Goal: Information Seeking & Learning: Learn about a topic

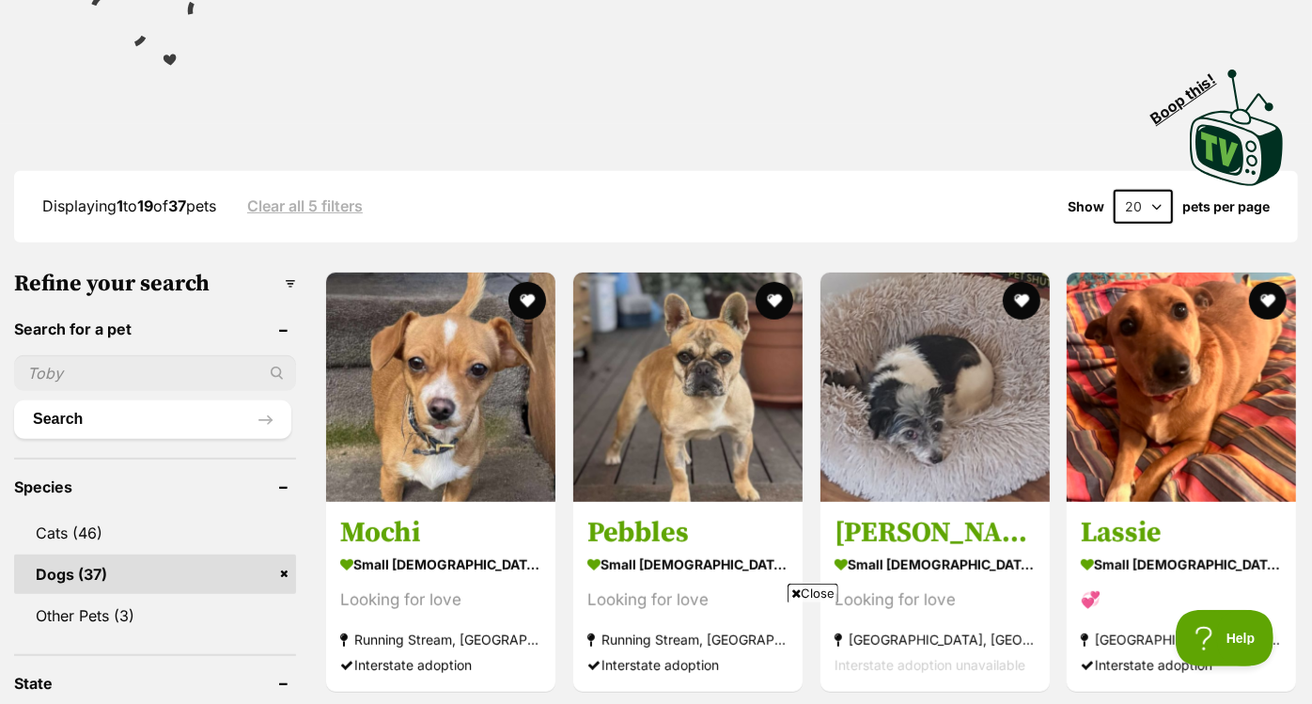
scroll to position [389, 0]
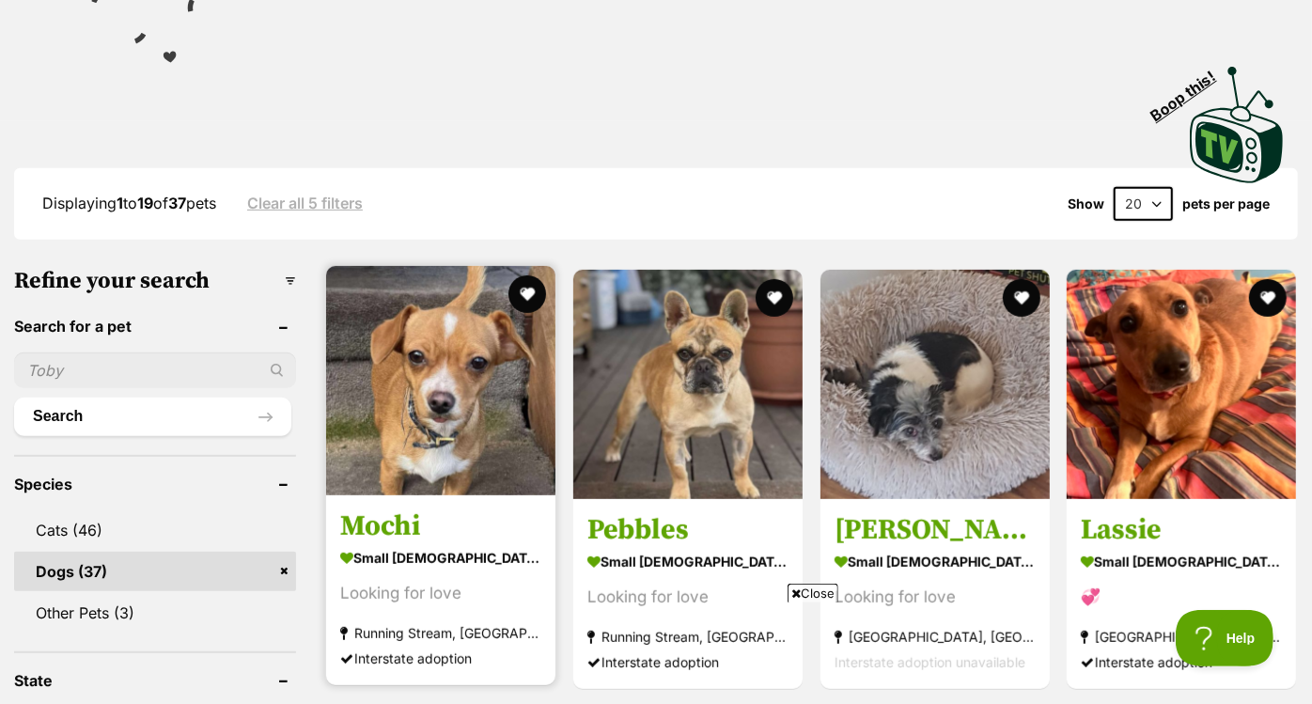
click at [518, 282] on img at bounding box center [440, 380] width 229 height 229
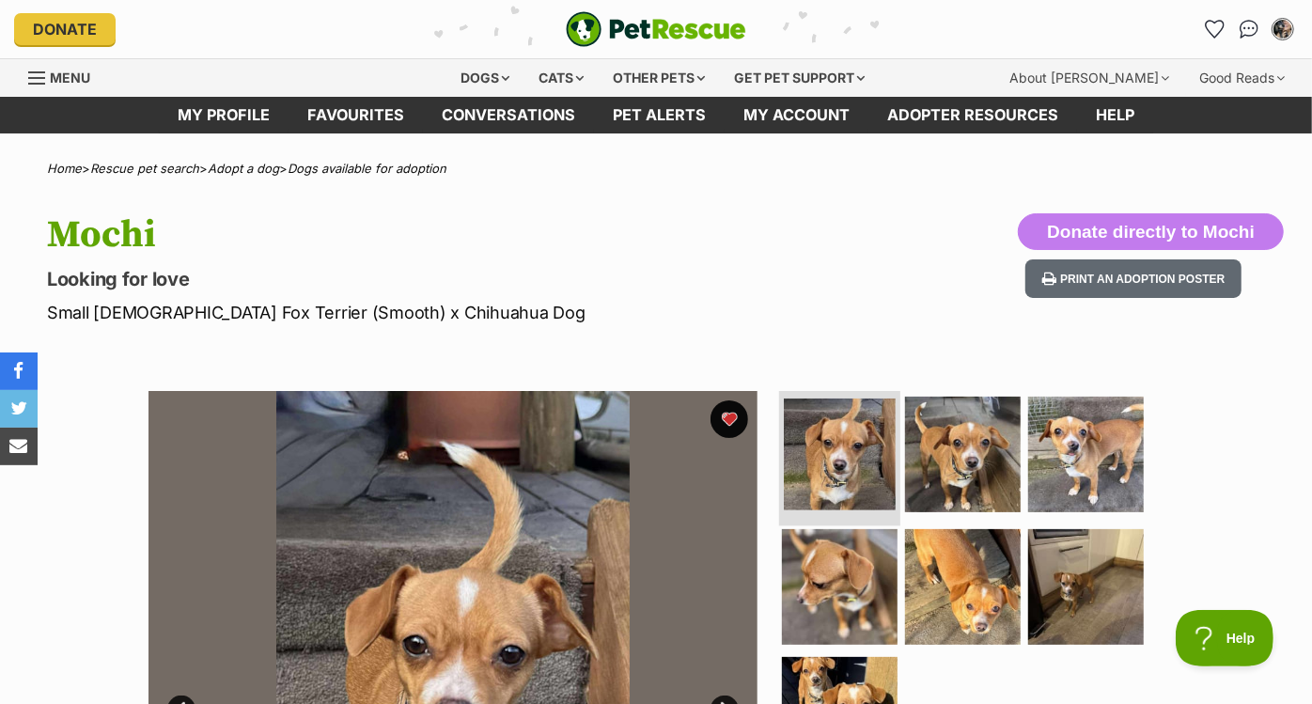
click at [862, 449] on img at bounding box center [840, 454] width 112 height 112
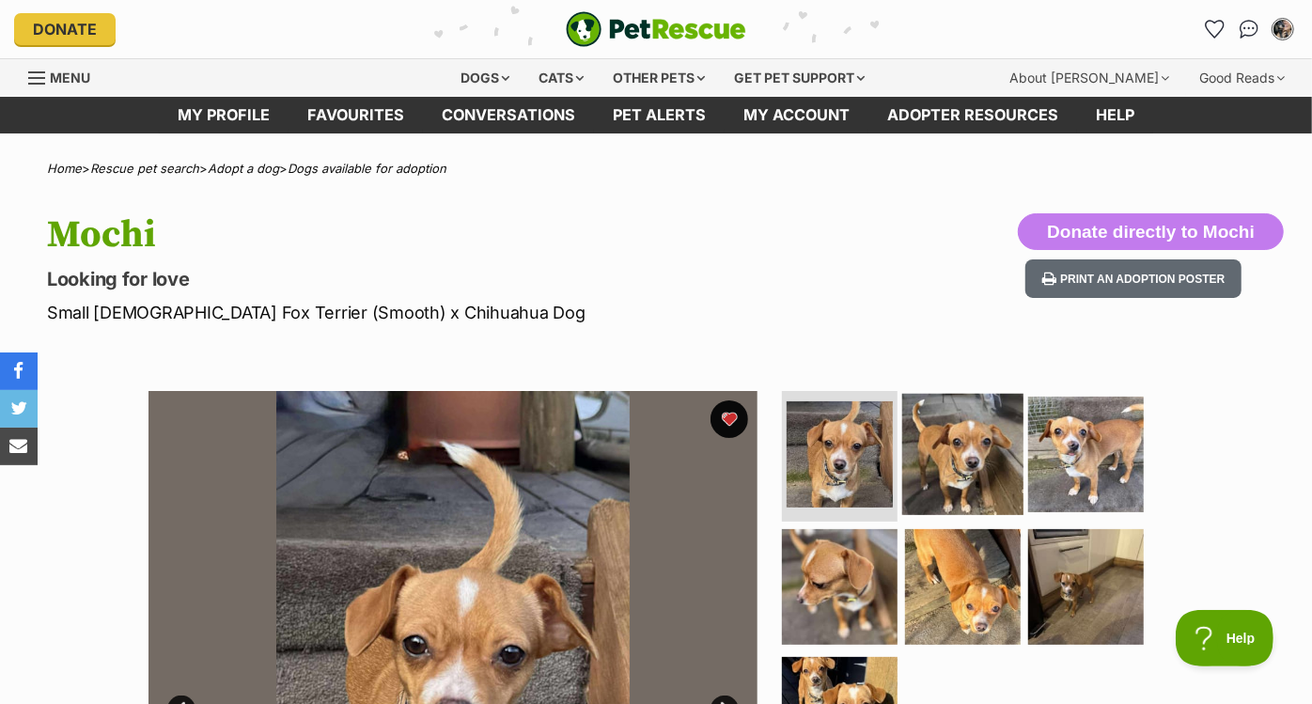
click at [925, 462] on img at bounding box center [962, 453] width 121 height 121
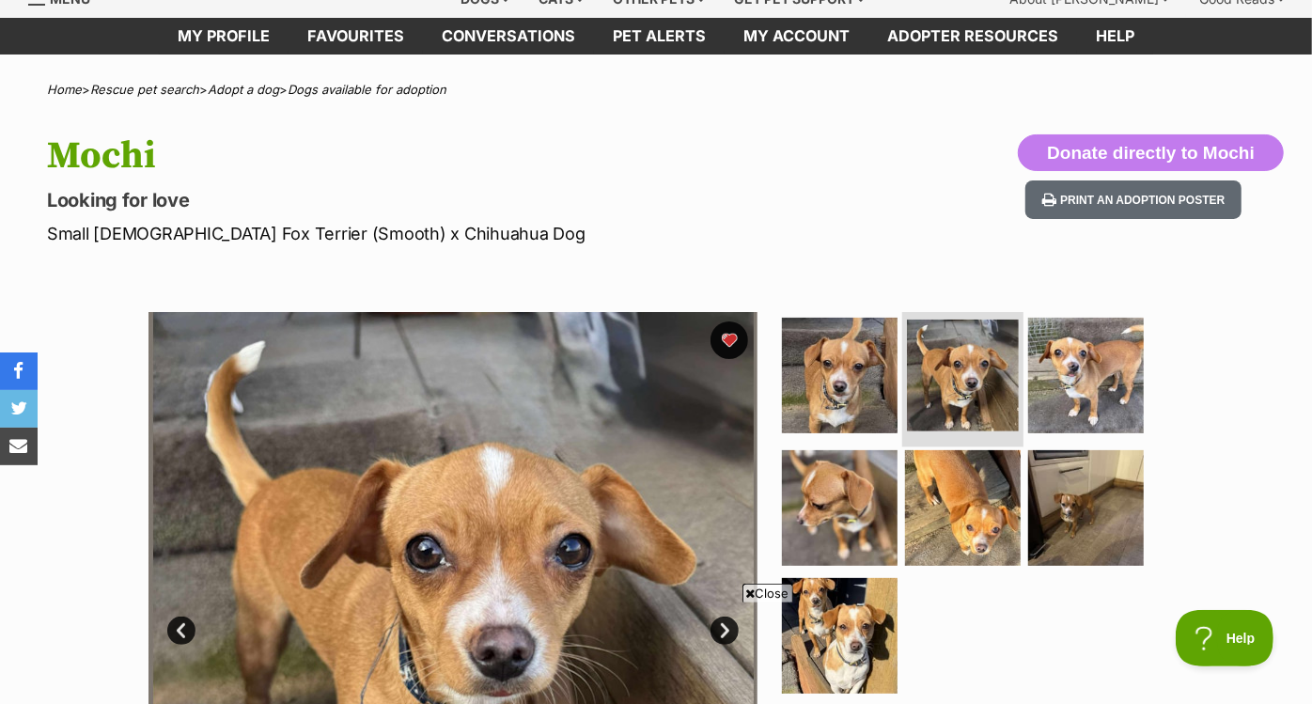
scroll to position [81, 0]
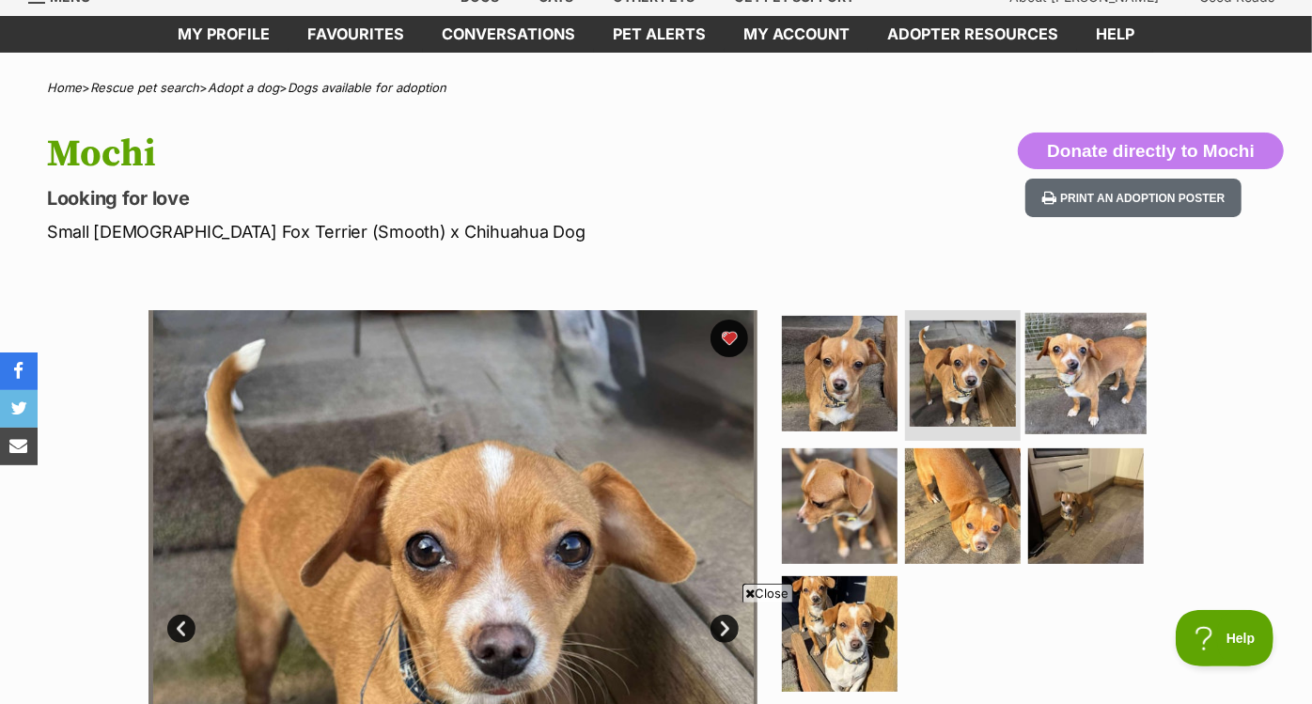
click at [1060, 373] on img at bounding box center [1085, 372] width 121 height 121
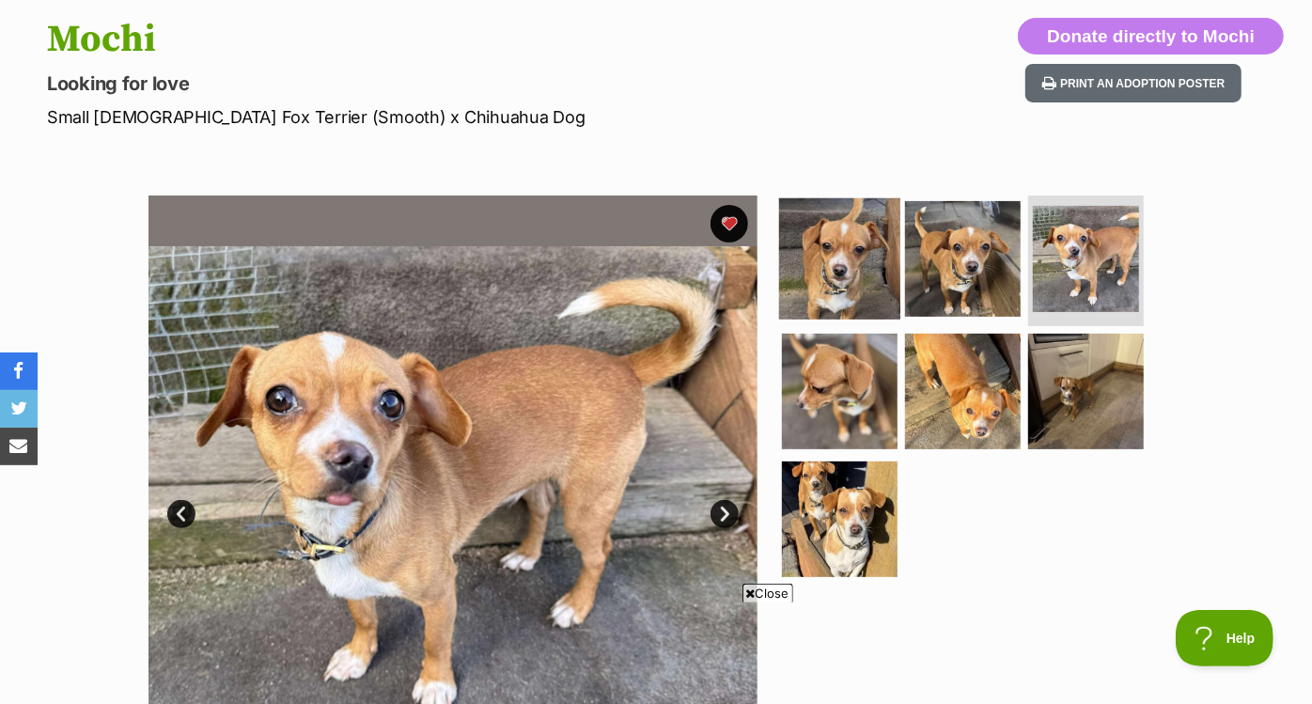
scroll to position [197, 0]
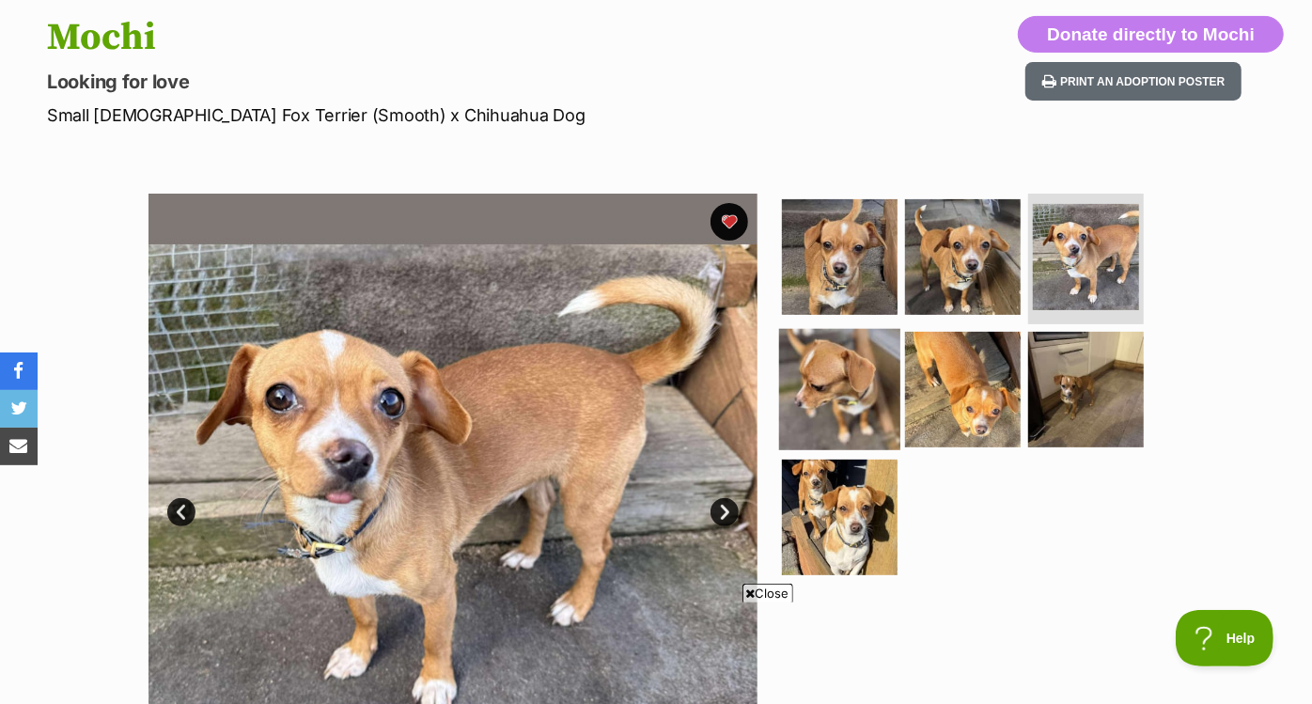
click at [847, 399] on img at bounding box center [839, 389] width 121 height 121
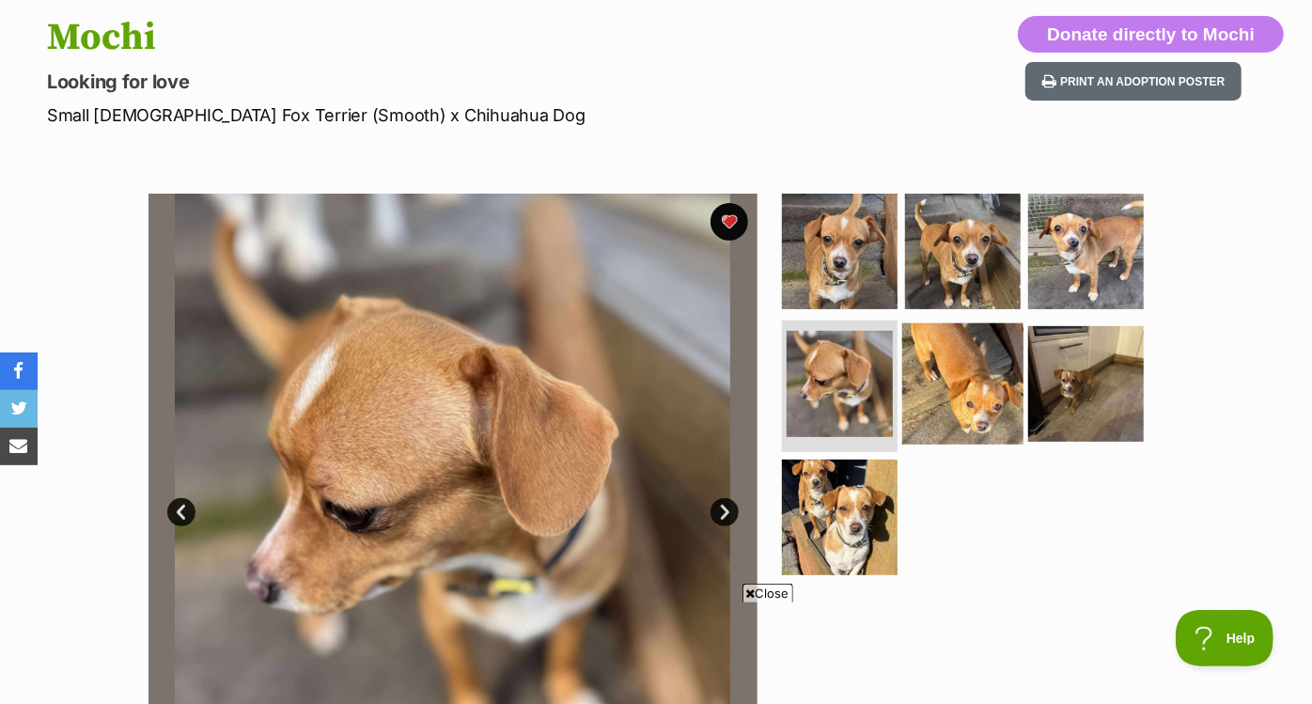
click at [949, 404] on img at bounding box center [962, 383] width 121 height 121
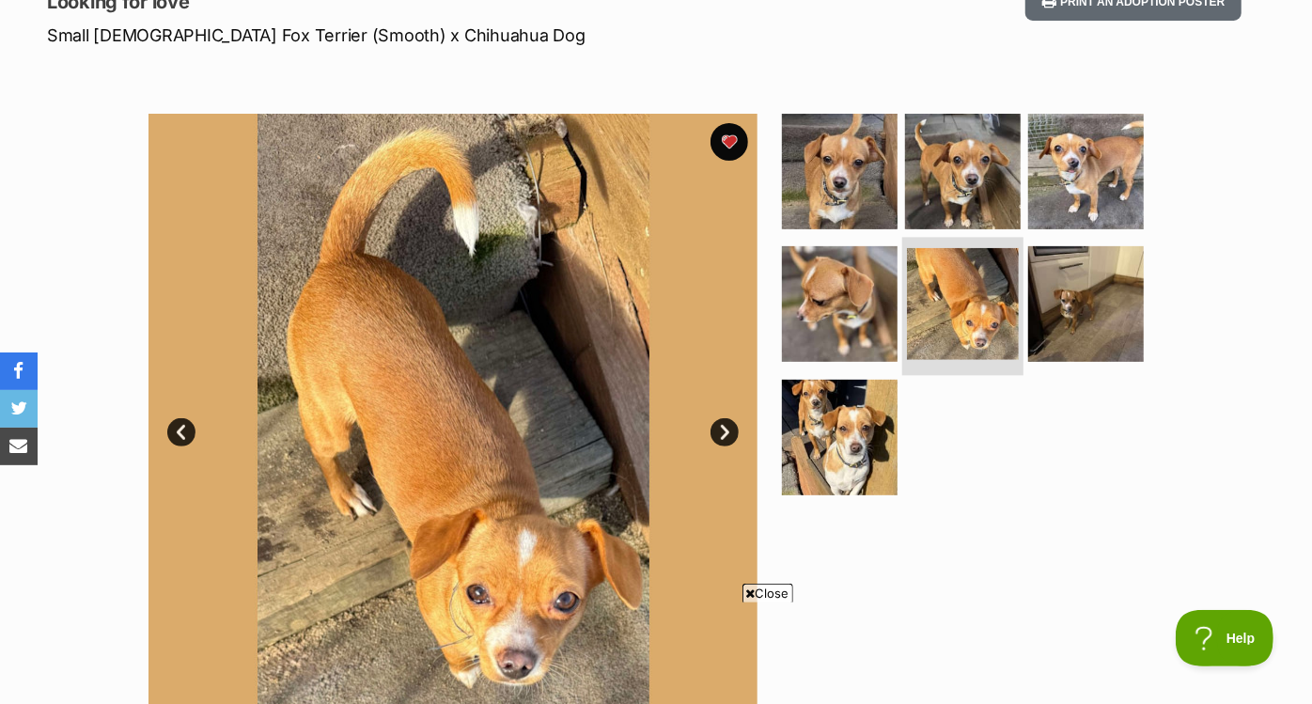
scroll to position [279, 0]
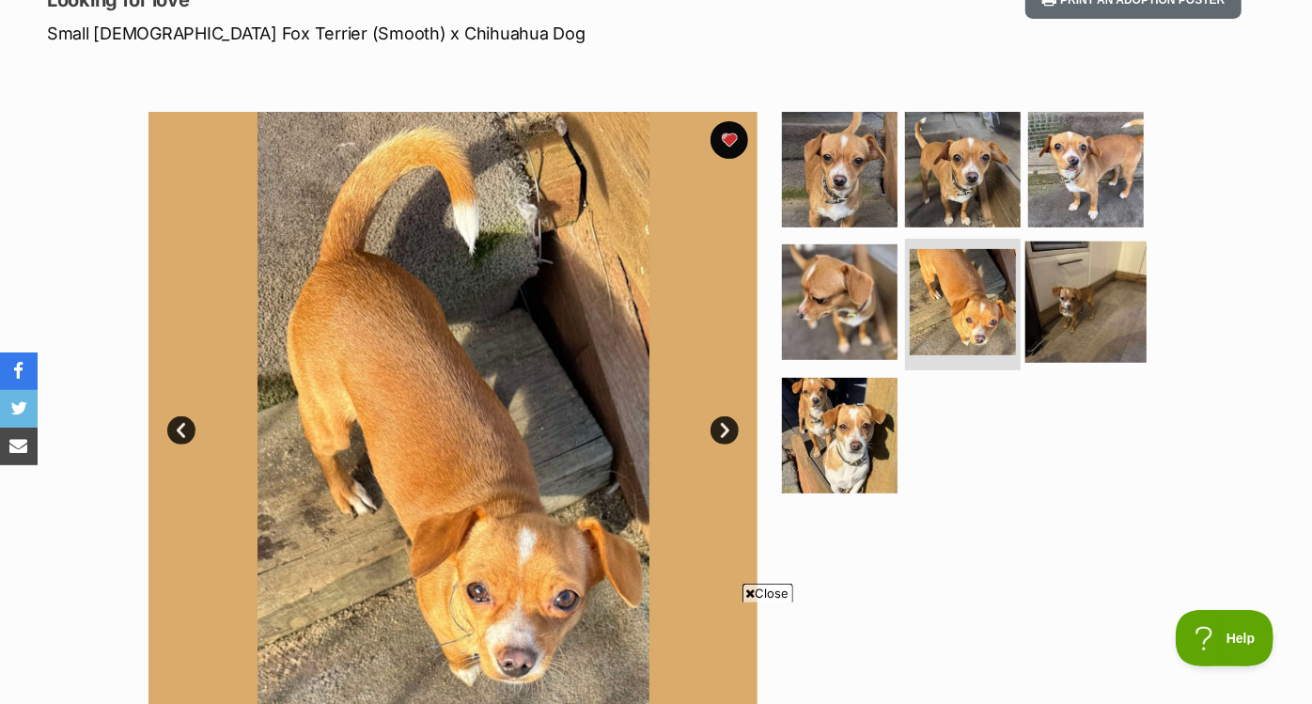
click at [1054, 288] on img at bounding box center [1085, 301] width 121 height 121
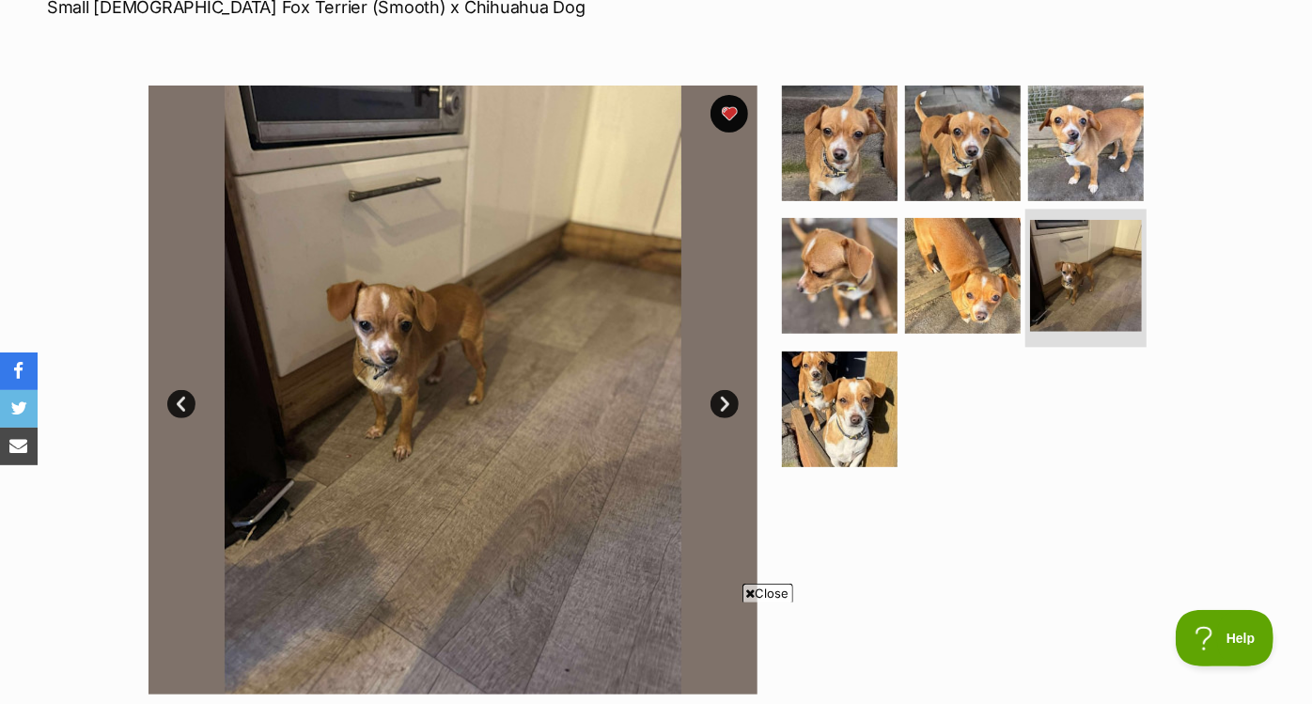
scroll to position [314, 0]
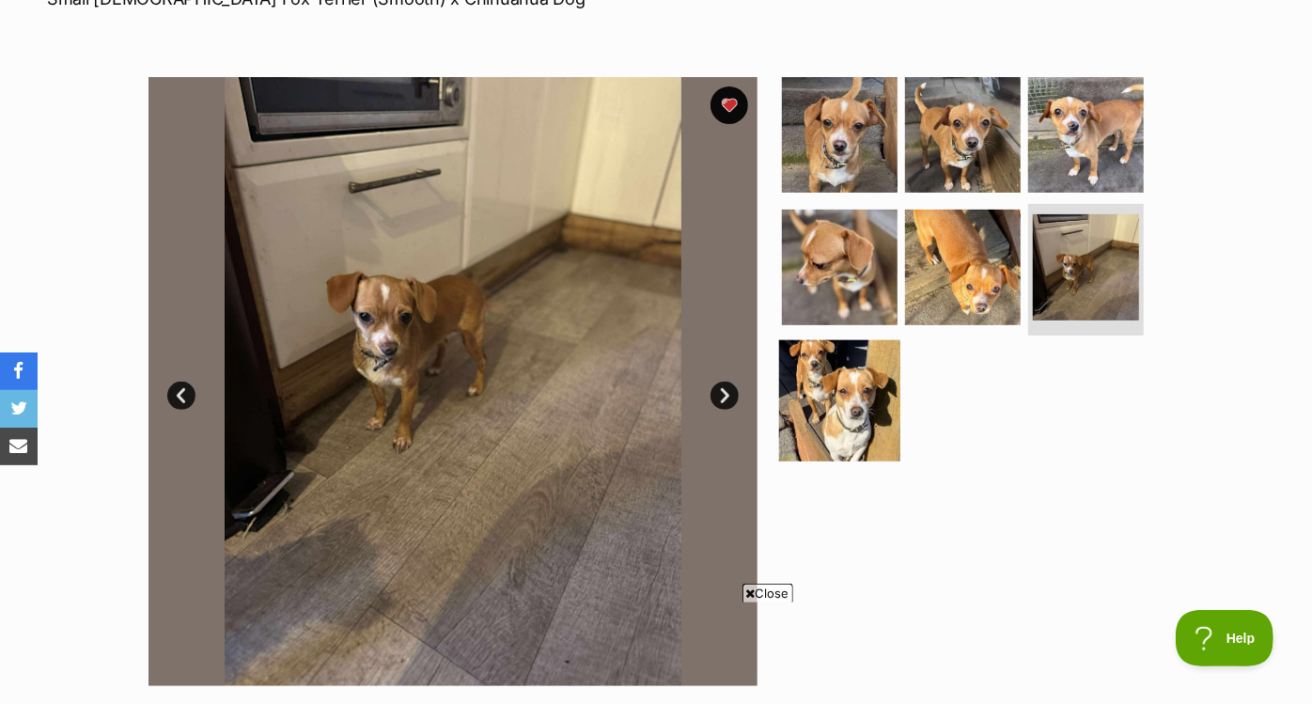
click at [847, 378] on img at bounding box center [839, 400] width 121 height 121
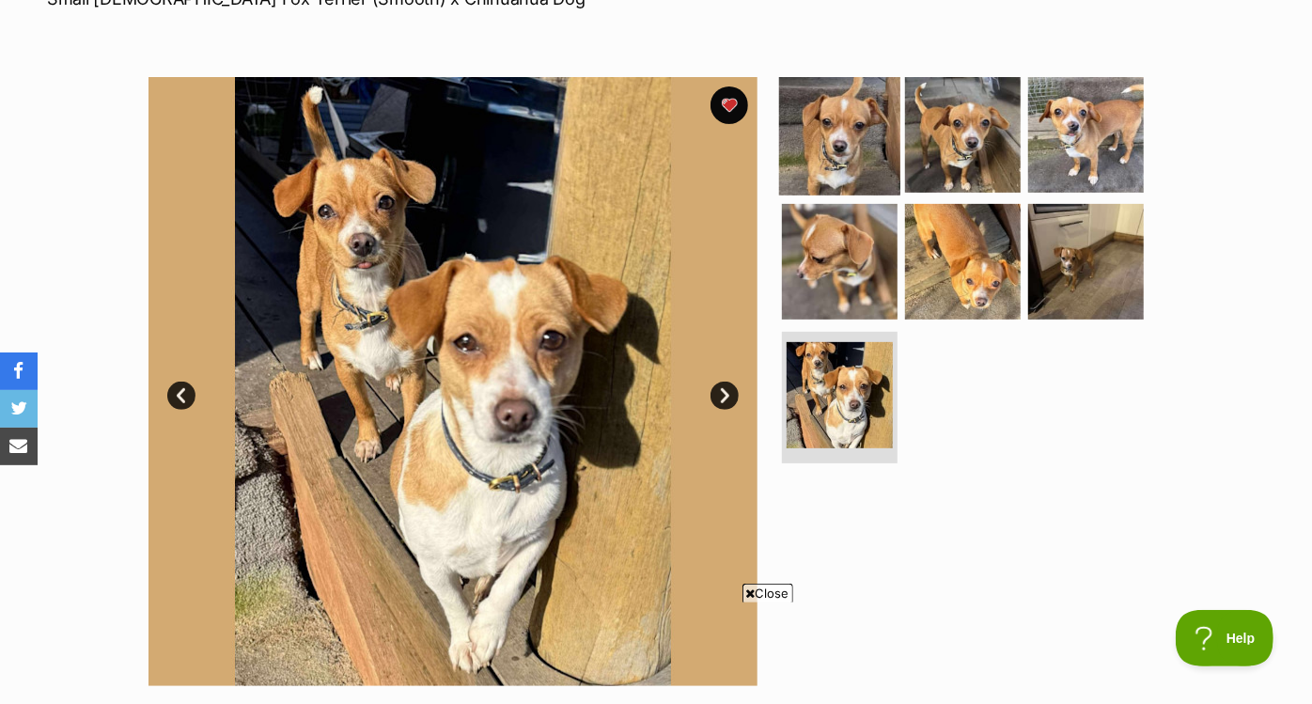
click at [837, 145] on img at bounding box center [839, 133] width 121 height 121
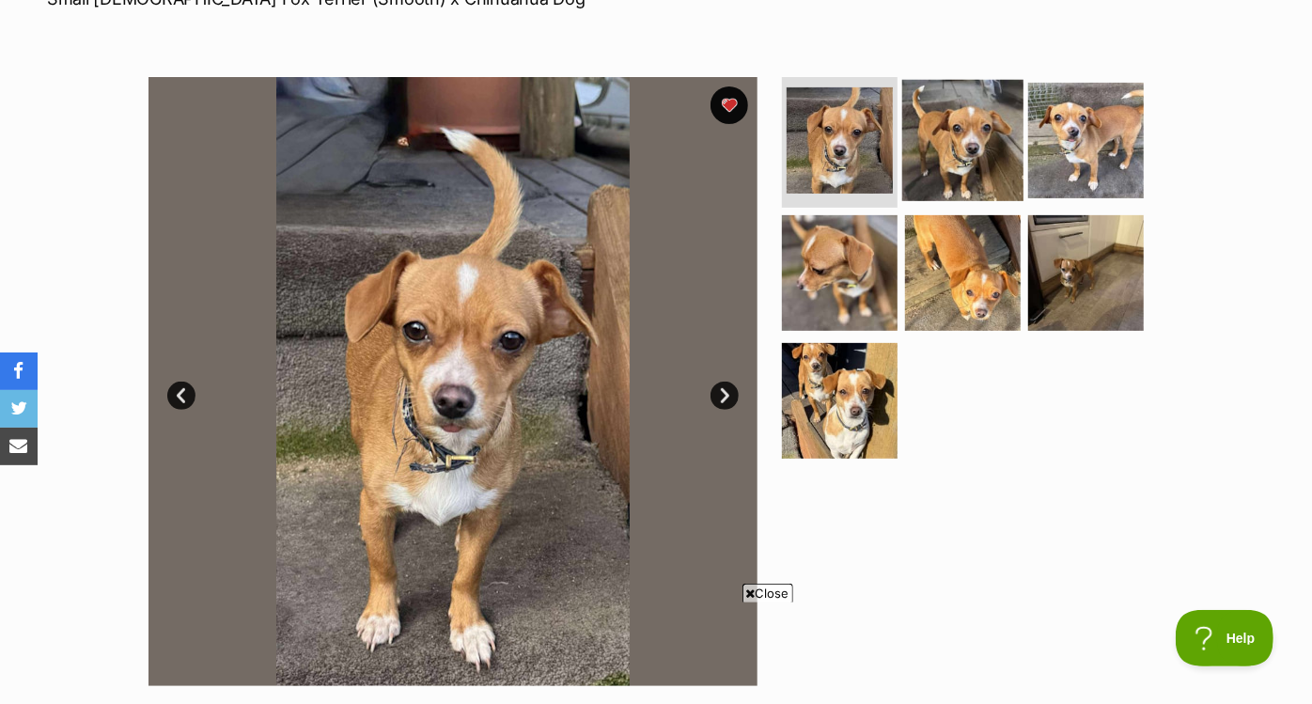
click at [953, 144] on img at bounding box center [962, 139] width 121 height 121
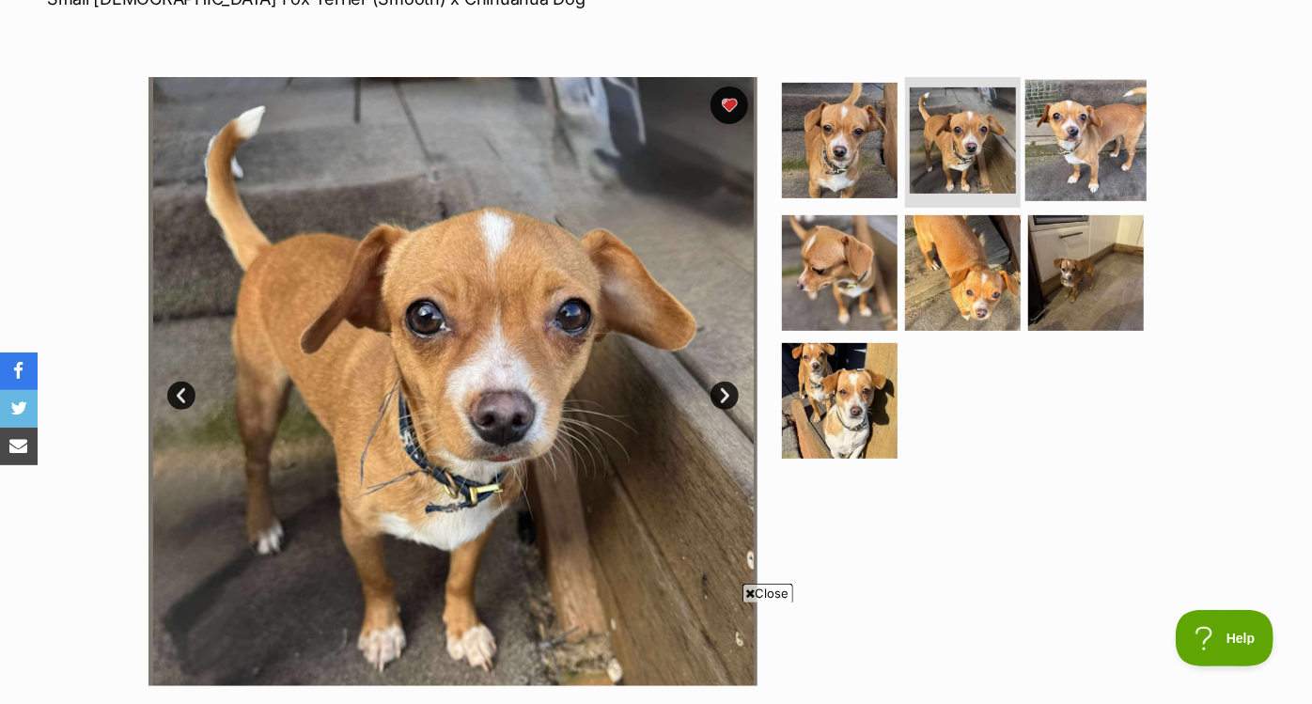
click at [1076, 154] on img at bounding box center [1085, 139] width 121 height 121
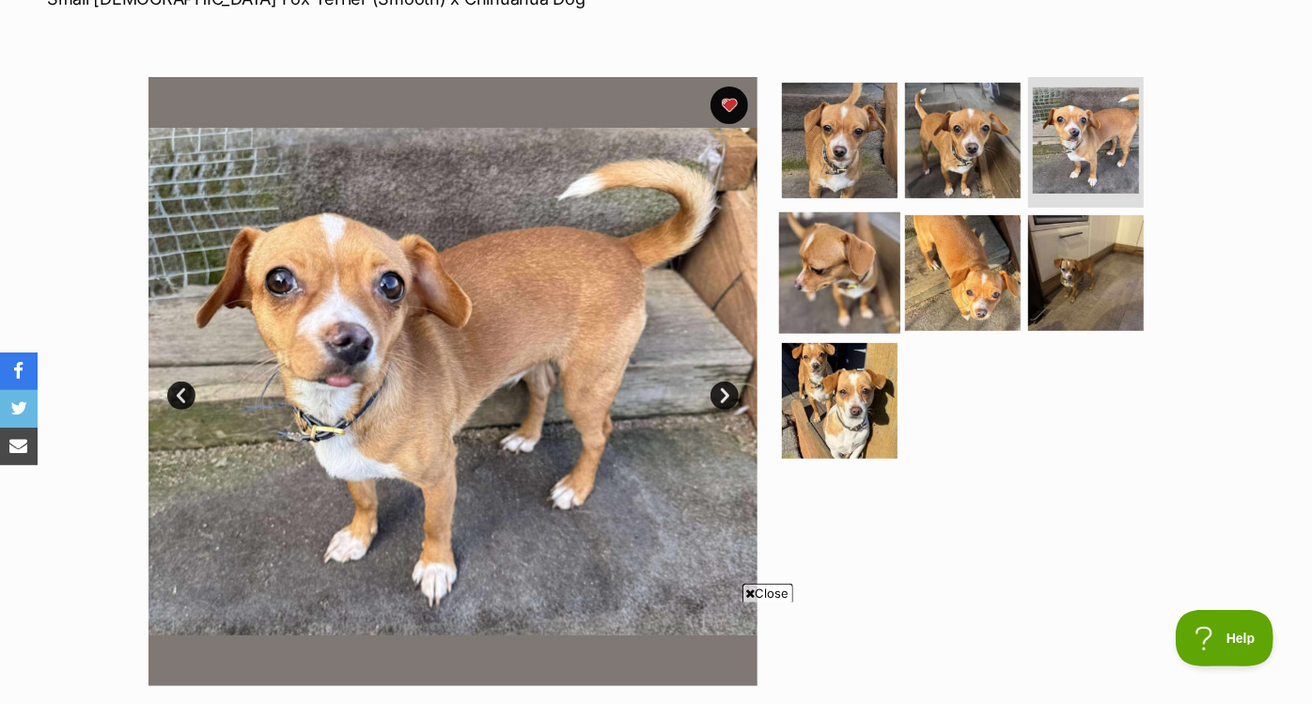
click at [814, 256] on img at bounding box center [839, 272] width 121 height 121
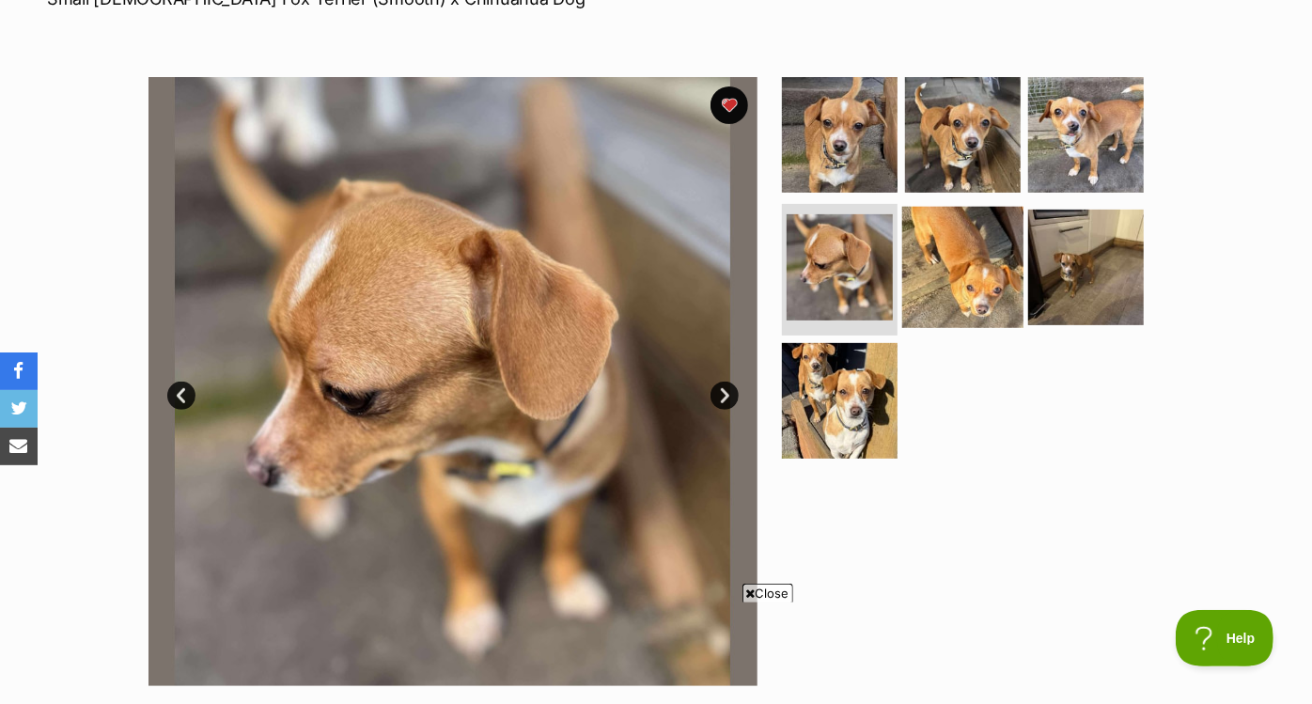
click at [954, 266] on img at bounding box center [962, 267] width 121 height 121
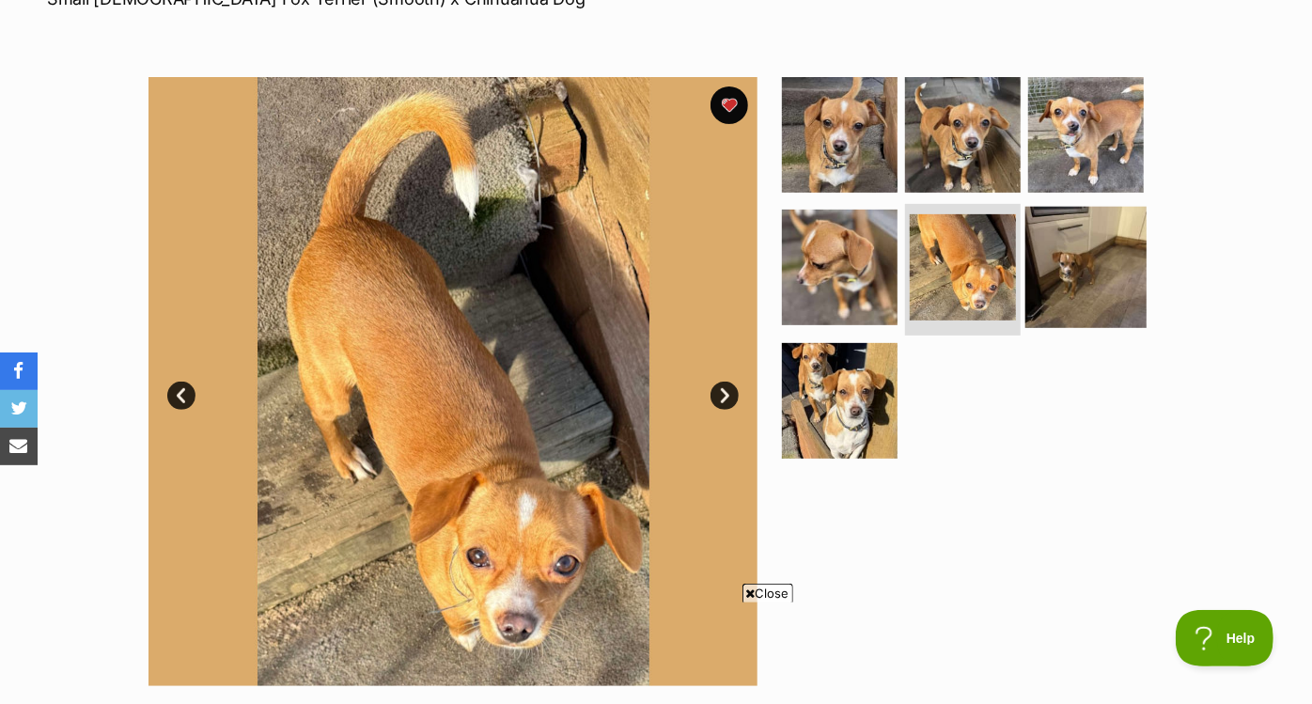
click at [1100, 276] on img at bounding box center [1085, 267] width 121 height 121
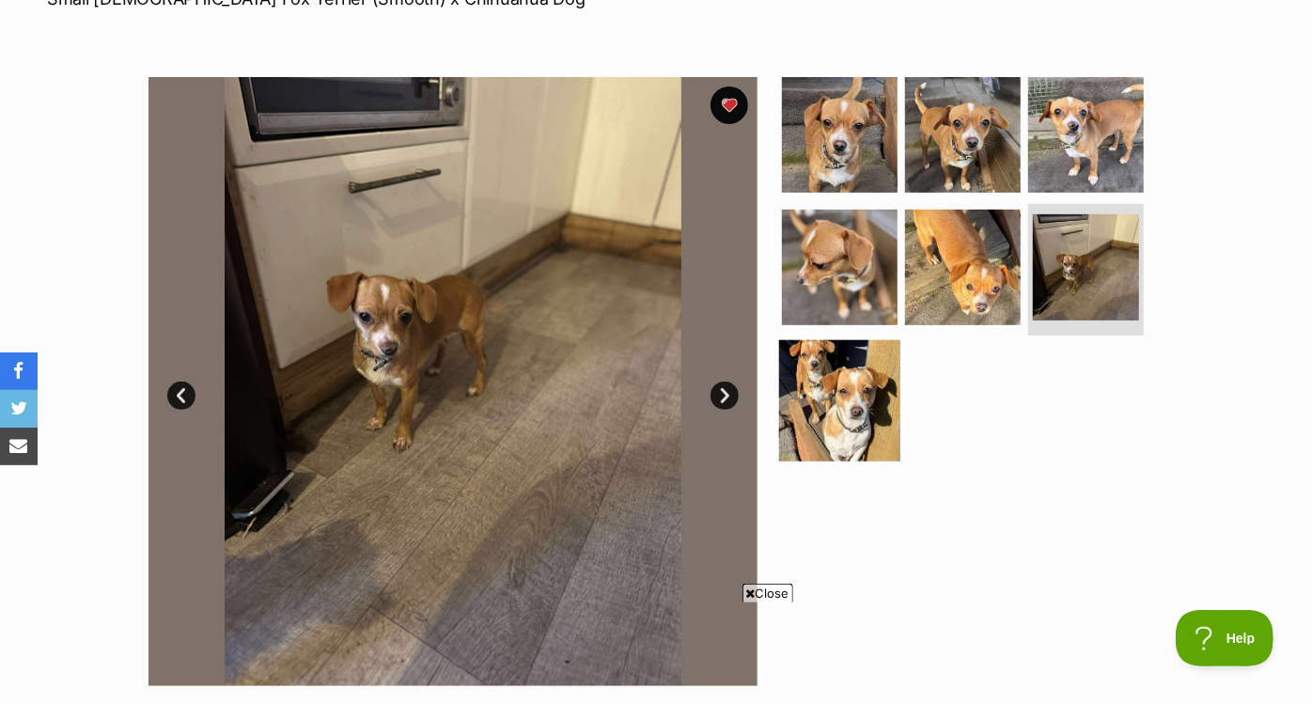
click at [854, 393] on img at bounding box center [839, 400] width 121 height 121
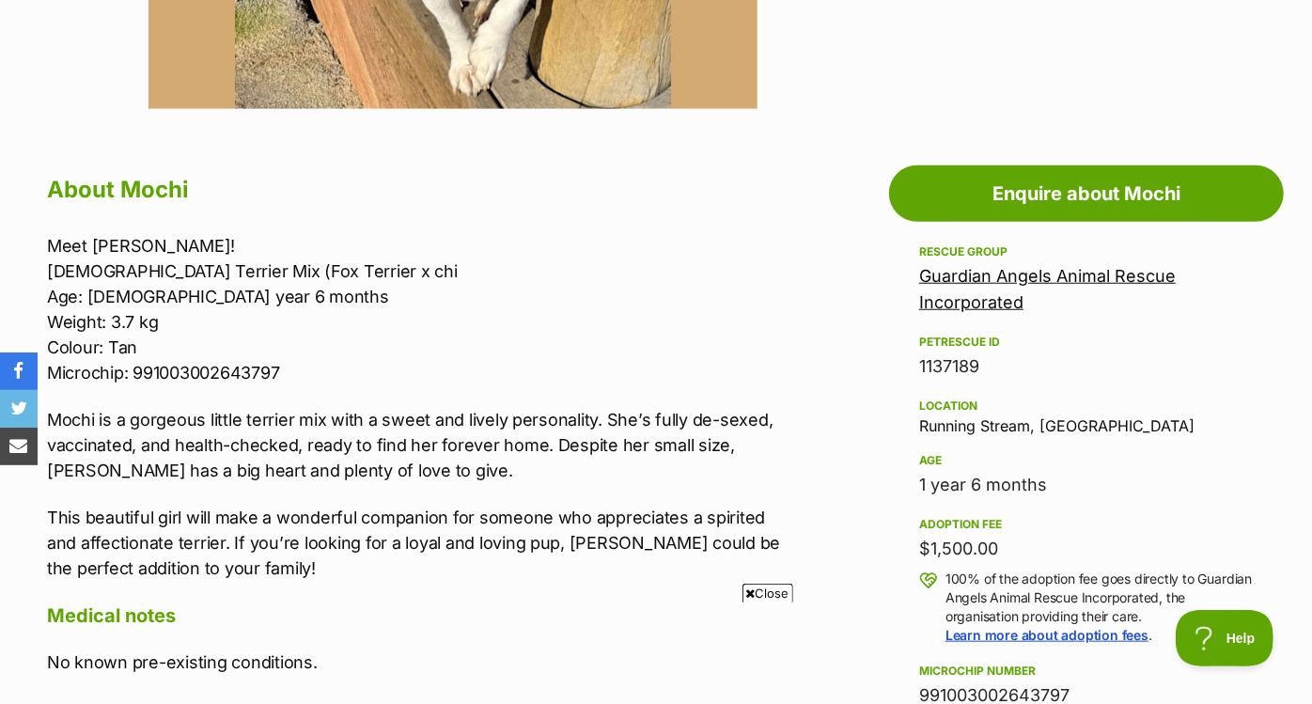
scroll to position [903, 0]
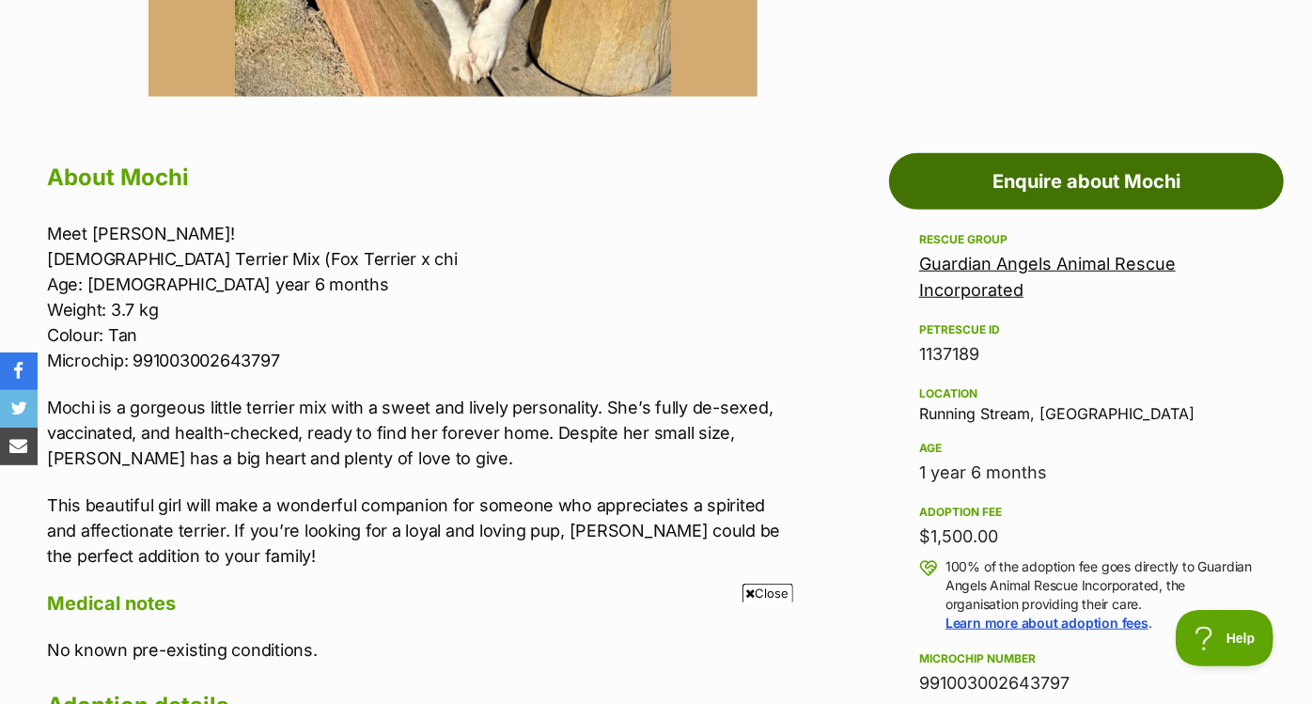
click at [918, 179] on link "Enquire about Mochi" at bounding box center [1086, 181] width 395 height 56
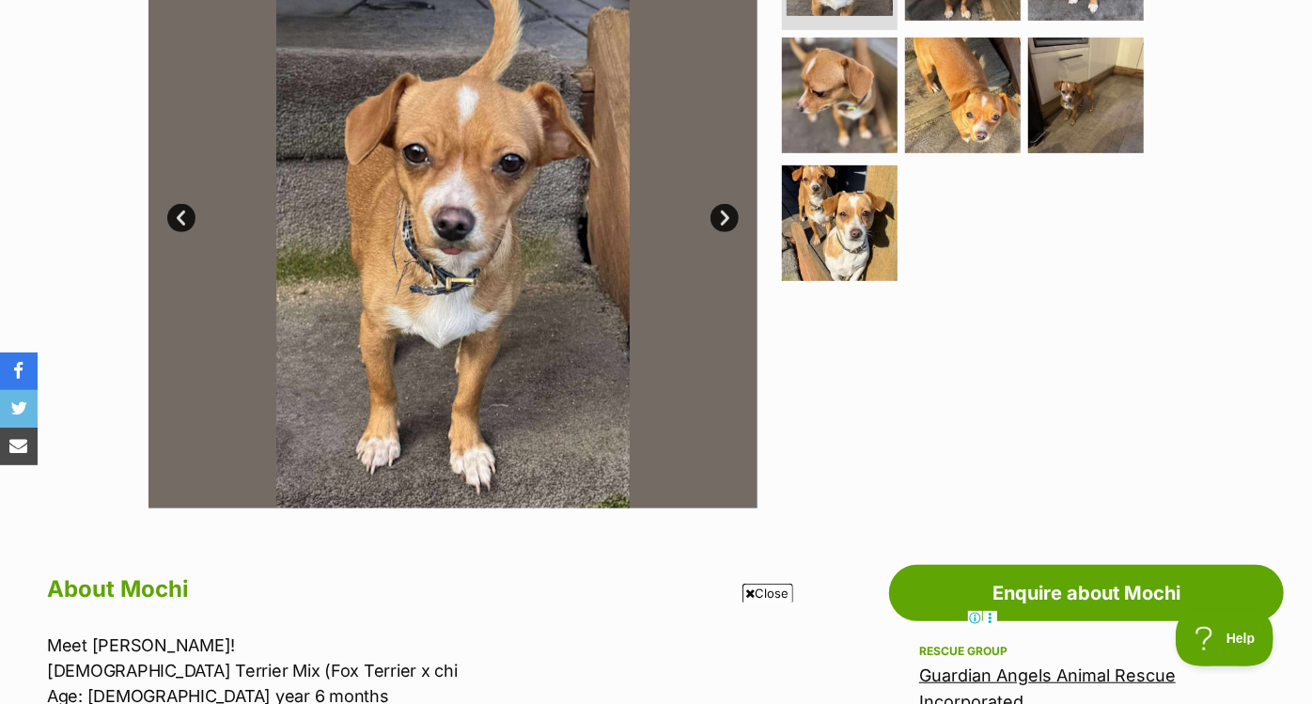
scroll to position [451, 0]
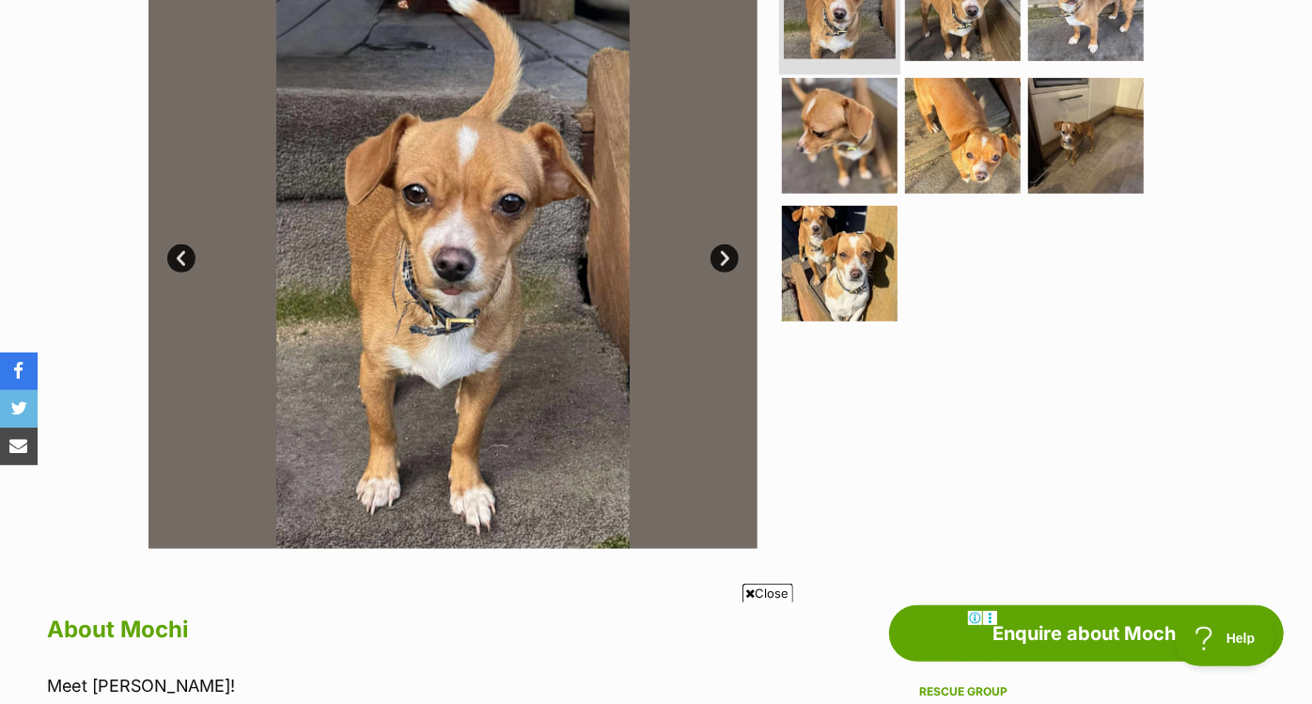
click at [838, 34] on img at bounding box center [840, 3] width 112 height 112
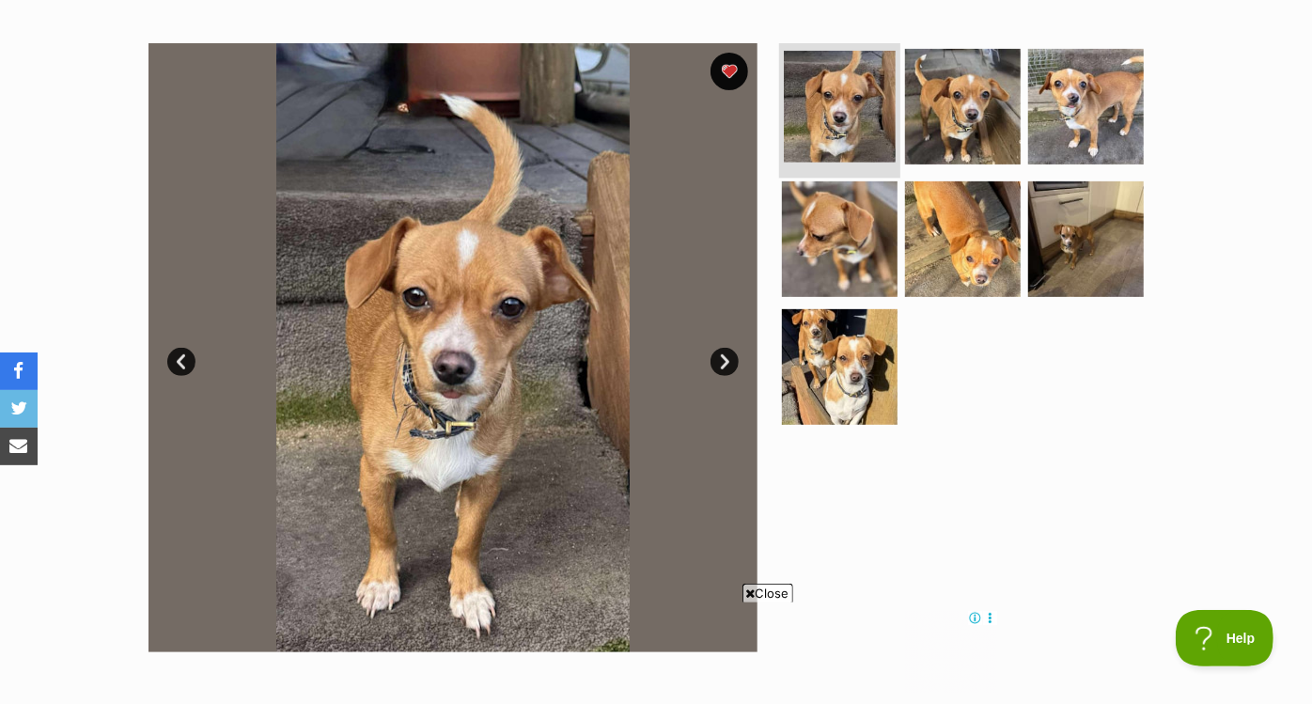
scroll to position [343, 0]
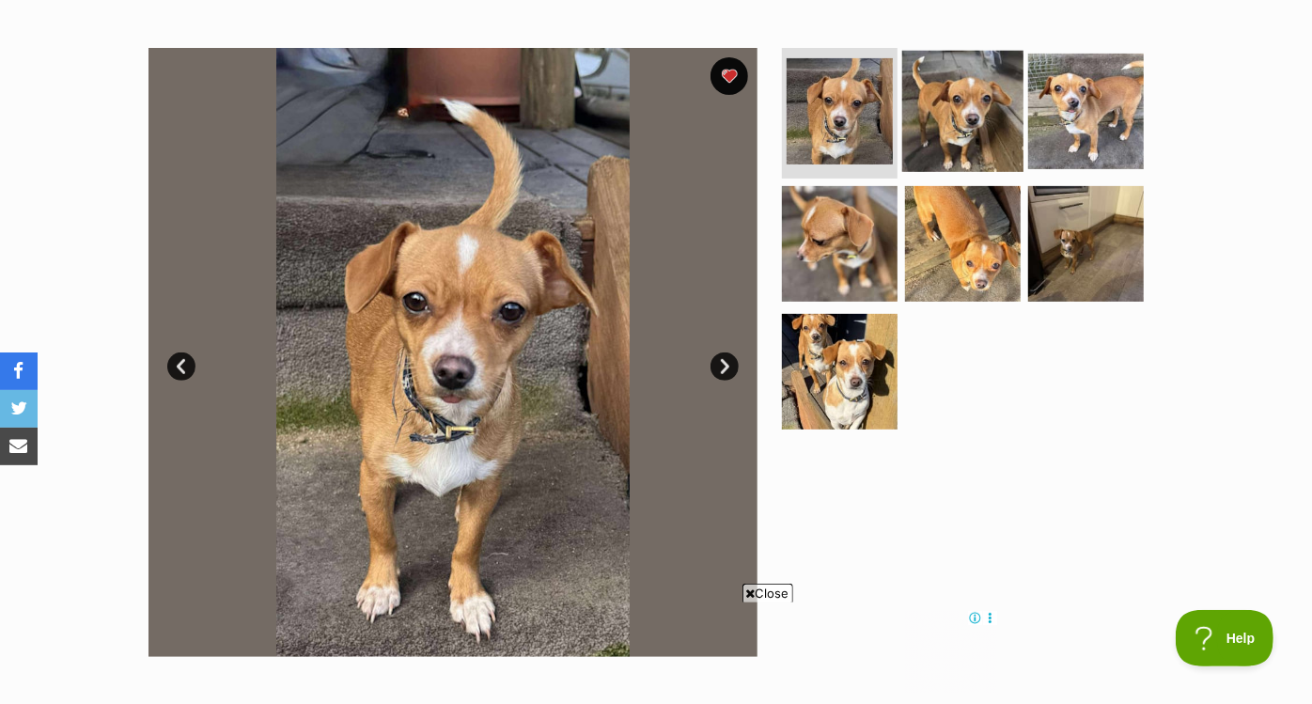
click at [943, 115] on img at bounding box center [962, 110] width 121 height 121
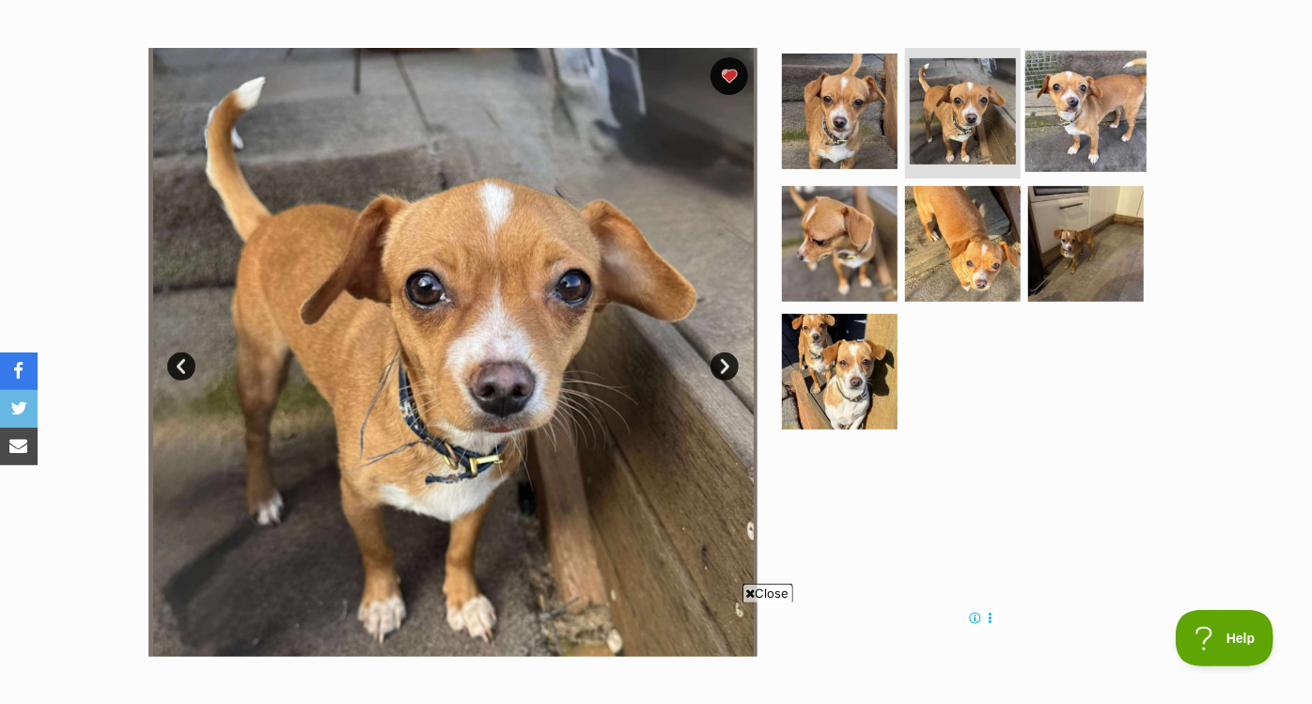
click at [1066, 133] on img at bounding box center [1085, 110] width 121 height 121
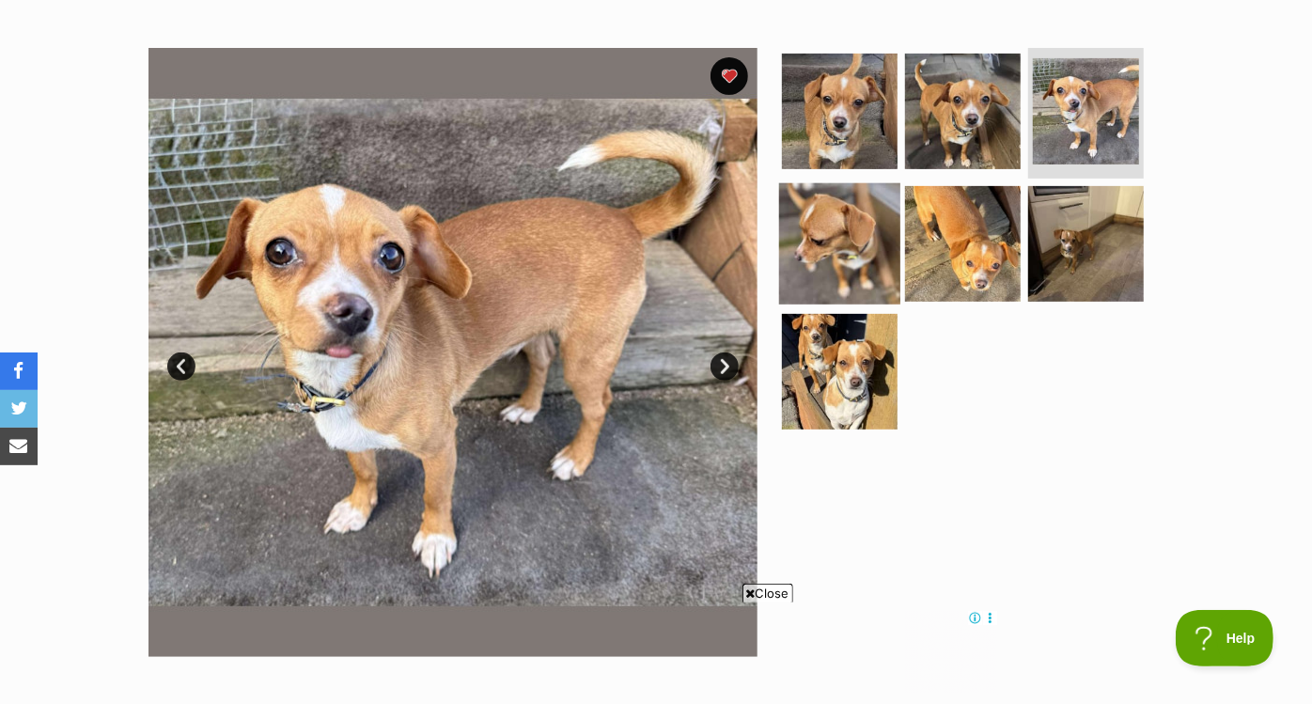
click at [846, 257] on img at bounding box center [839, 243] width 121 height 121
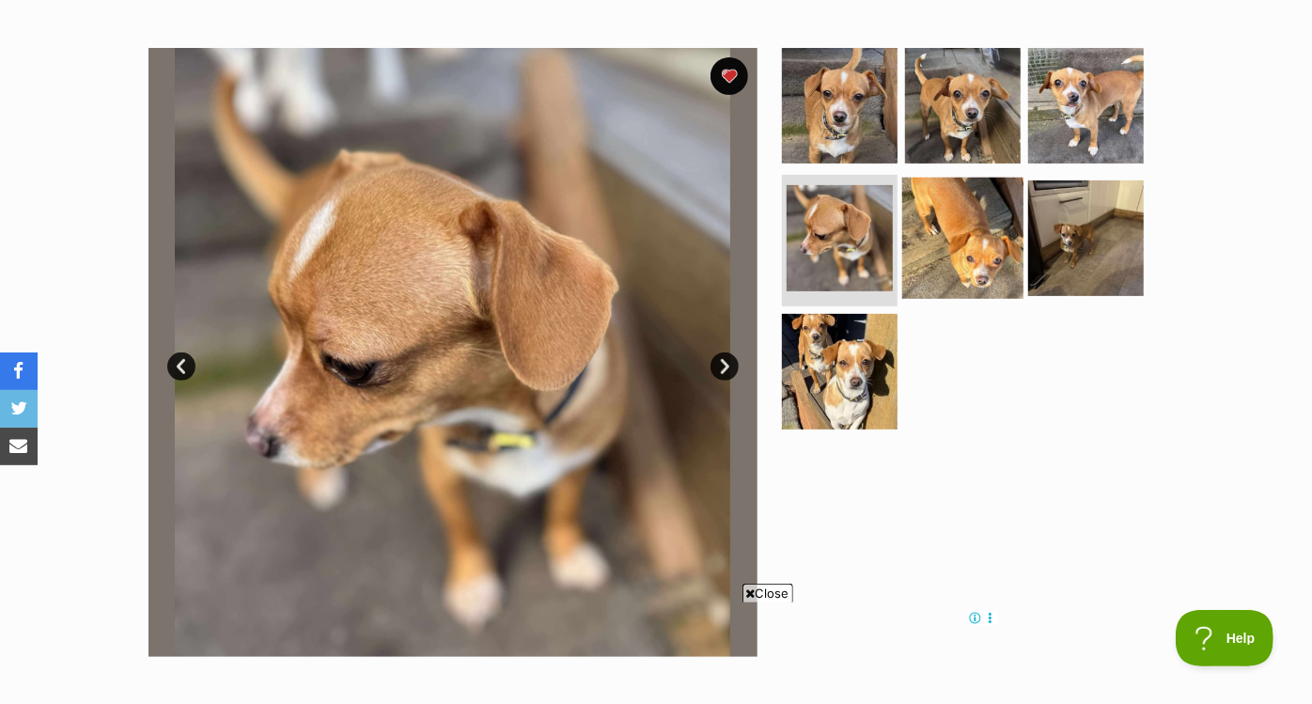
click at [992, 243] on img at bounding box center [962, 238] width 121 height 121
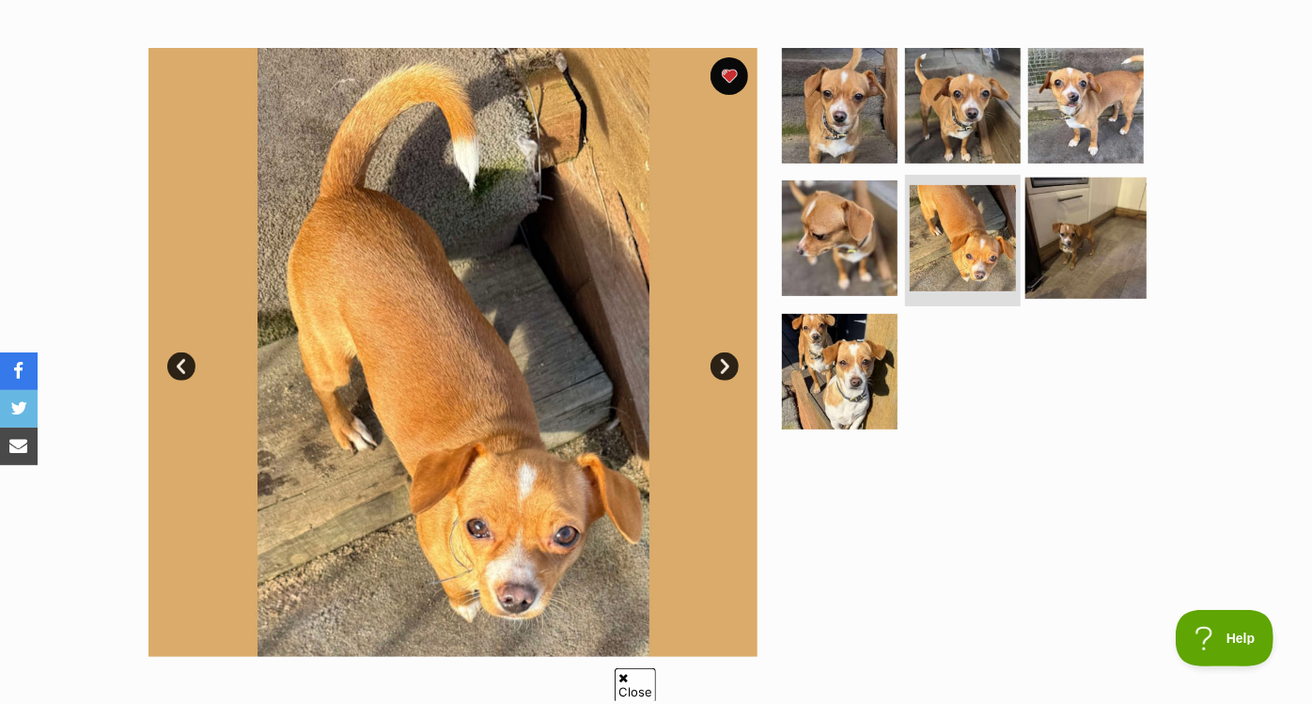
scroll to position [0, 0]
click at [1039, 241] on img at bounding box center [1085, 238] width 121 height 121
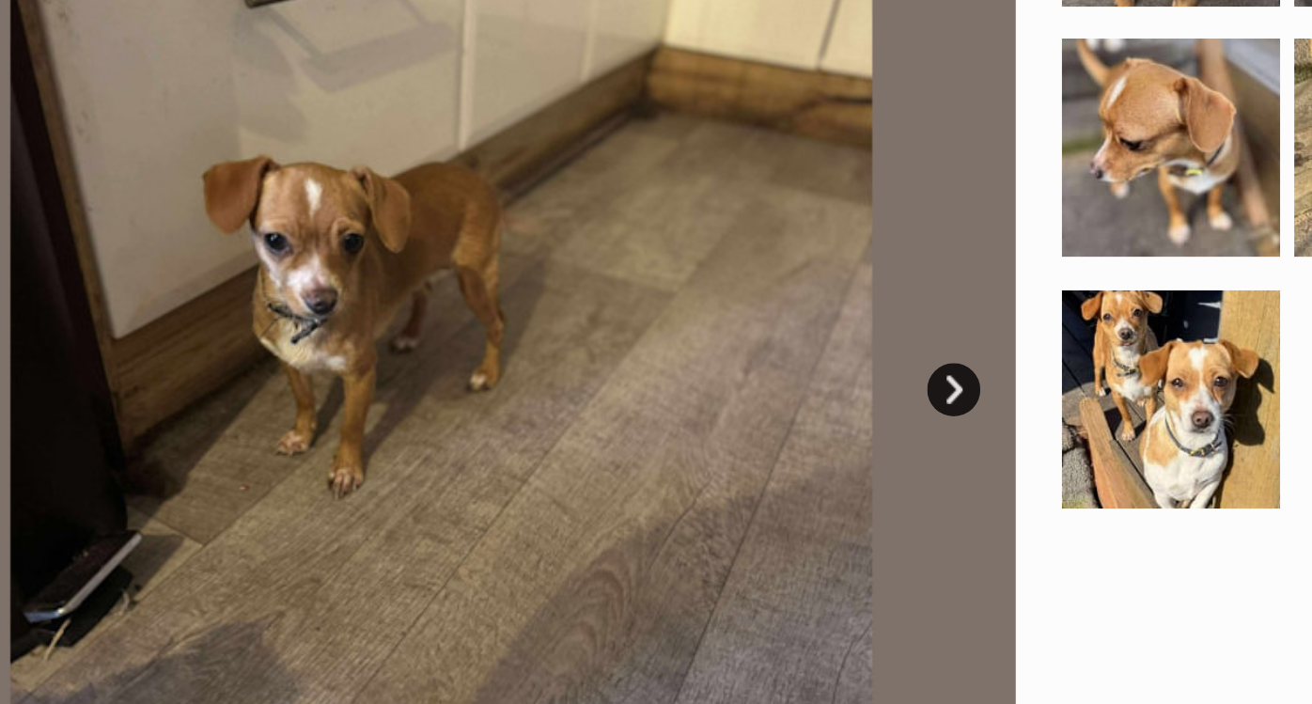
scroll to position [343, 0]
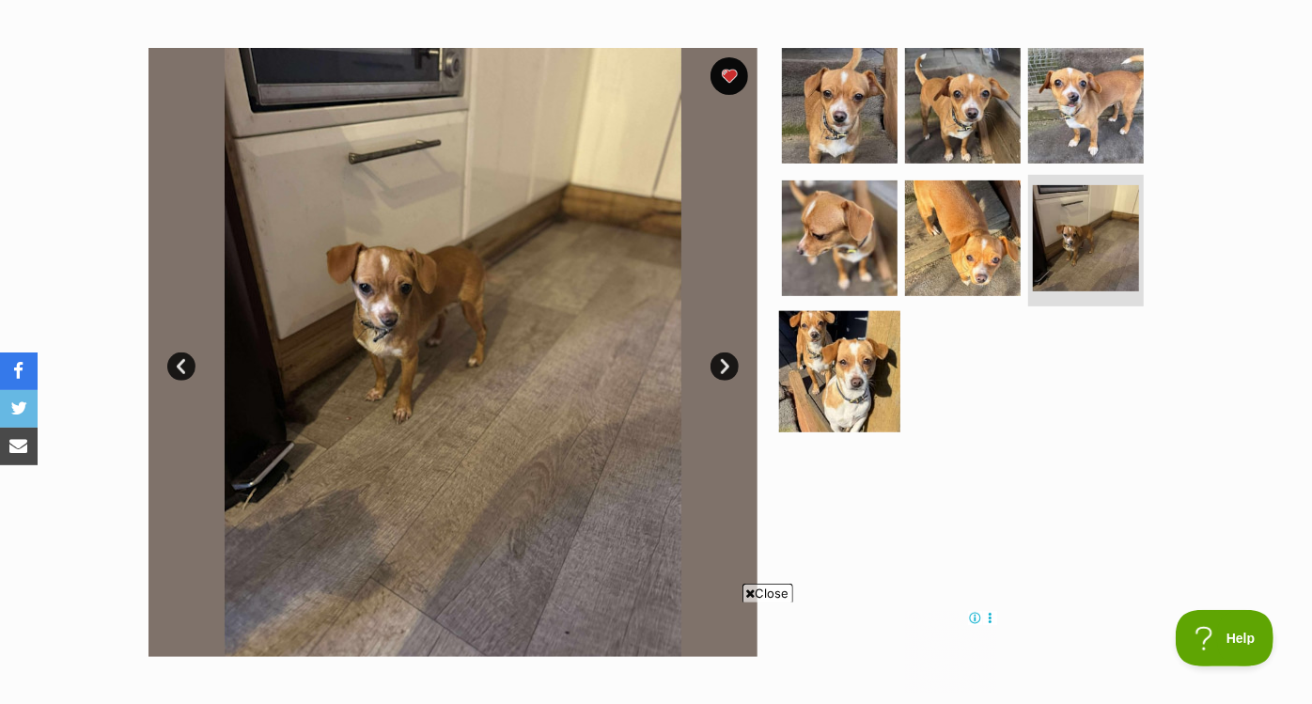
click at [858, 393] on img at bounding box center [839, 371] width 121 height 121
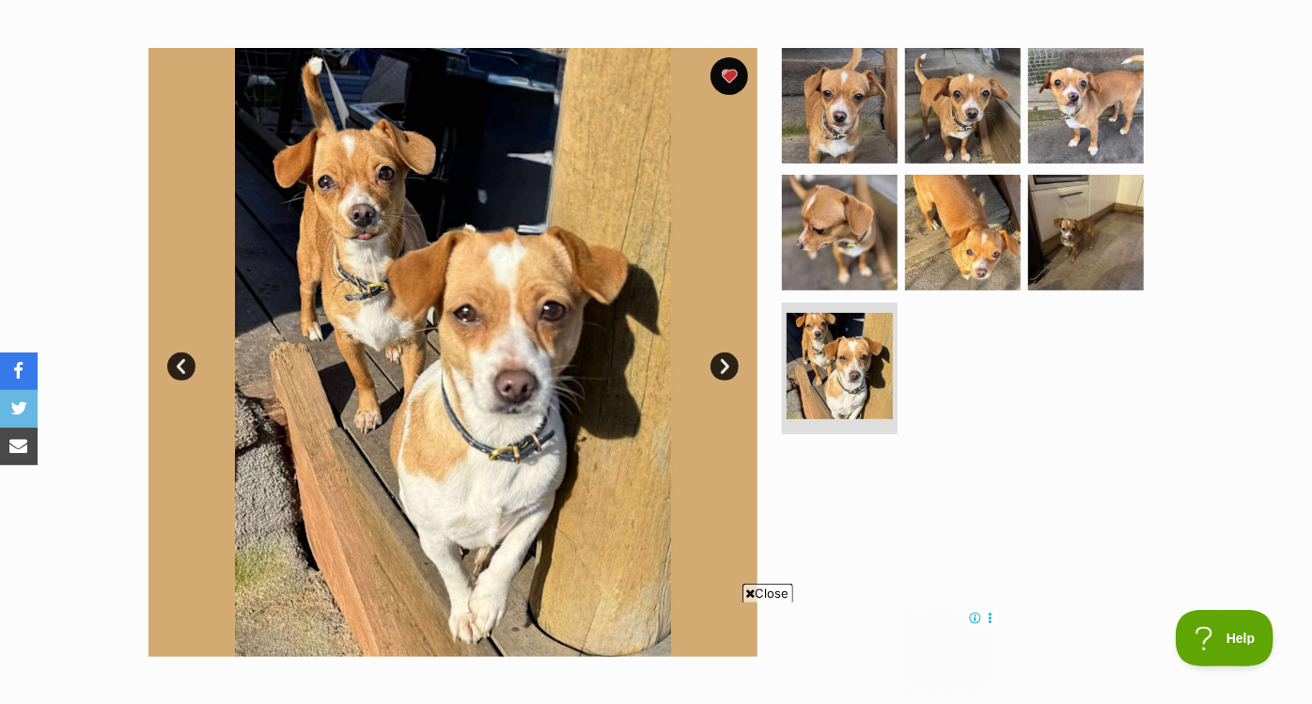
scroll to position [342, 0]
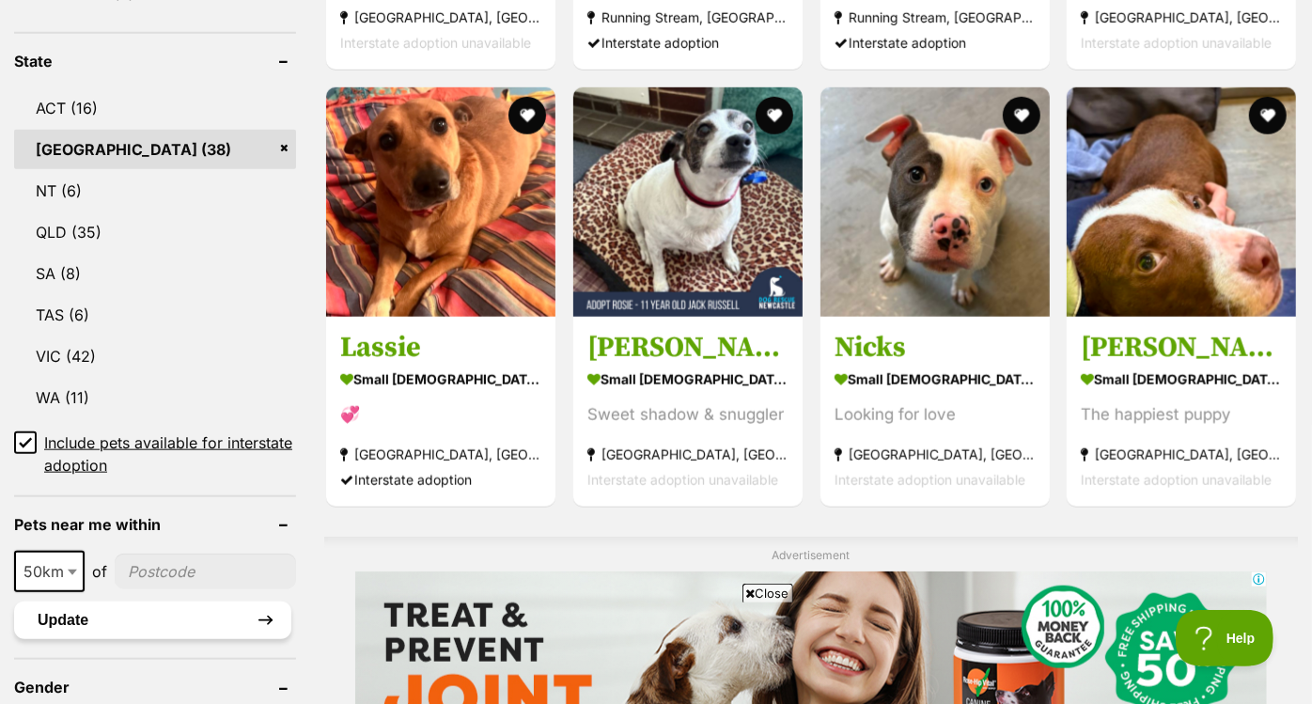
scroll to position [1006, 0]
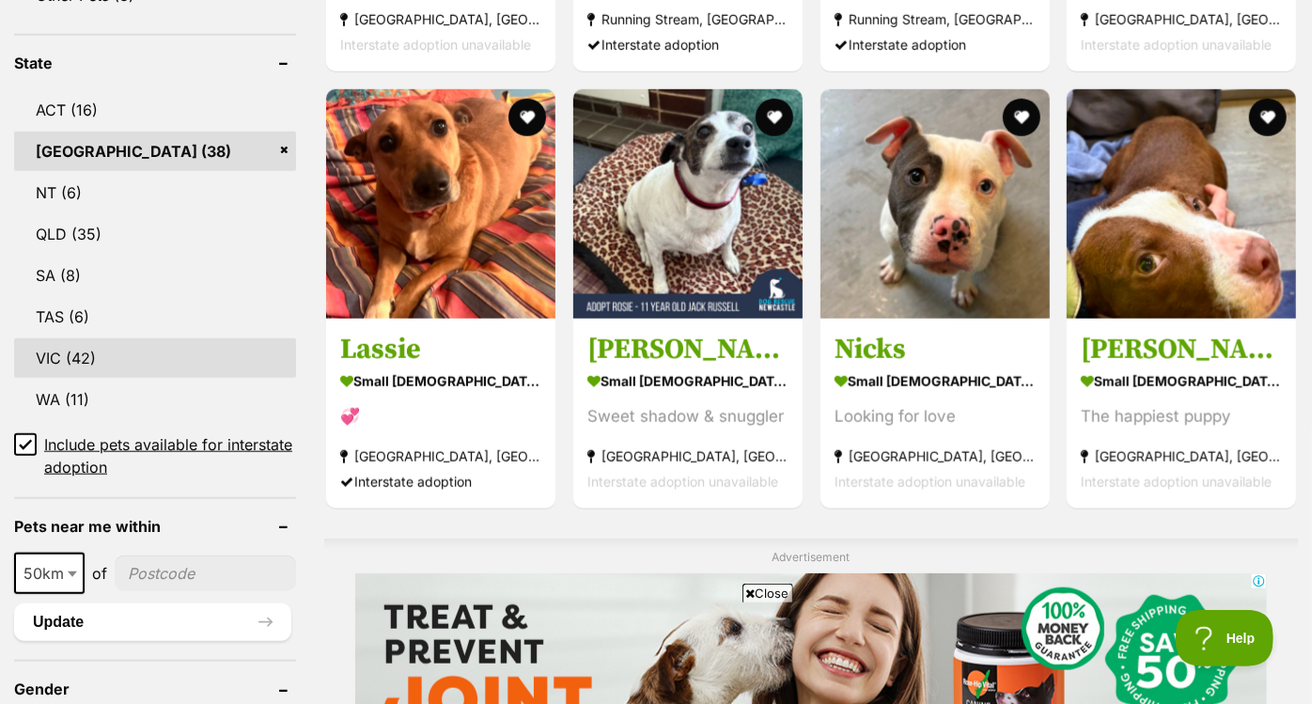
click at [133, 338] on link "VIC (42)" at bounding box center [155, 357] width 282 height 39
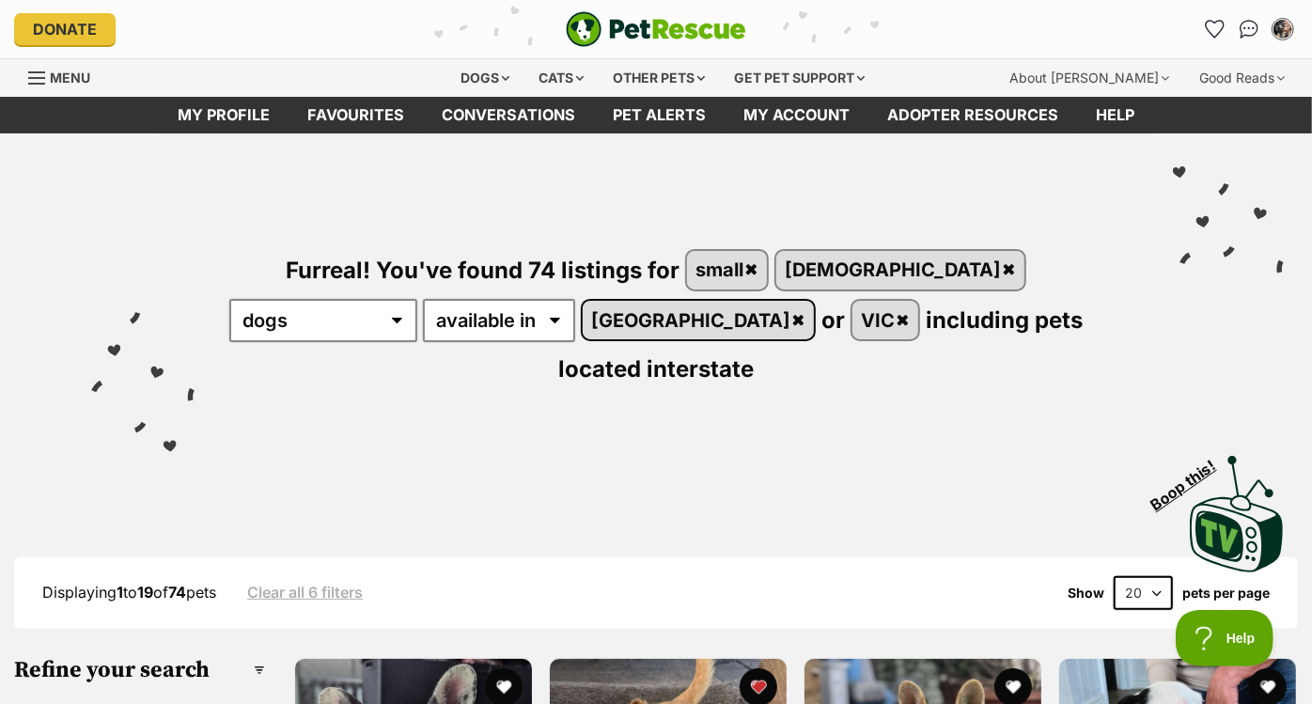
click at [583, 323] on link "[GEOGRAPHIC_DATA]" at bounding box center [698, 320] width 231 height 39
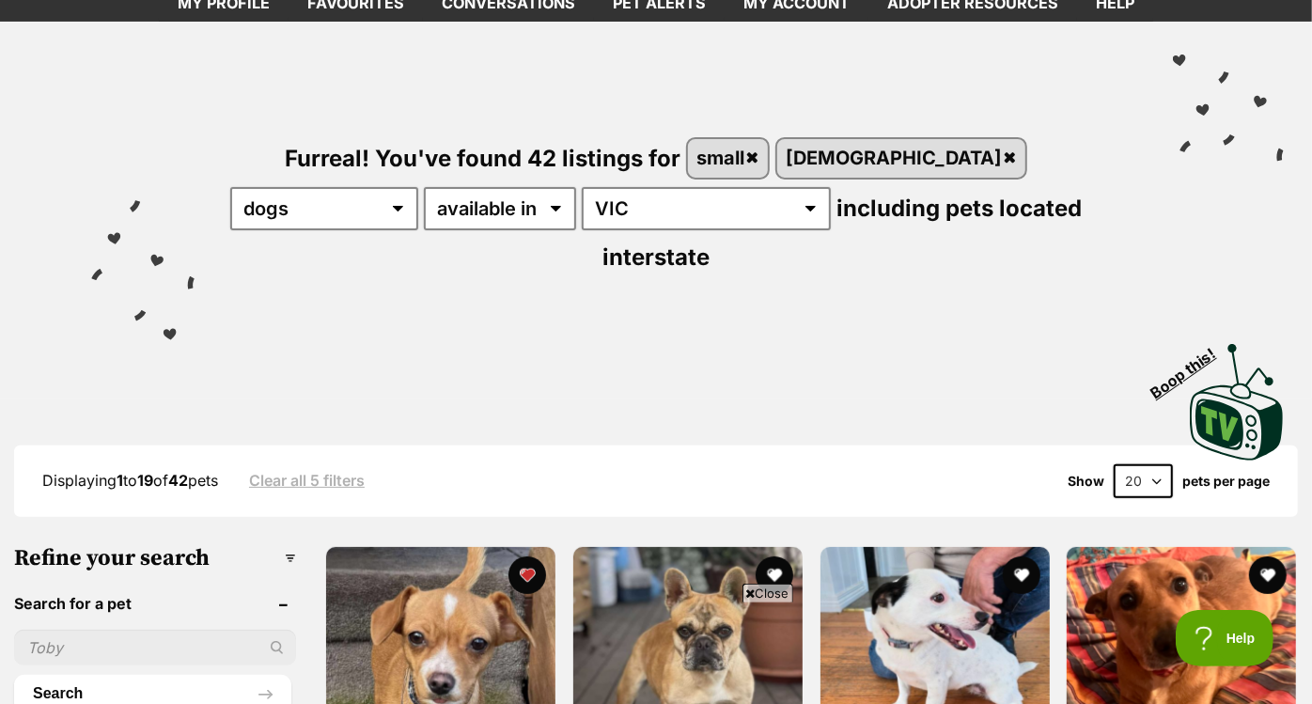
scroll to position [95, 0]
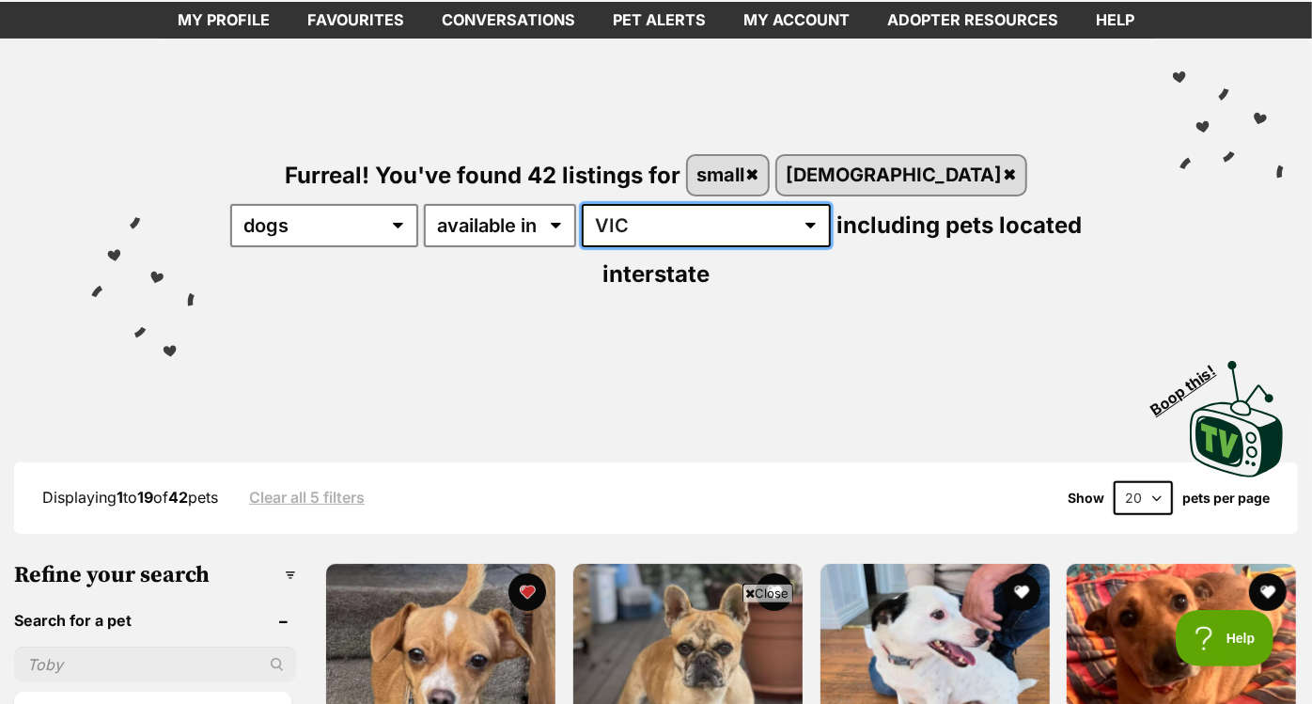
click at [598, 218] on select "Australia ACT NSW NT QLD SA TAS VIC WA" at bounding box center [706, 225] width 249 height 43
select select "QLD"
click at [582, 204] on select "Australia ACT NSW NT QLD SA TAS VIC WA" at bounding box center [706, 225] width 249 height 43
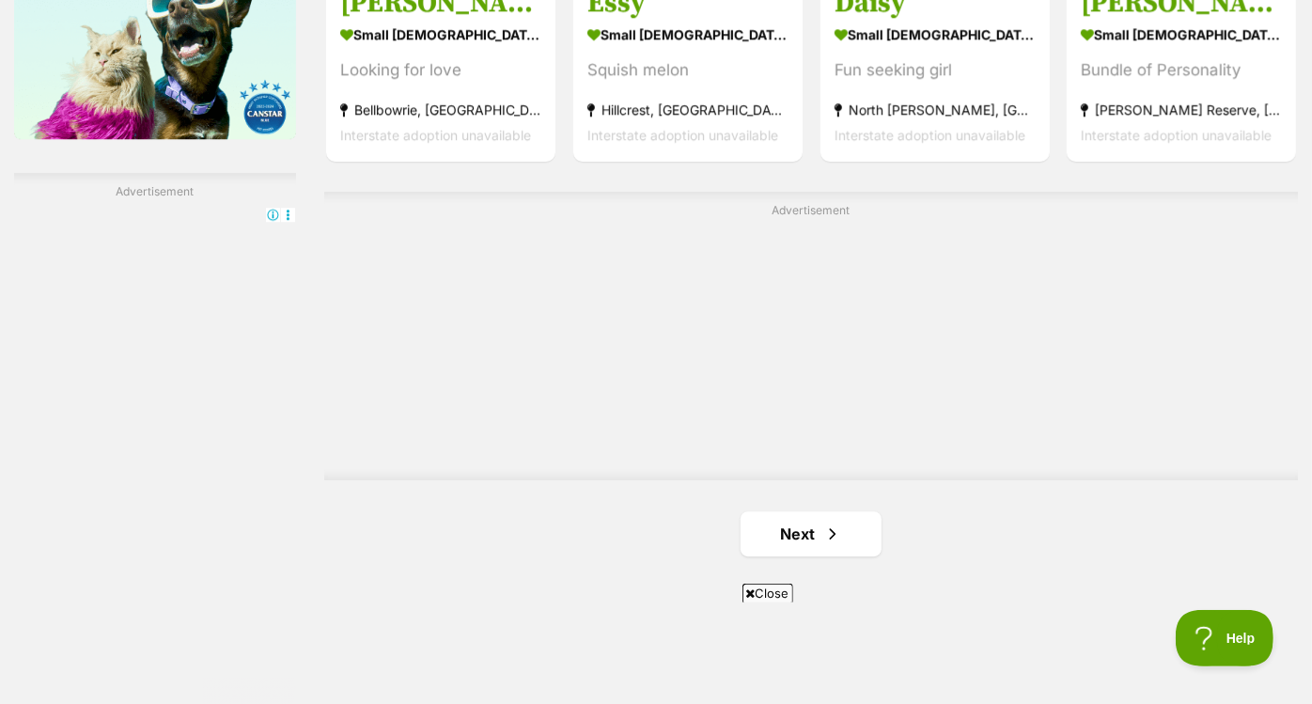
scroll to position [3192, 0]
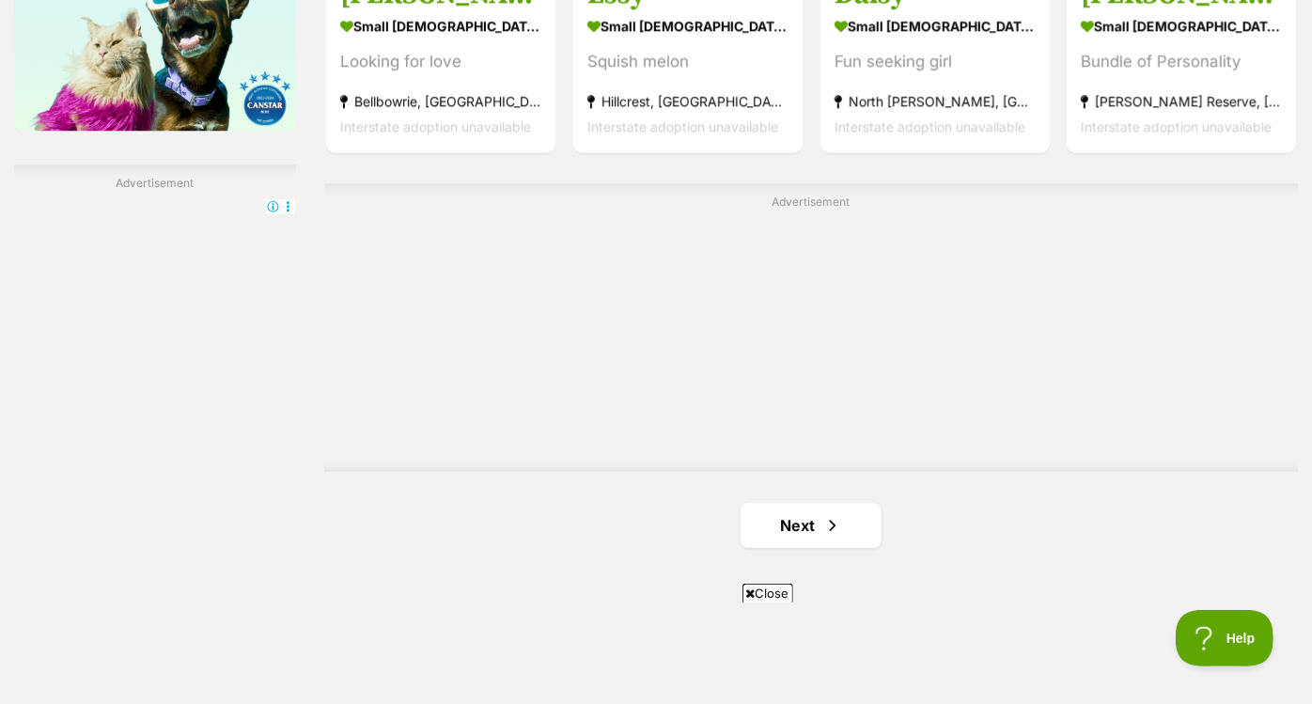
drag, startPoint x: 627, startPoint y: 492, endPoint x: 821, endPoint y: 553, distance: 203.9
click at [817, 503] on link "Next" at bounding box center [810, 525] width 141 height 45
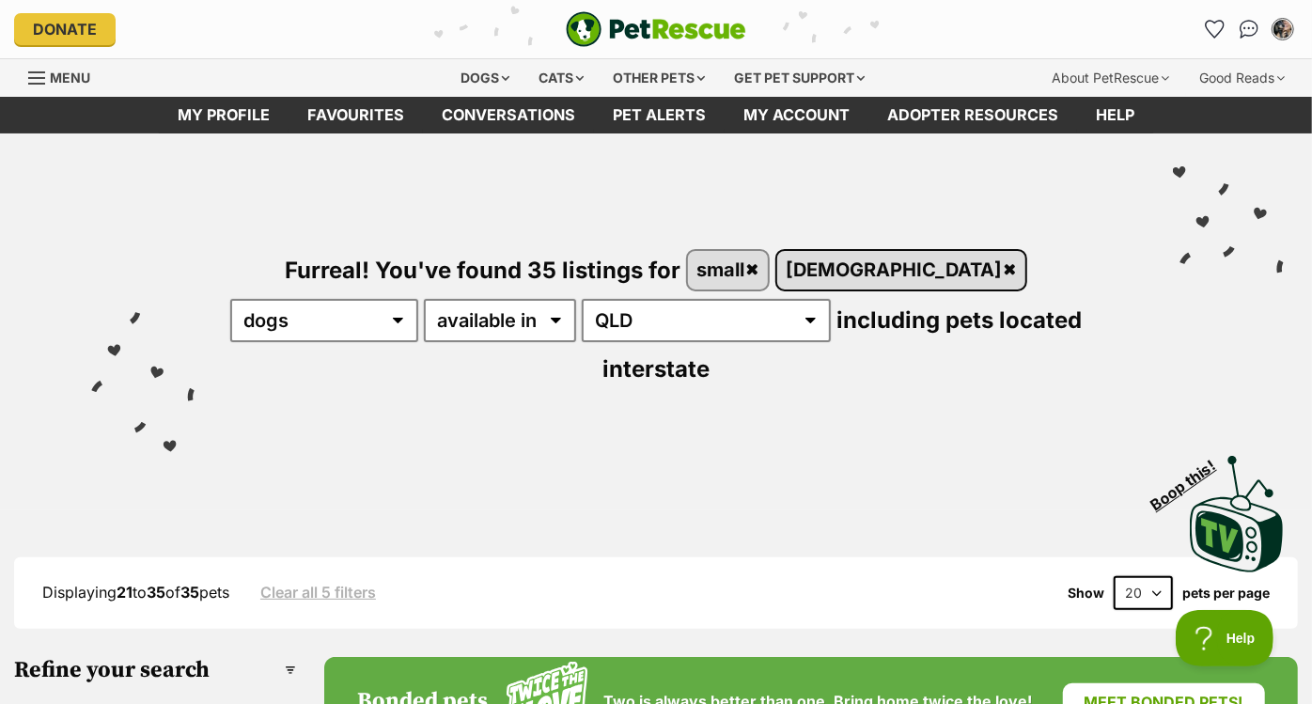
click at [837, 266] on link "[DEMOGRAPHIC_DATA]" at bounding box center [901, 270] width 248 height 39
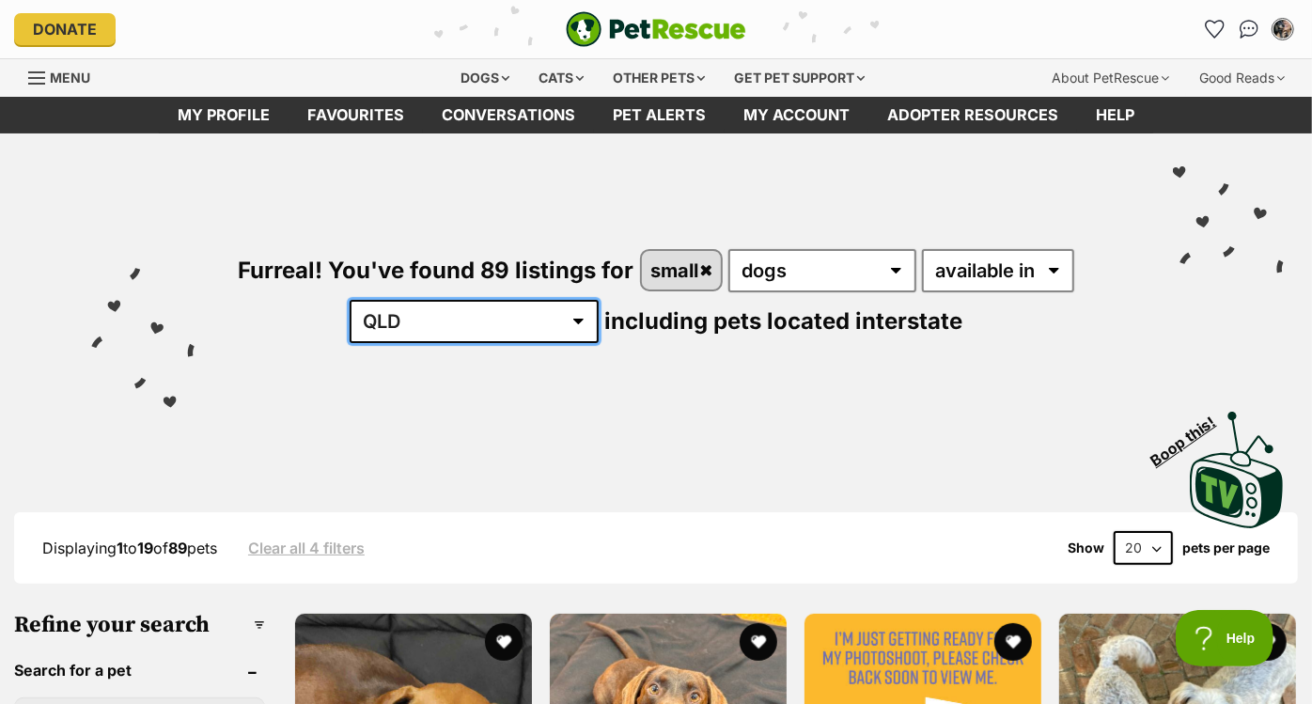
click at [501, 319] on select "[GEOGRAPHIC_DATA] [GEOGRAPHIC_DATA] [GEOGRAPHIC_DATA] [GEOGRAPHIC_DATA] [GEOGRA…" at bounding box center [474, 321] width 249 height 43
select select "[GEOGRAPHIC_DATA]"
click at [409, 300] on select "[GEOGRAPHIC_DATA] [GEOGRAPHIC_DATA] [GEOGRAPHIC_DATA] [GEOGRAPHIC_DATA] [GEOGRA…" at bounding box center [474, 321] width 249 height 43
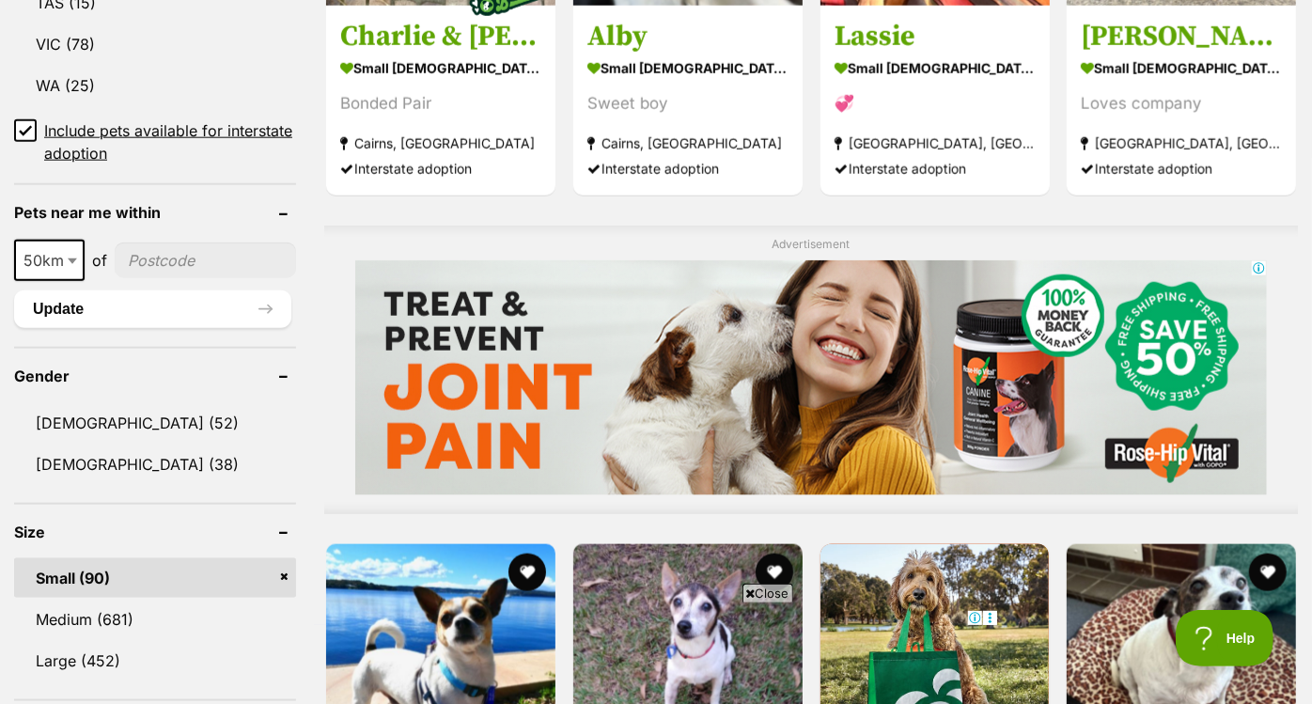
scroll to position [1345, 0]
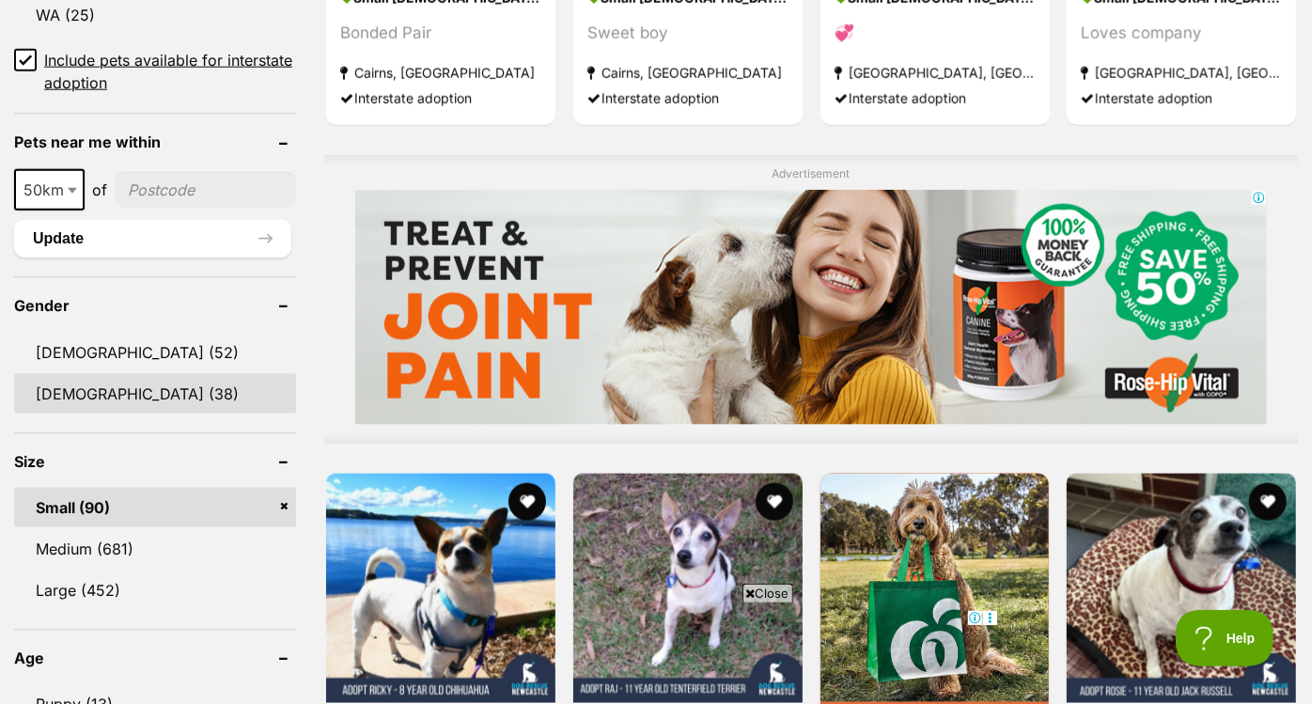
click at [163, 383] on link "[DEMOGRAPHIC_DATA] (38)" at bounding box center [155, 393] width 282 height 39
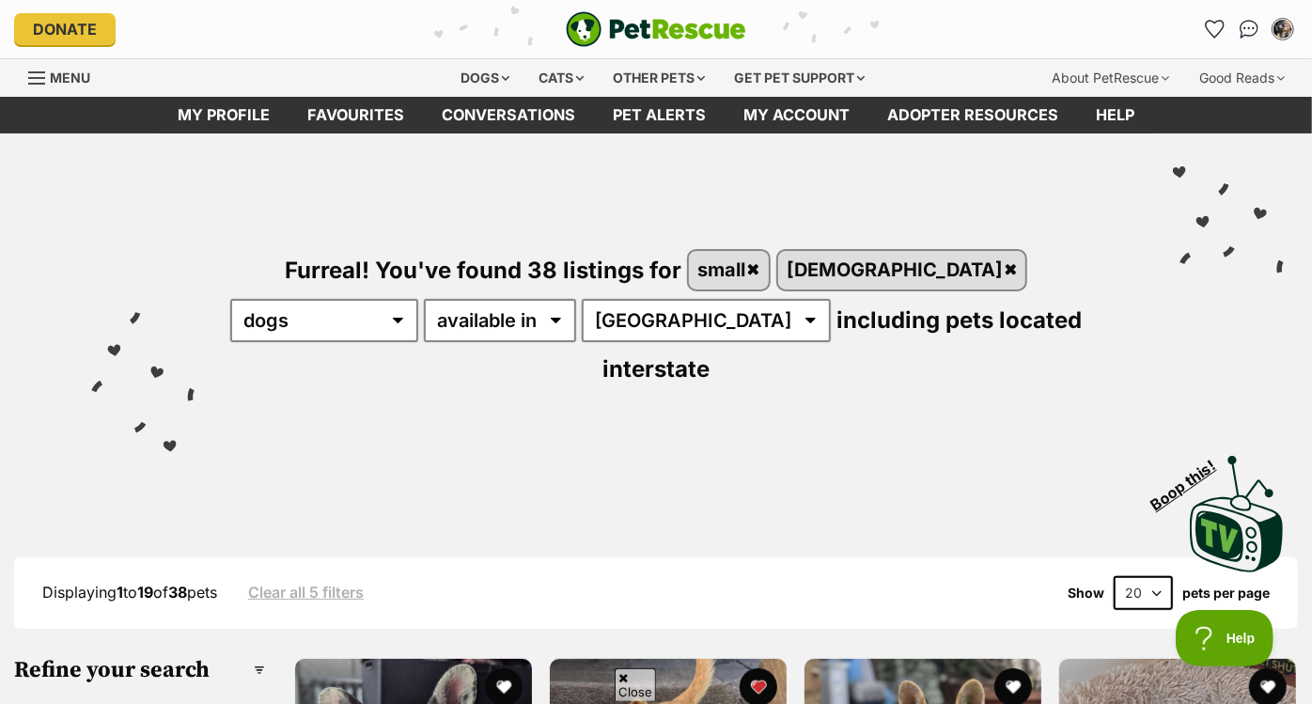
scroll to position [162, 0]
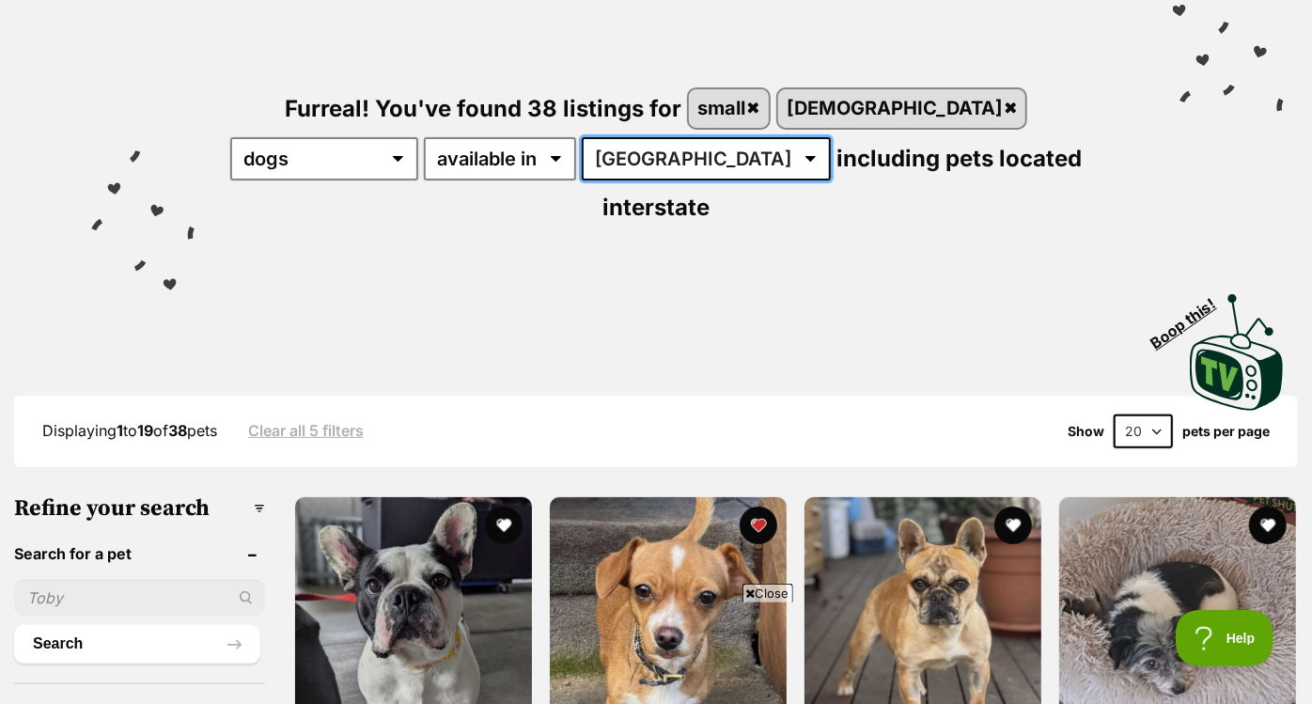
click at [582, 160] on select "[GEOGRAPHIC_DATA] [GEOGRAPHIC_DATA] [GEOGRAPHIC_DATA] [GEOGRAPHIC_DATA] [GEOGRA…" at bounding box center [706, 158] width 249 height 43
click at [699, 201] on div "Furreal! You've found 38 listings for small female any type of pet cats dogs ot…" at bounding box center [655, 124] width 1255 height 305
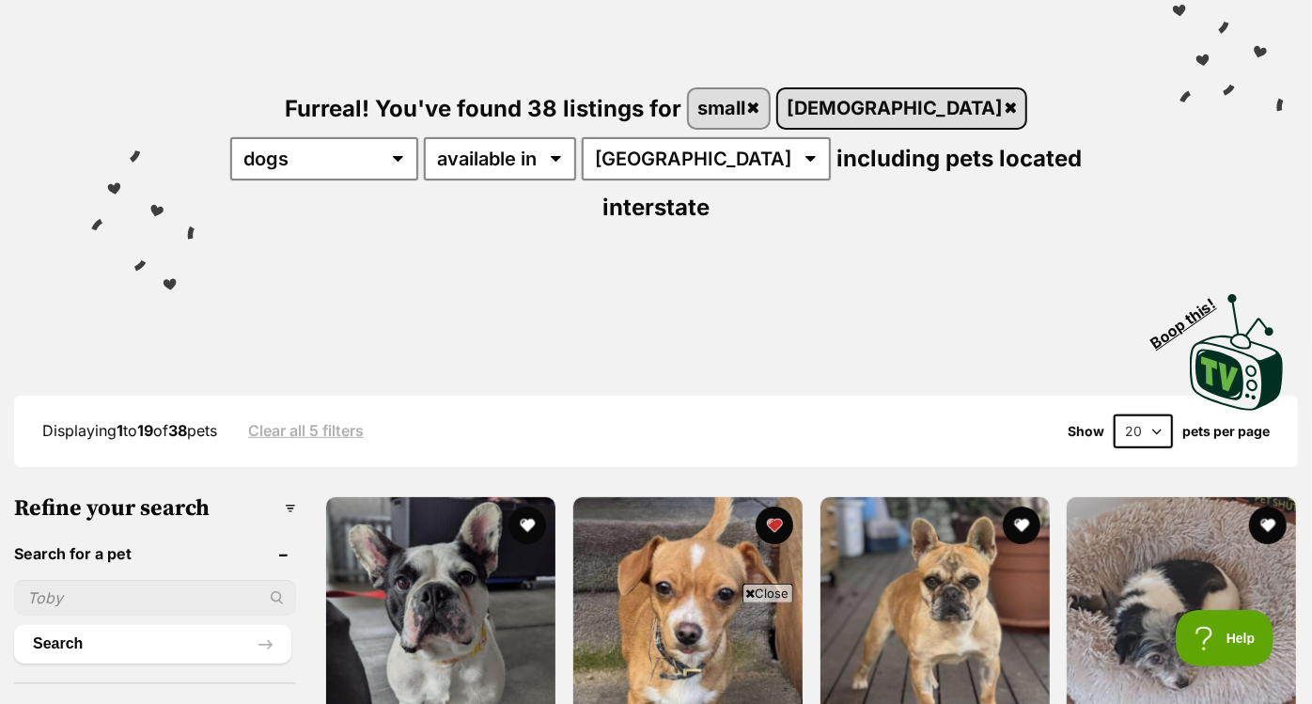
click at [841, 102] on link "female" at bounding box center [902, 108] width 248 height 39
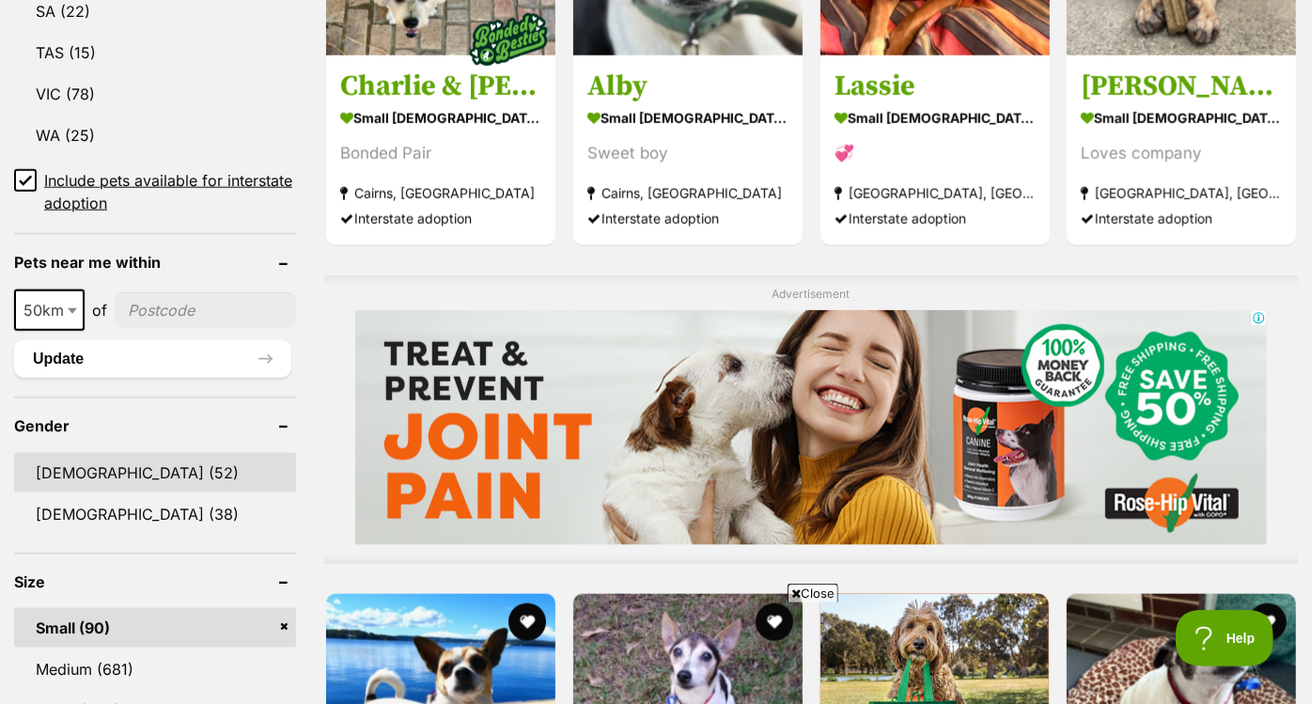
click at [146, 479] on link "[DEMOGRAPHIC_DATA] (52)" at bounding box center [155, 472] width 282 height 39
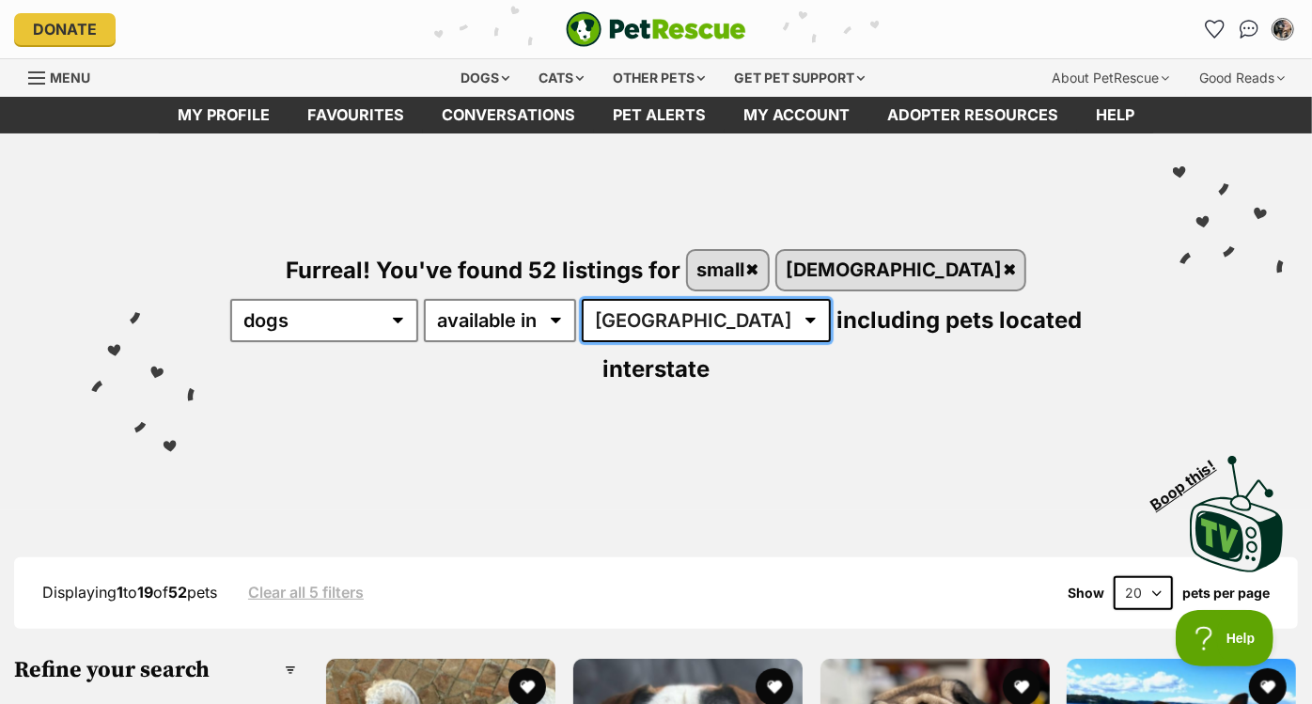
click at [592, 322] on select "[GEOGRAPHIC_DATA] [GEOGRAPHIC_DATA] [GEOGRAPHIC_DATA] [GEOGRAPHIC_DATA] [GEOGRA…" at bounding box center [706, 320] width 249 height 43
click at [582, 299] on select "[GEOGRAPHIC_DATA] [GEOGRAPHIC_DATA] [GEOGRAPHIC_DATA] [GEOGRAPHIC_DATA] [GEOGRA…" at bounding box center [706, 320] width 249 height 43
click at [582, 332] on select "Australia ACT NSW NT QLD SA TAS VIC WA" at bounding box center [706, 320] width 249 height 43
select select "VIC"
click at [582, 299] on select "Australia ACT NSW NT QLD SA TAS VIC WA" at bounding box center [706, 320] width 249 height 43
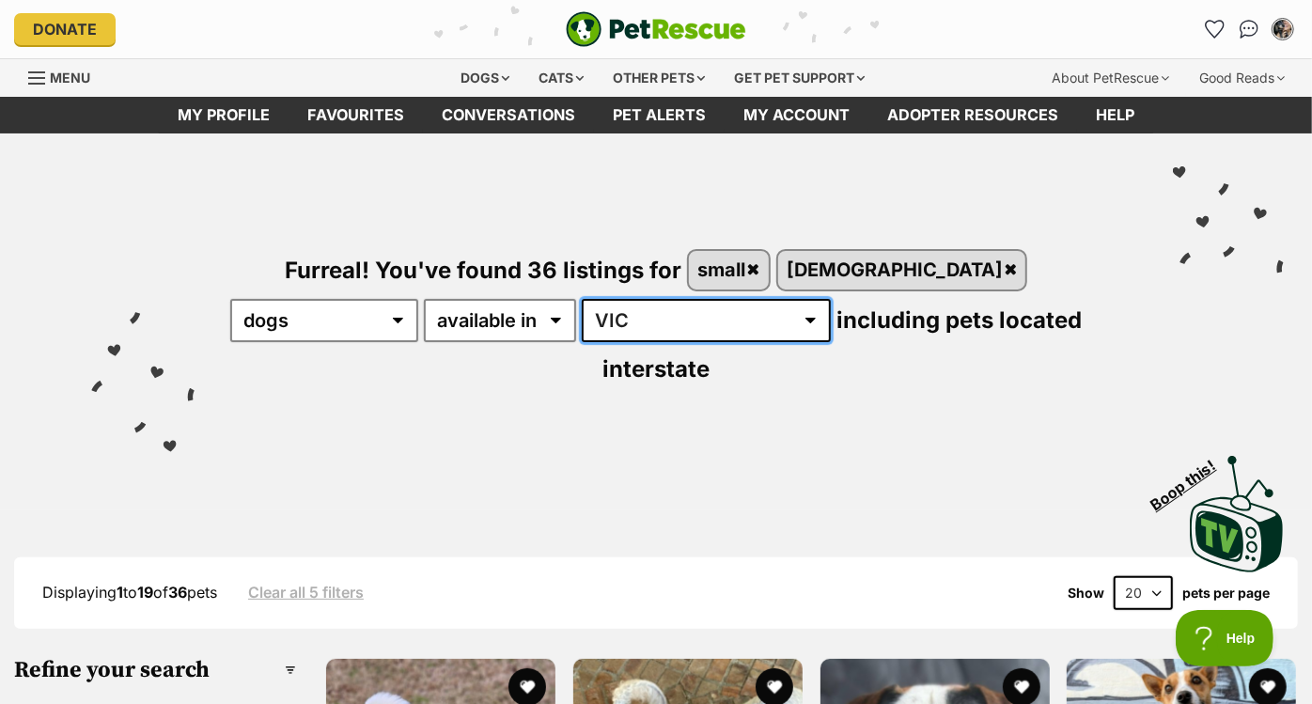
click at [582, 330] on select "Australia ACT NSW NT QLD SA TAS VIC WA" at bounding box center [706, 320] width 249 height 43
select select "QLD"
click at [582, 299] on select "[GEOGRAPHIC_DATA] [GEOGRAPHIC_DATA] [GEOGRAPHIC_DATA] [GEOGRAPHIC_DATA] [GEOGRA…" at bounding box center [706, 320] width 249 height 43
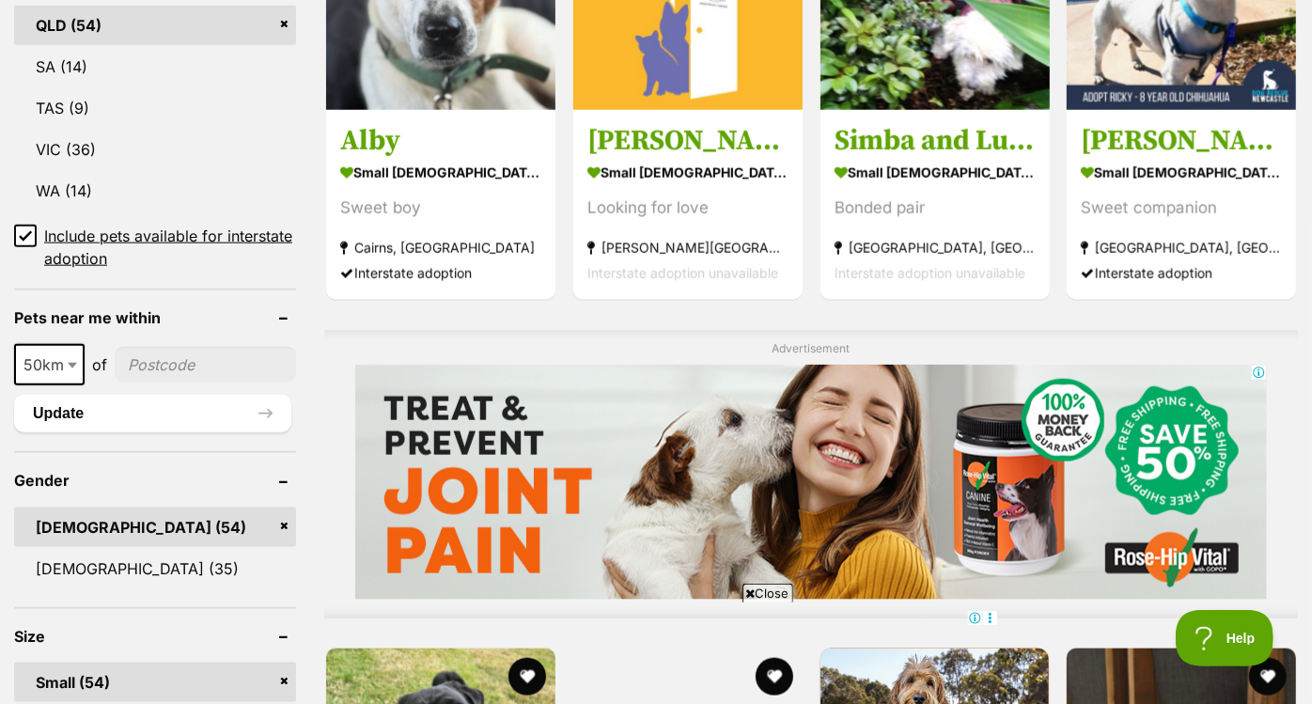
scroll to position [1252, 0]
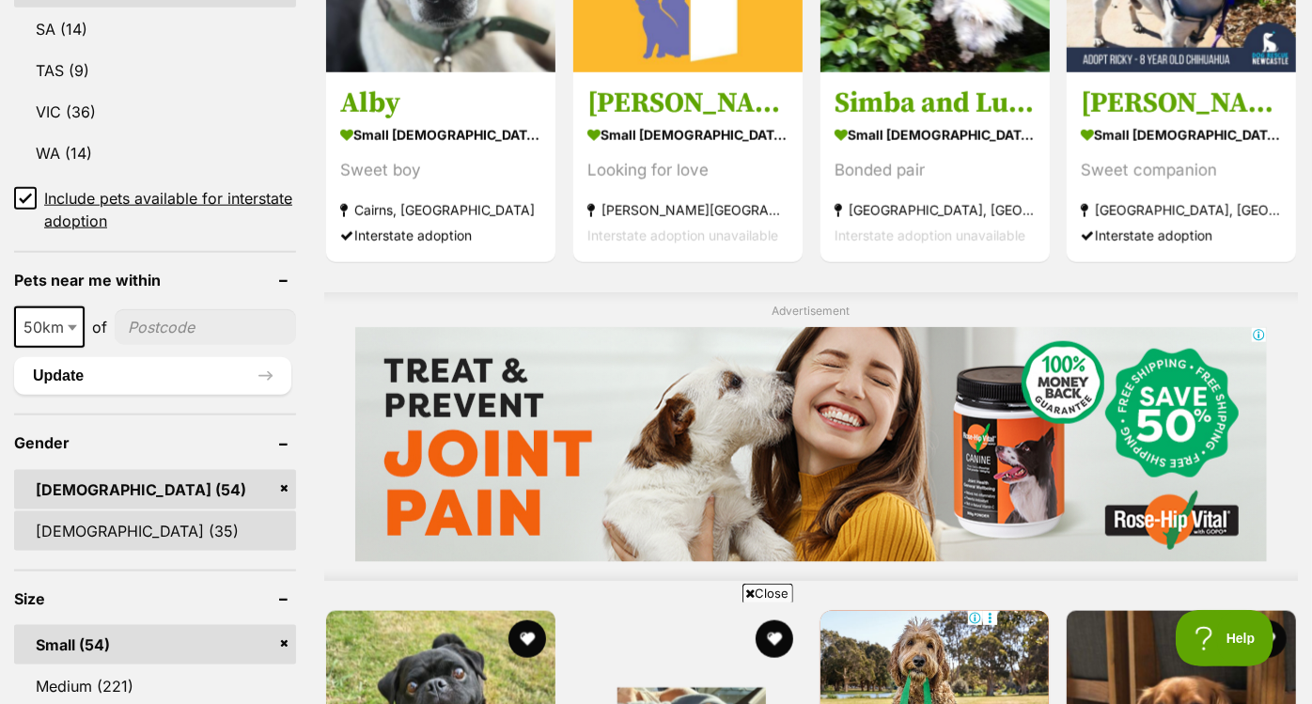
click at [124, 511] on link "[DEMOGRAPHIC_DATA] (35)" at bounding box center [155, 530] width 282 height 39
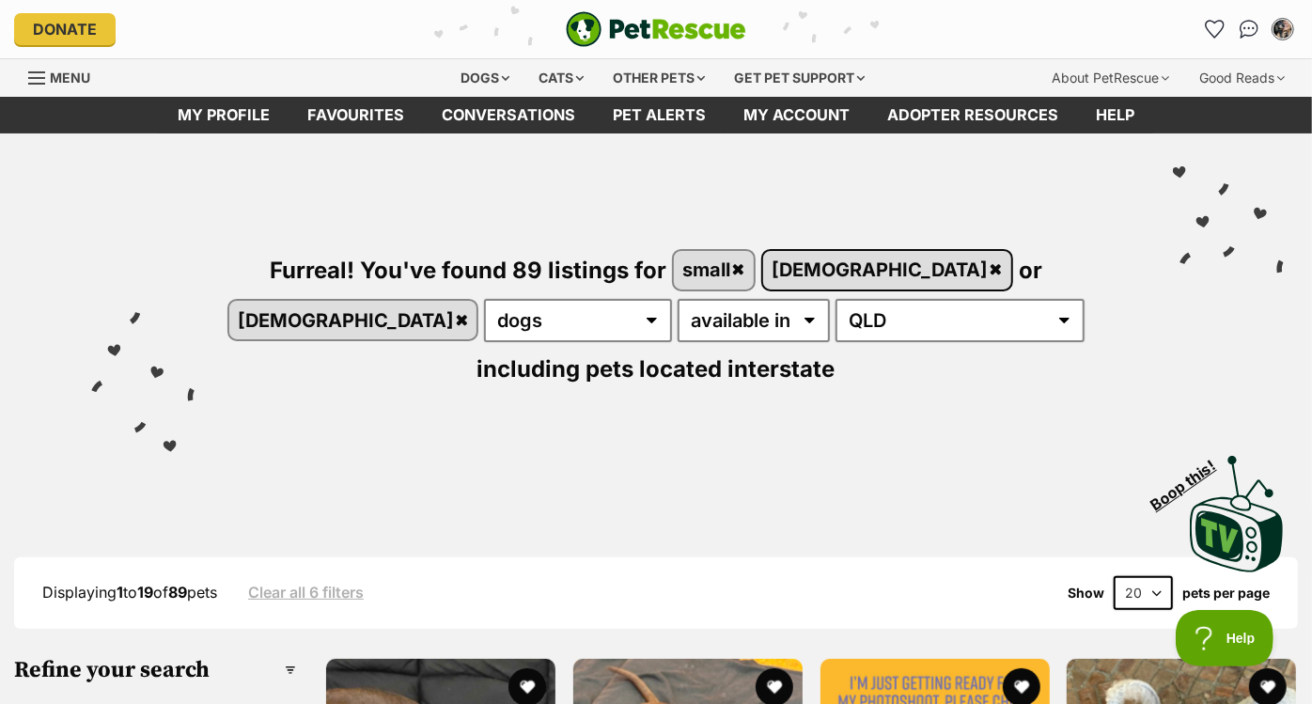
click at [869, 273] on link "[DEMOGRAPHIC_DATA]" at bounding box center [887, 270] width 248 height 39
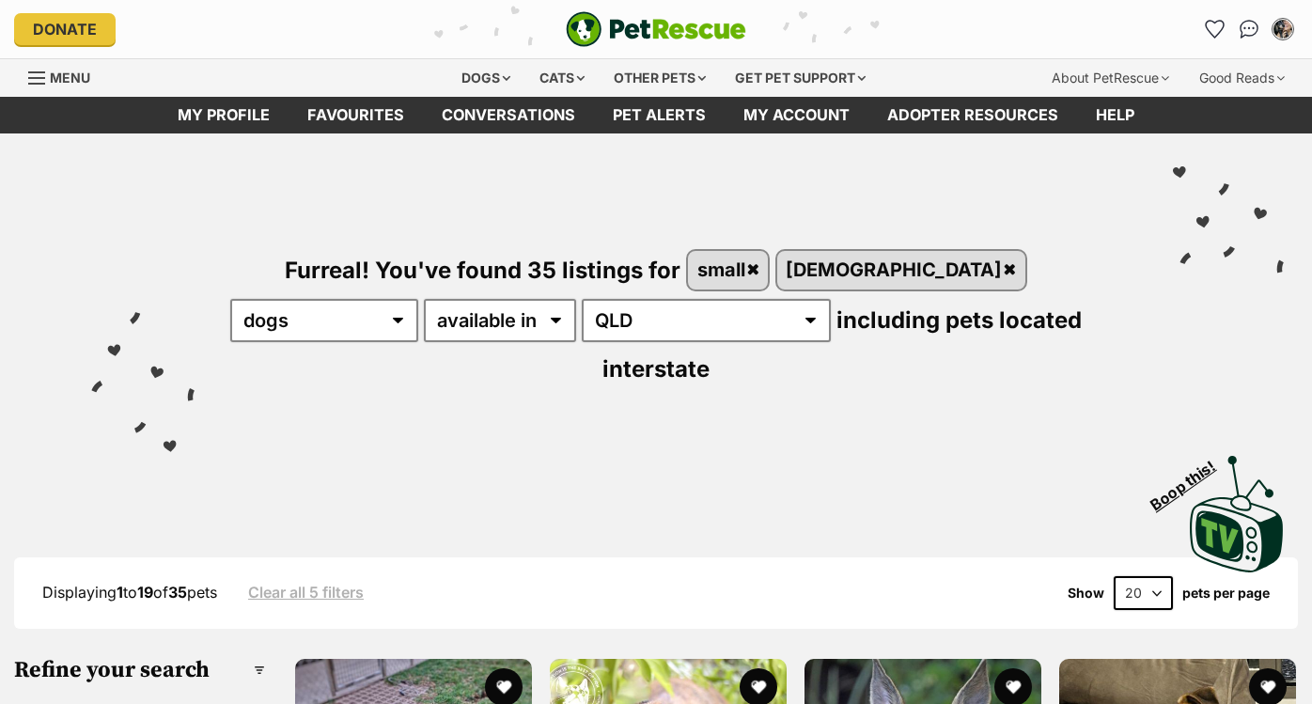
click at [682, 314] on span "including pets located interstate" at bounding box center [841, 344] width 479 height 76
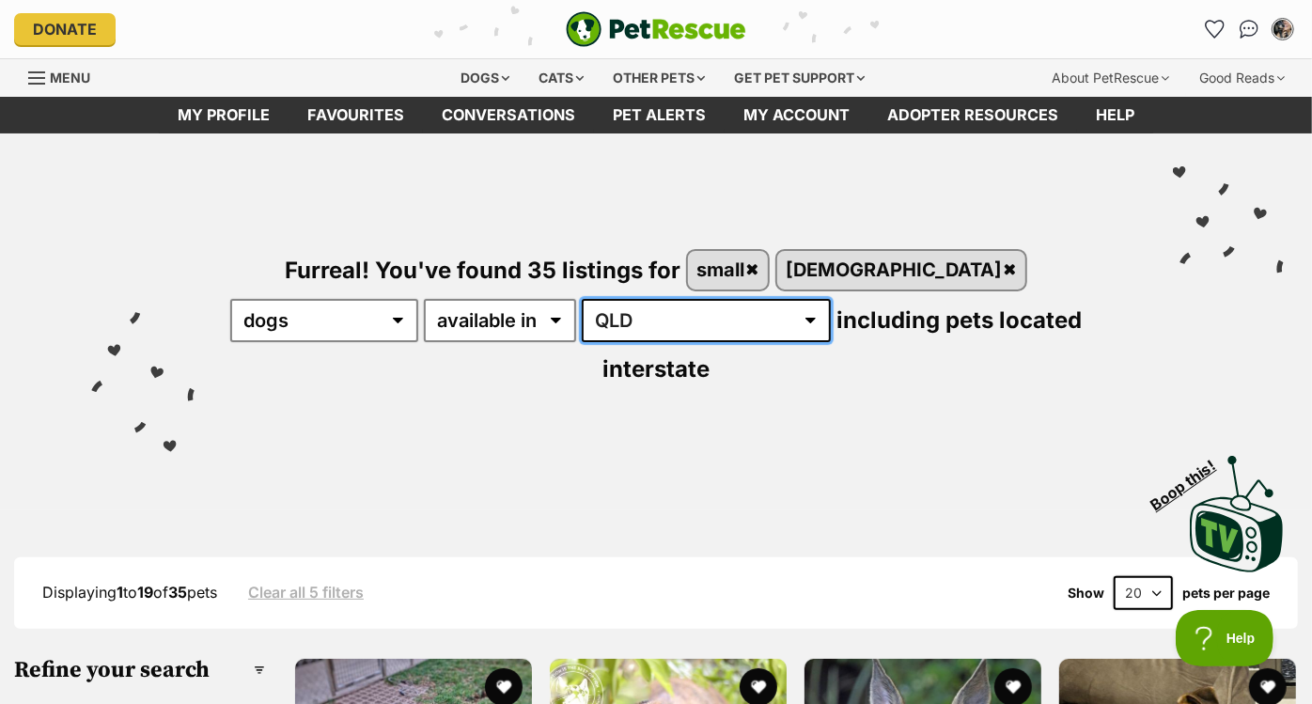
click at [598, 312] on select "Australia ACT NSW NT QLD SA TAS VIC WA" at bounding box center [706, 320] width 249 height 43
select select "[GEOGRAPHIC_DATA]"
click at [582, 299] on select "Australia ACT NSW NT QLD SA TAS VIC WA" at bounding box center [706, 320] width 249 height 43
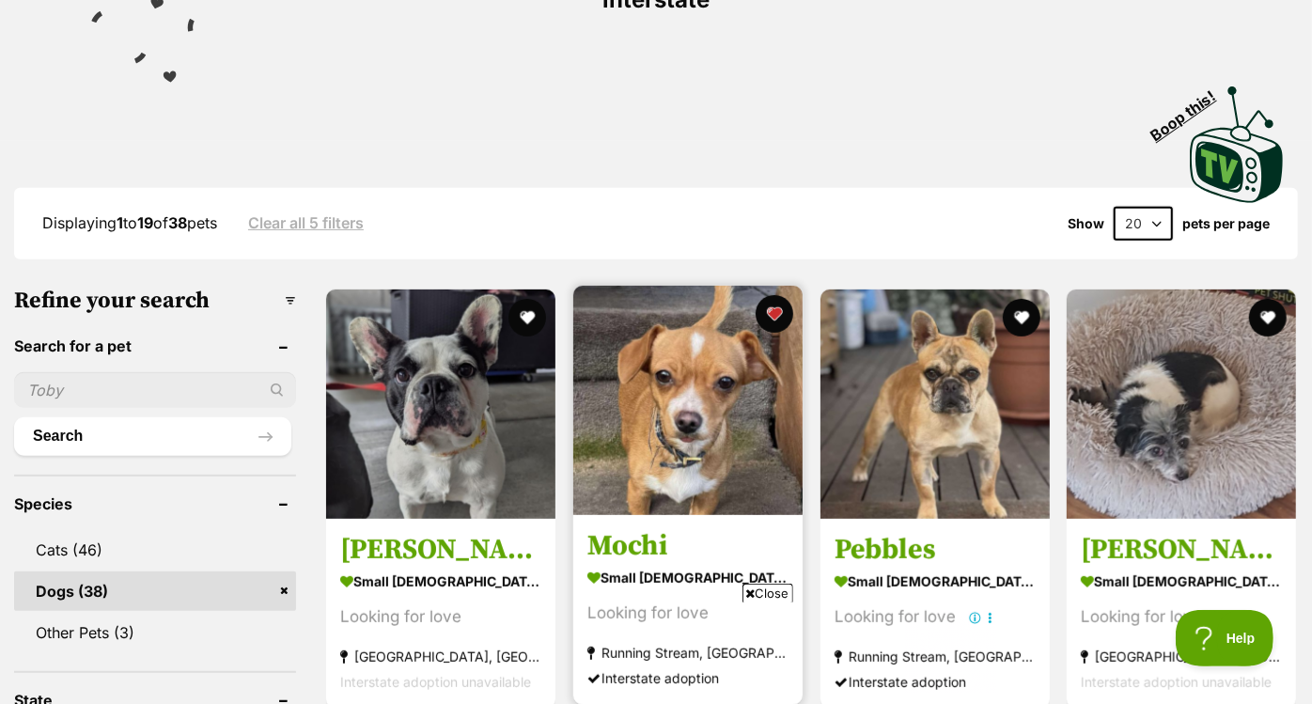
click at [708, 375] on img at bounding box center [687, 400] width 229 height 229
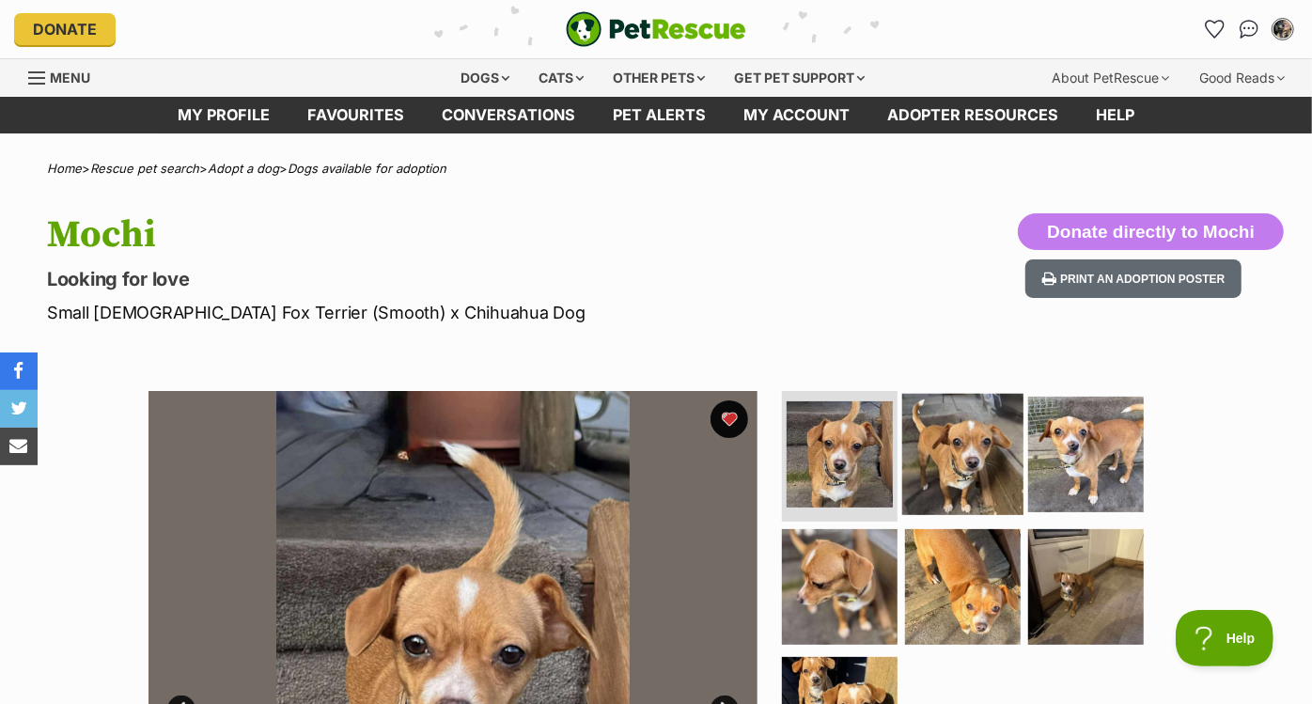
click at [971, 408] on img at bounding box center [962, 453] width 121 height 121
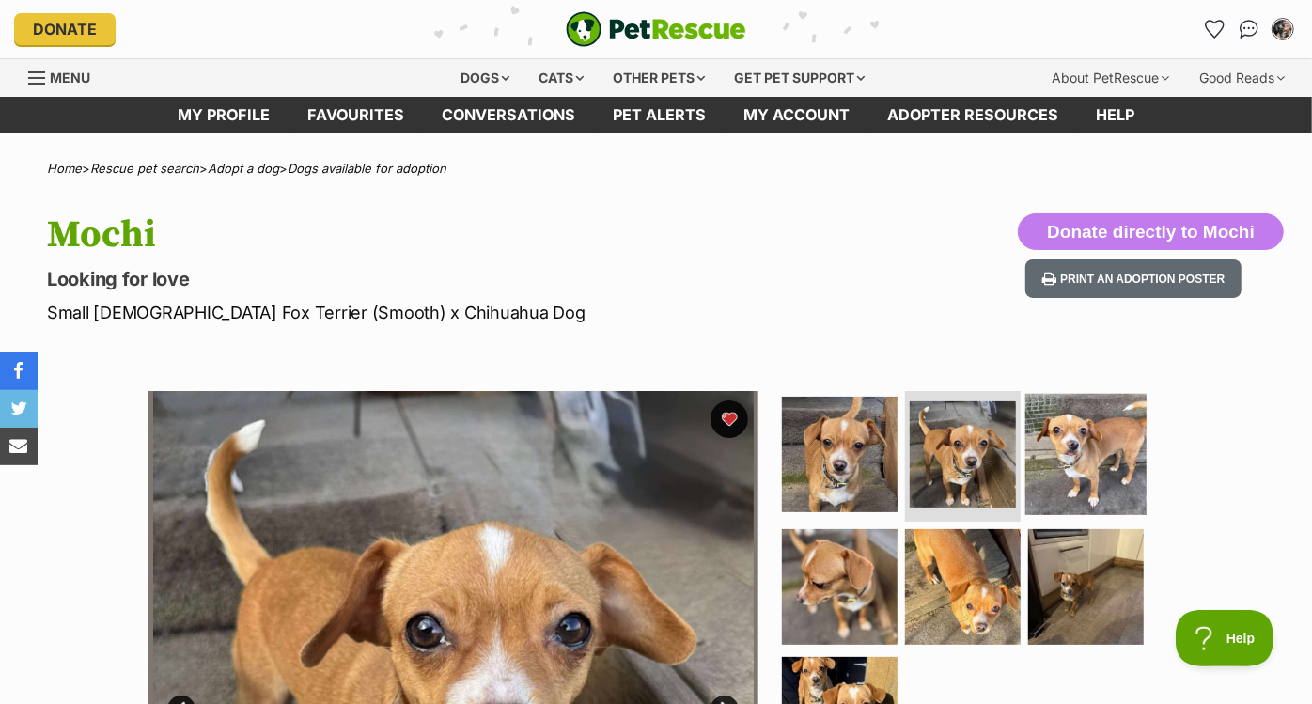
click at [1117, 465] on img at bounding box center [1085, 453] width 121 height 121
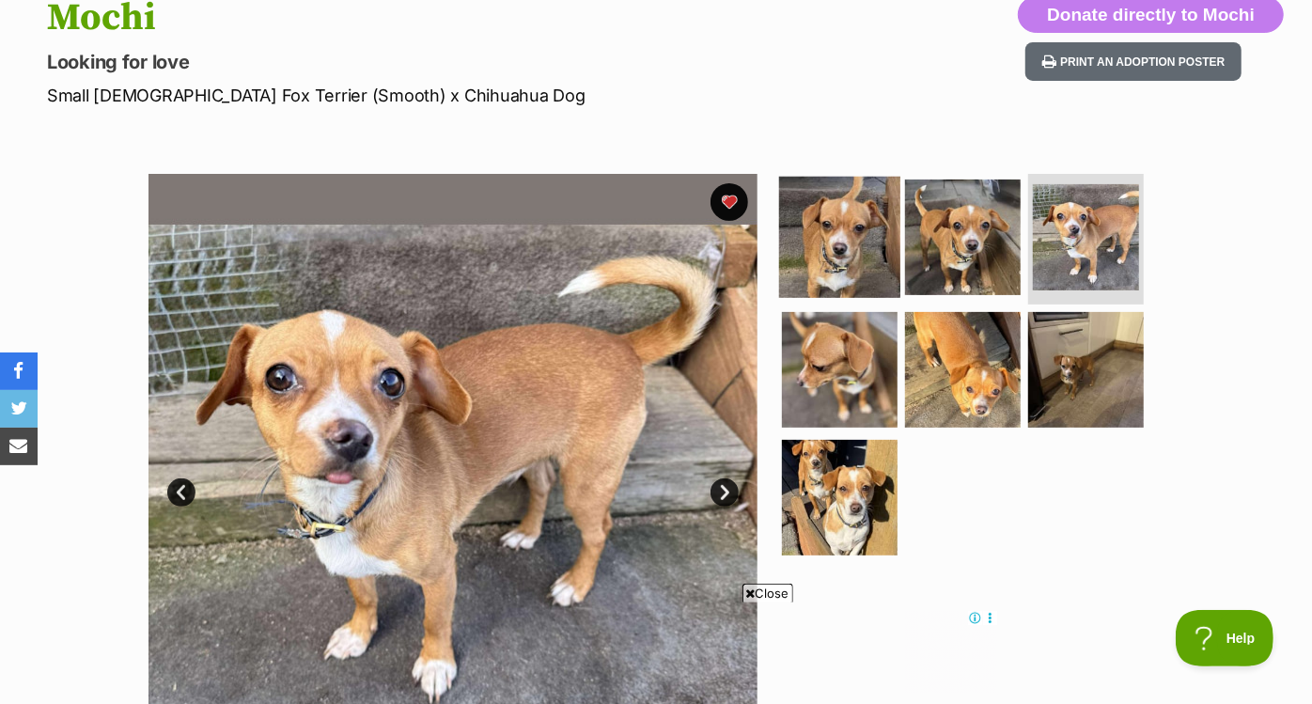
scroll to position [220, 0]
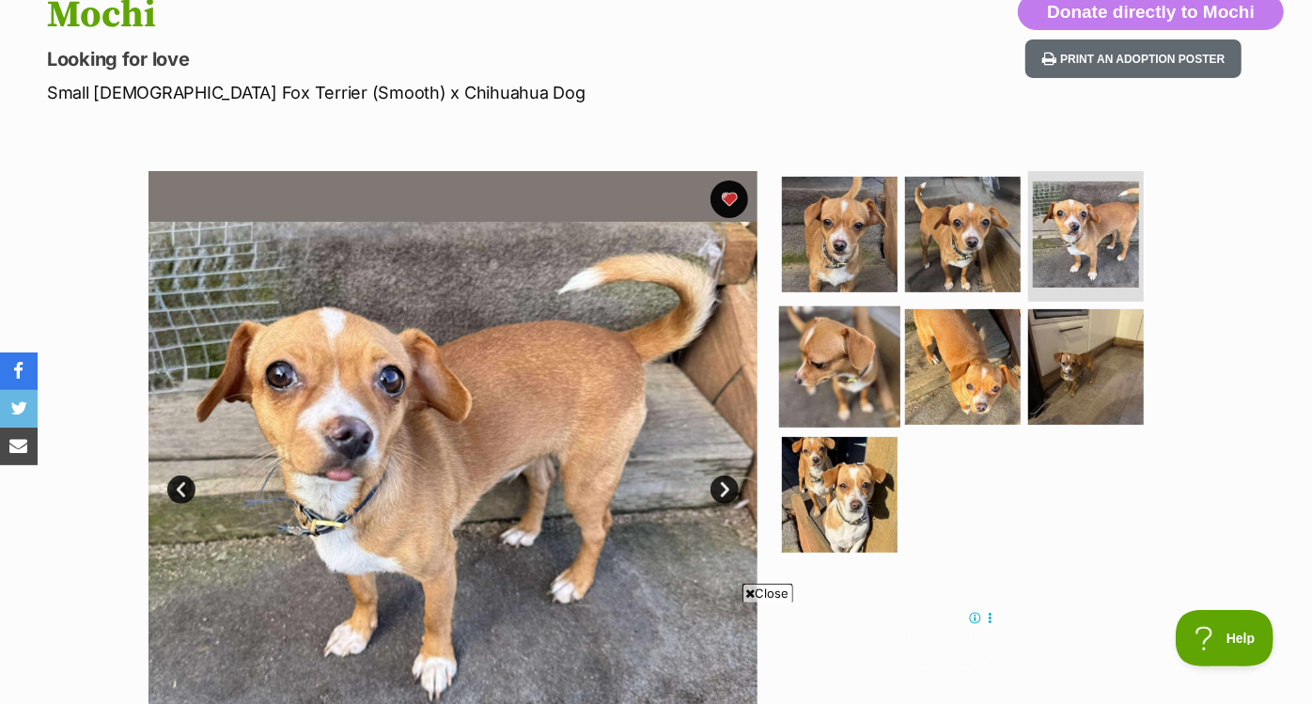
click at [877, 364] on img at bounding box center [839, 366] width 121 height 121
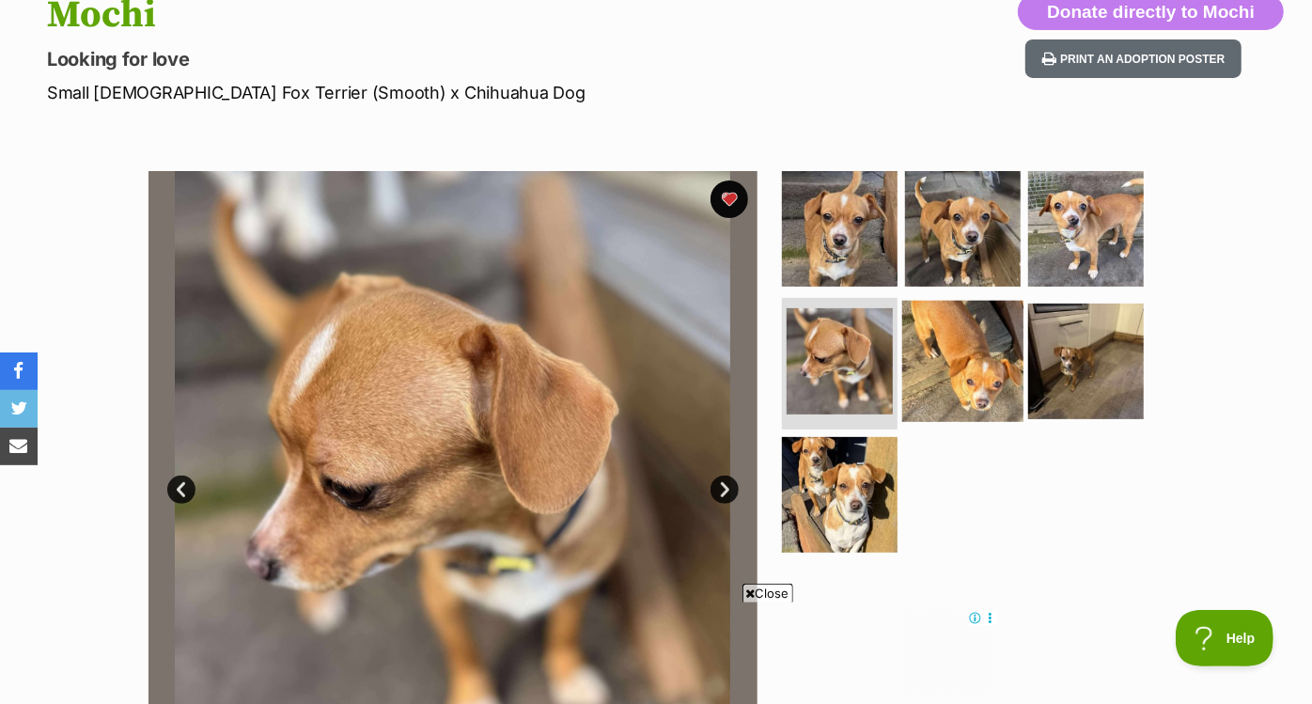
click at [958, 367] on img at bounding box center [962, 361] width 121 height 121
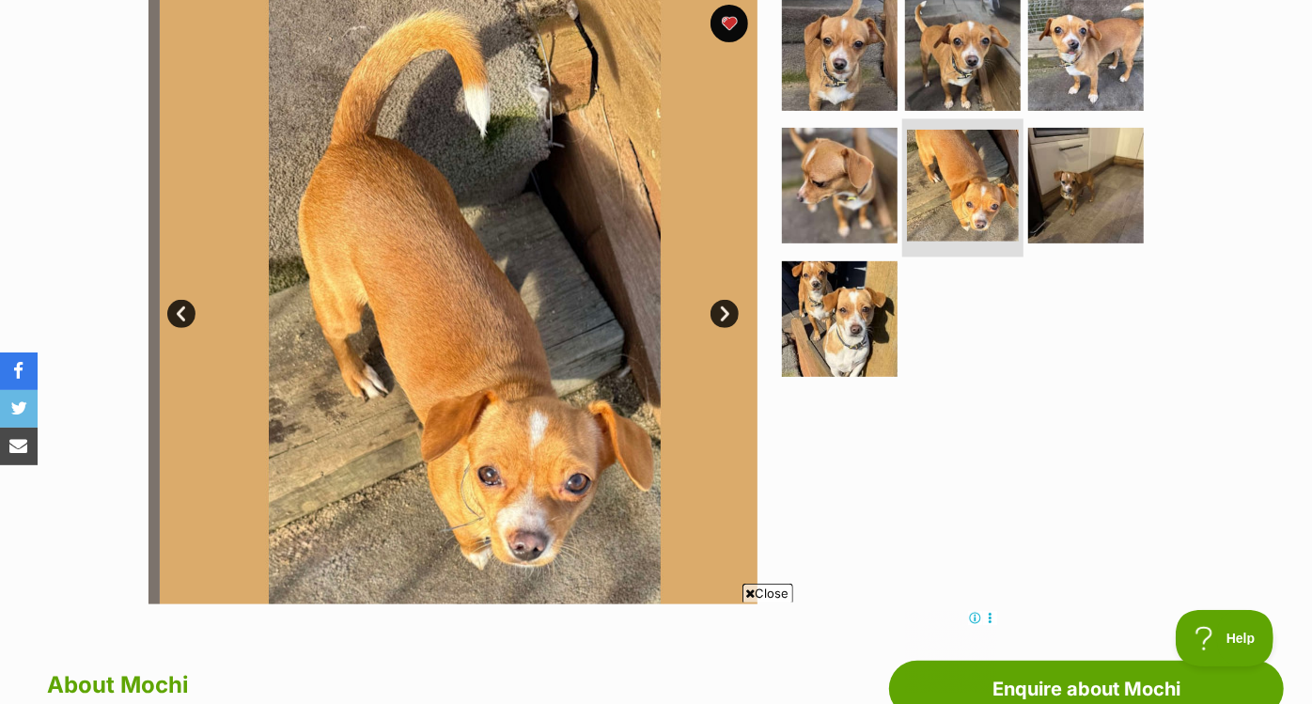
scroll to position [397, 0]
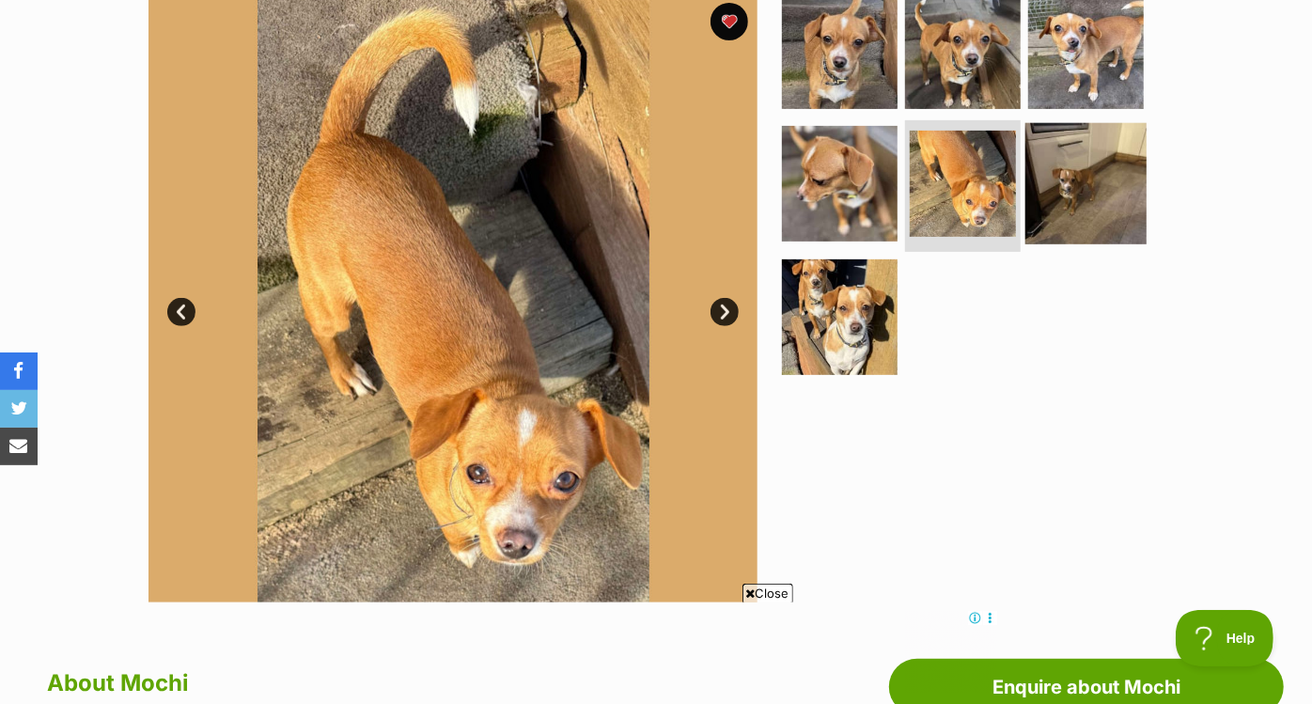
click at [1082, 207] on img at bounding box center [1085, 183] width 121 height 121
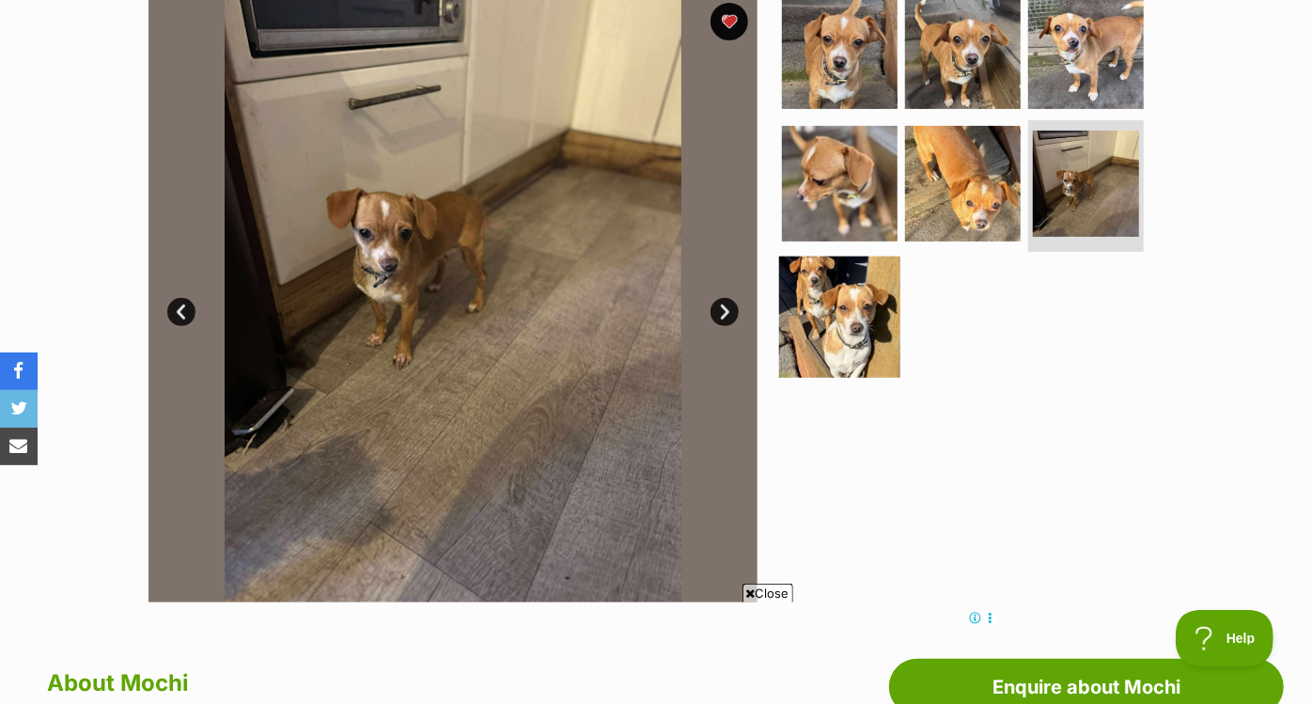
click at [861, 319] on img at bounding box center [839, 316] width 121 height 121
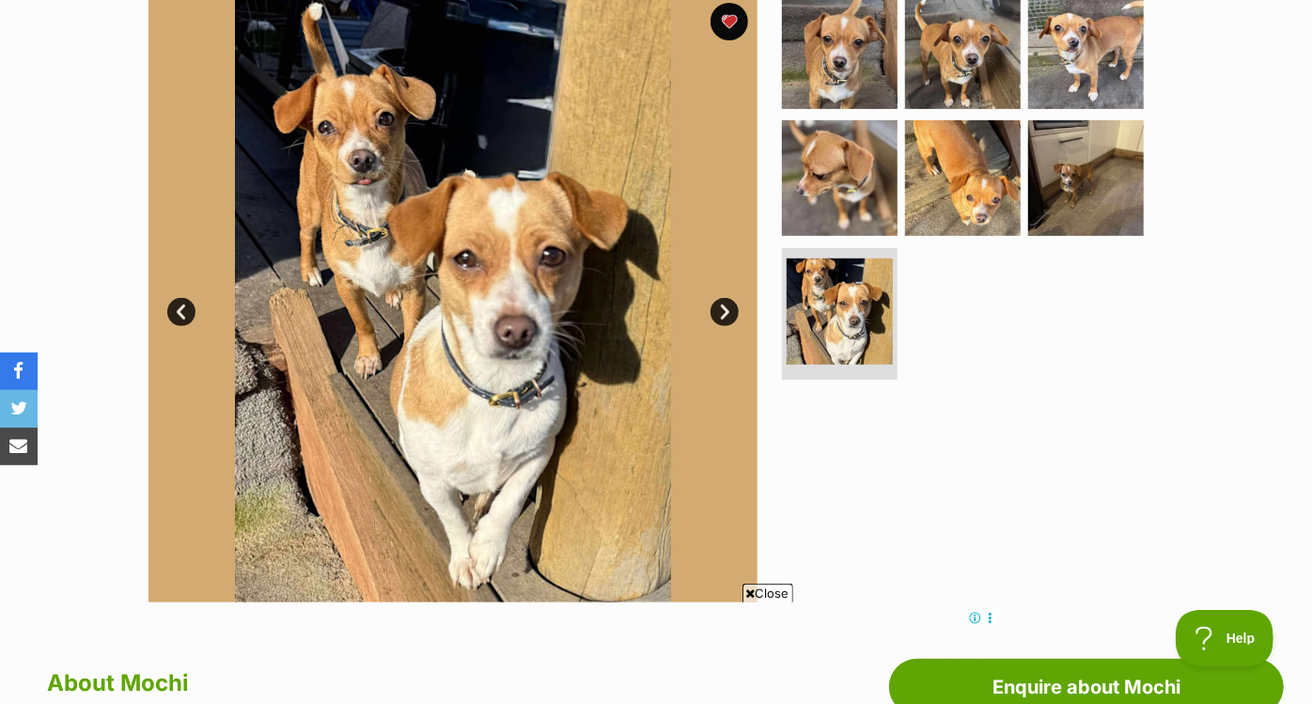
scroll to position [0, 0]
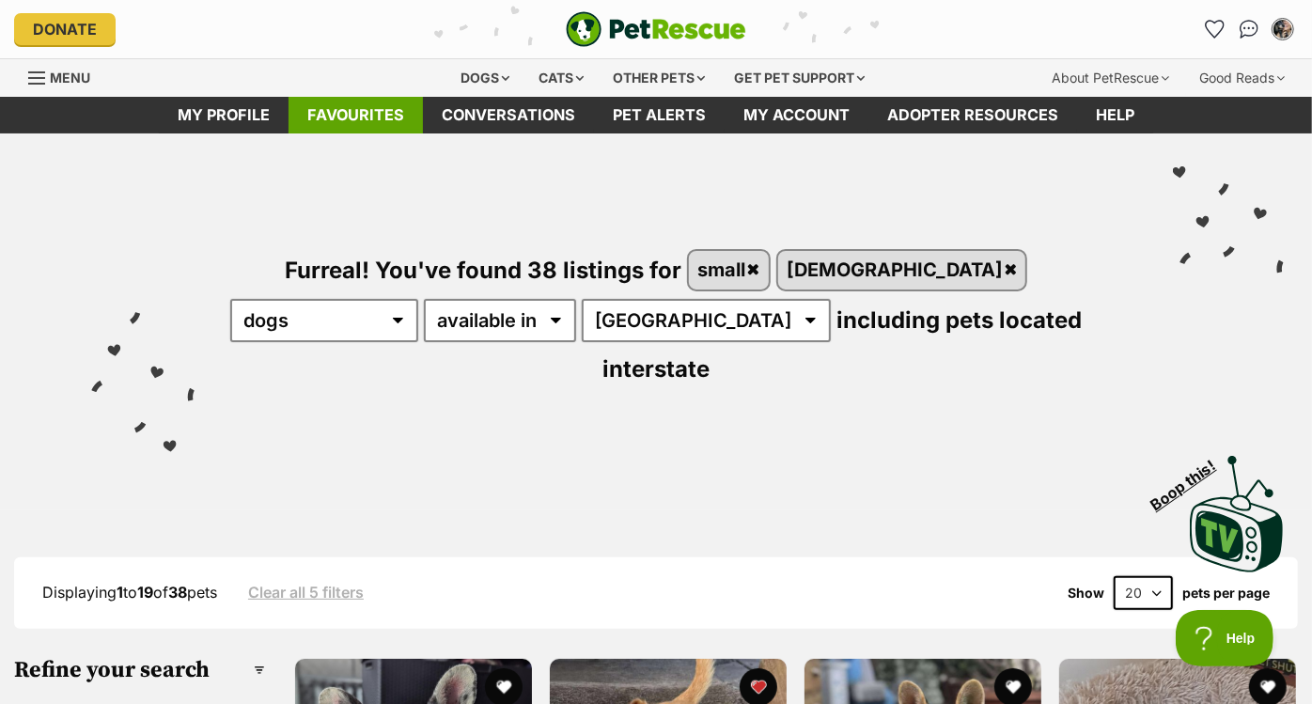
click at [385, 104] on link "Favourites" at bounding box center [355, 115] width 134 height 37
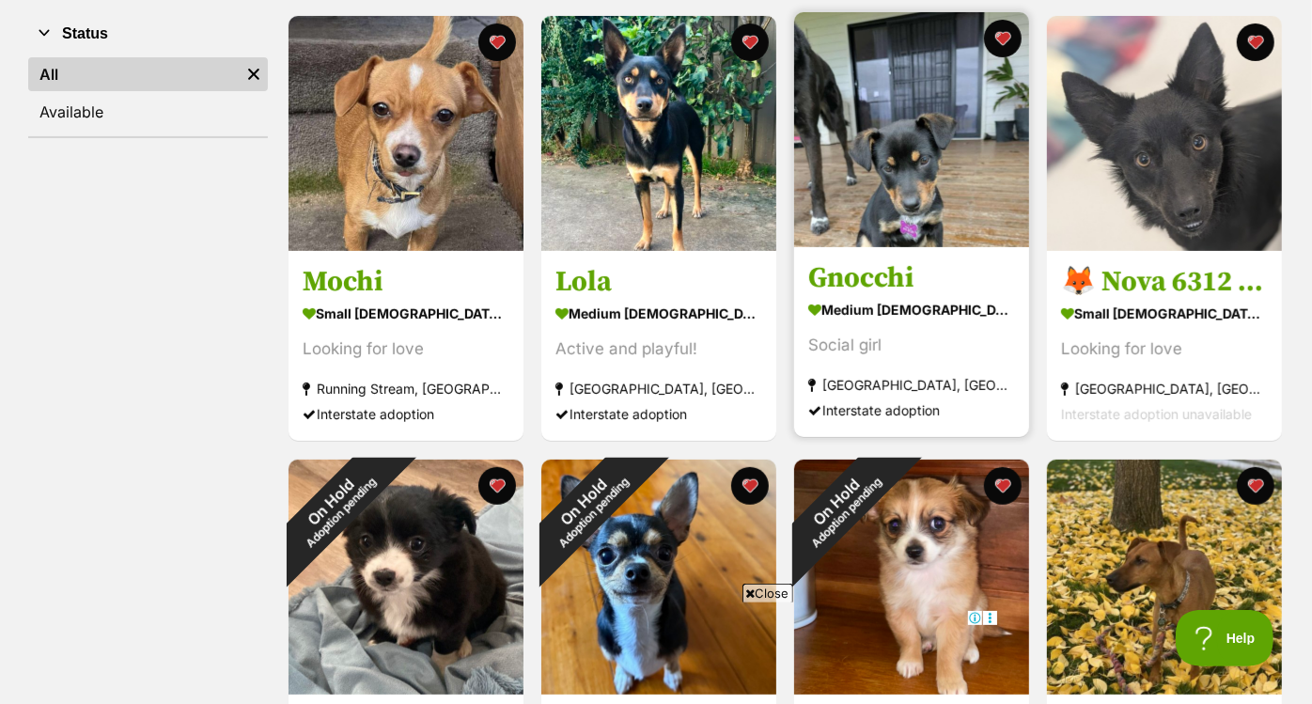
scroll to position [369, 0]
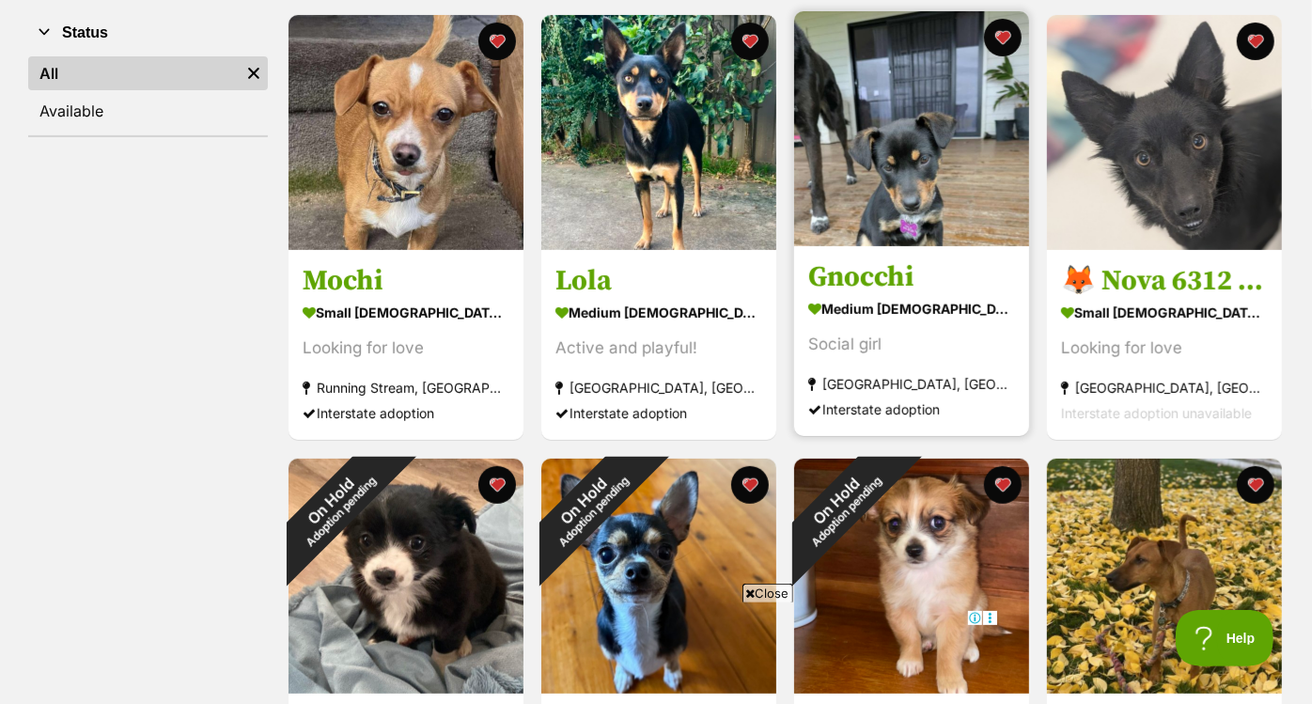
click at [881, 190] on img at bounding box center [911, 128] width 235 height 235
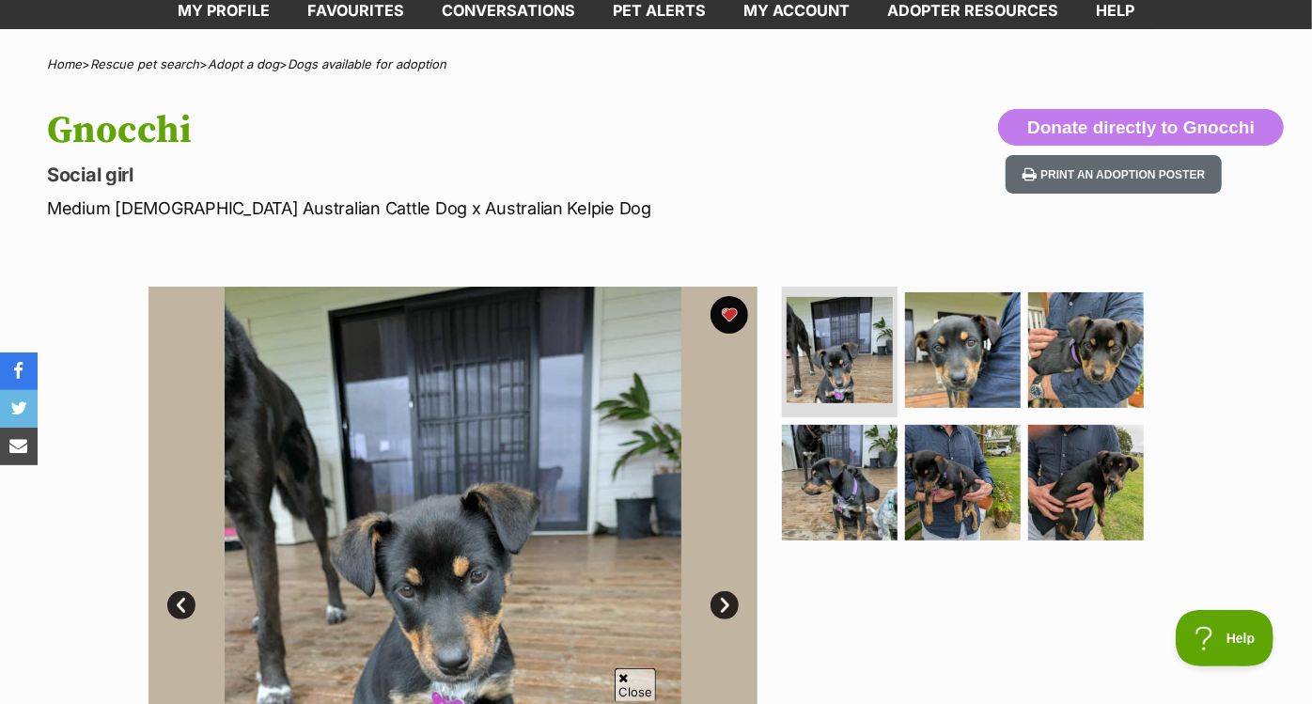
scroll to position [105, 0]
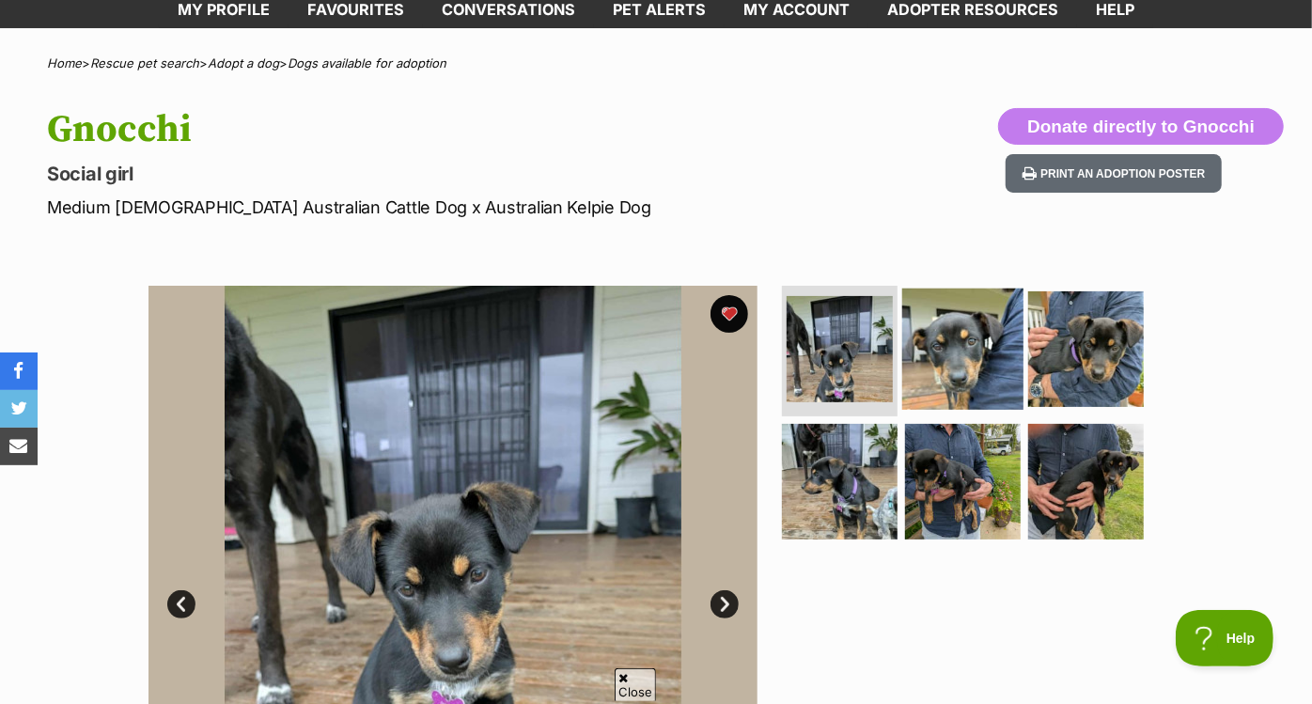
click at [980, 341] on img at bounding box center [962, 348] width 121 height 121
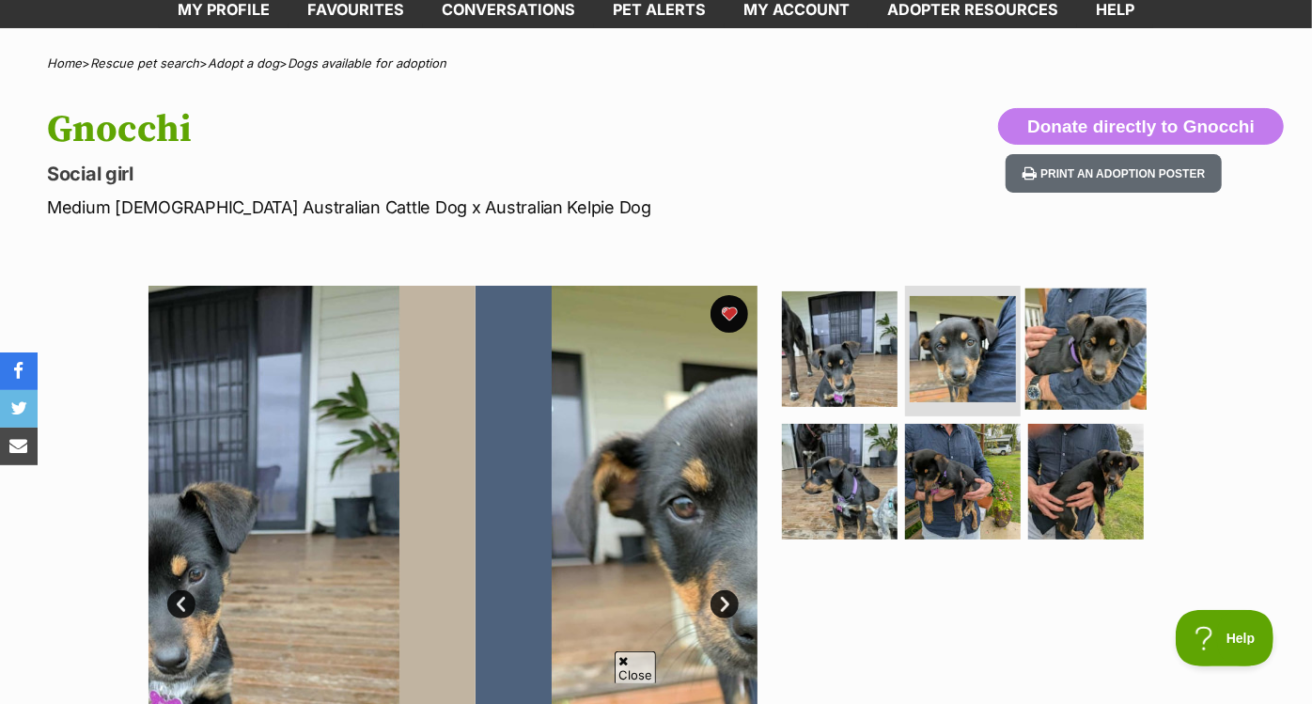
scroll to position [0, 0]
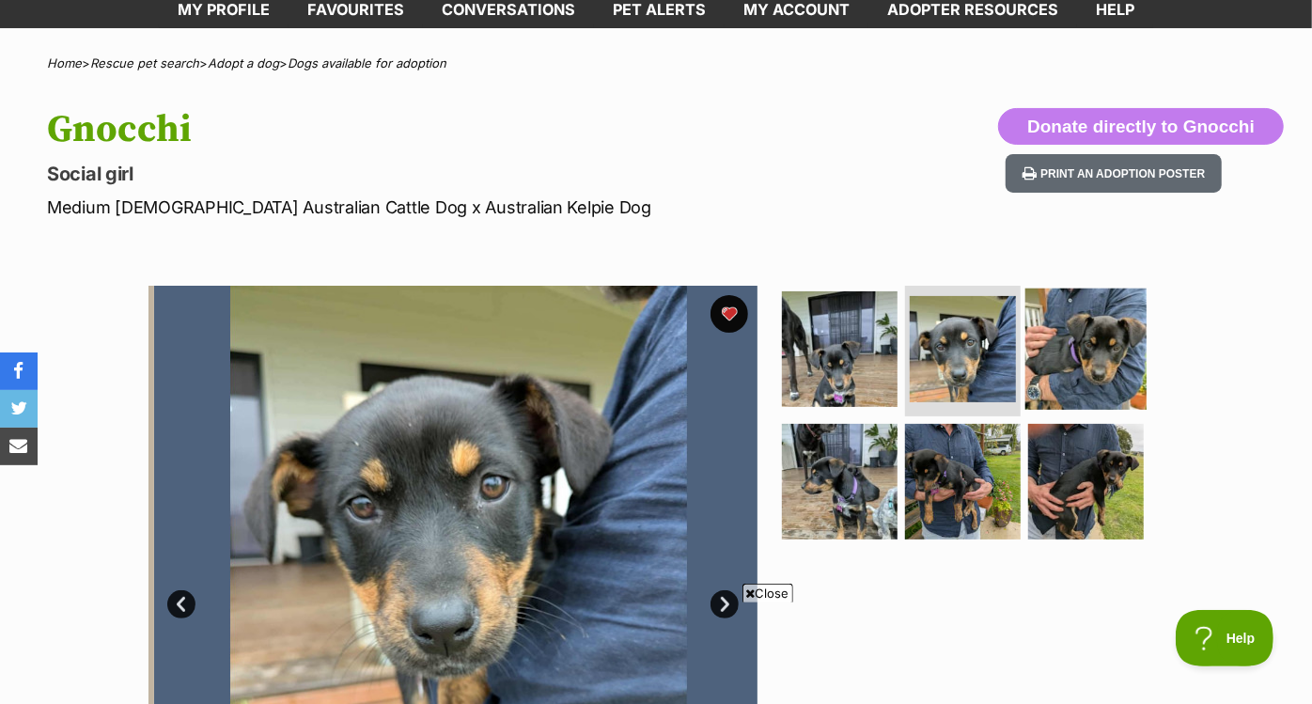
click at [1072, 365] on img at bounding box center [1085, 348] width 121 height 121
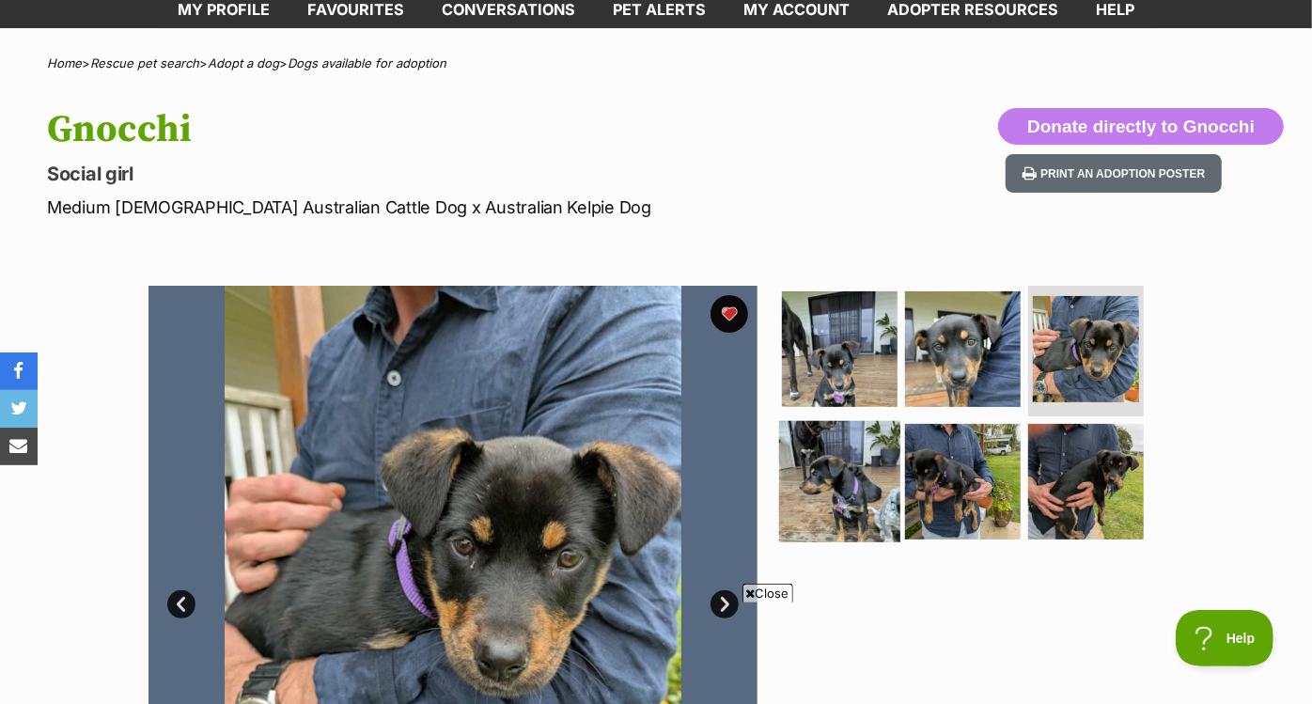
click at [850, 461] on img at bounding box center [839, 481] width 121 height 121
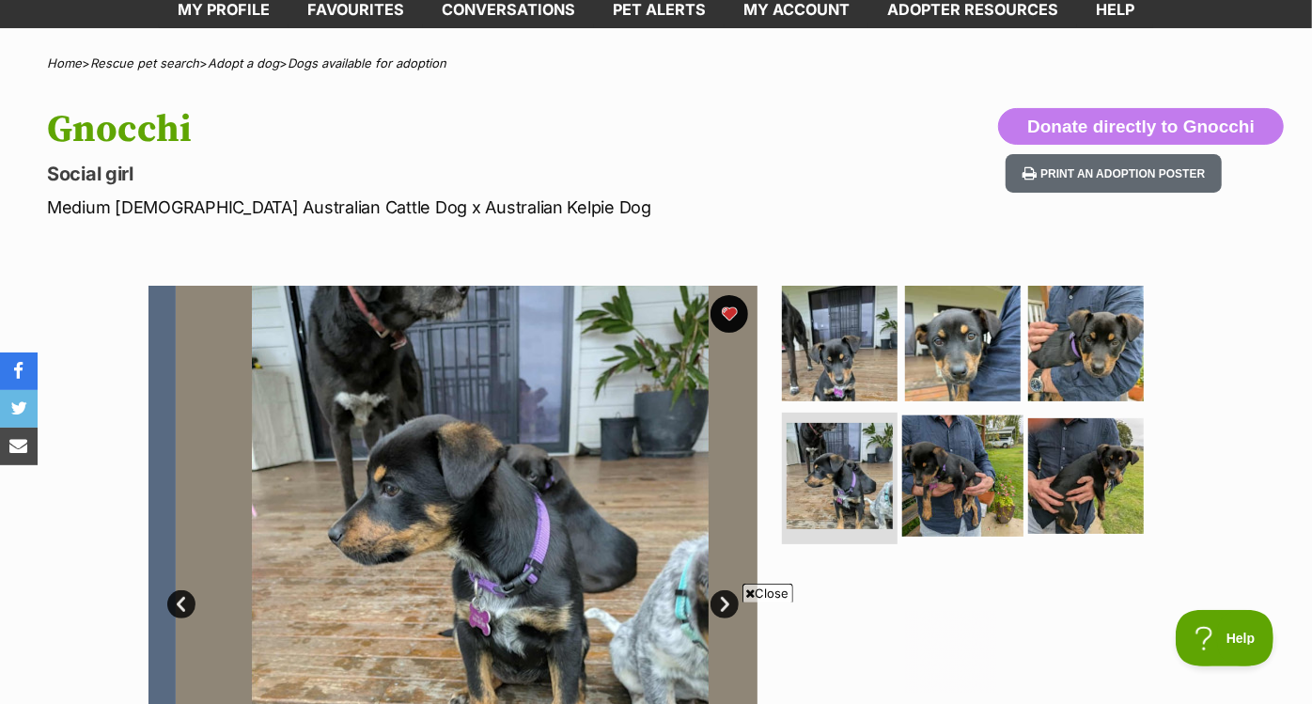
click at [941, 470] on img at bounding box center [962, 475] width 121 height 121
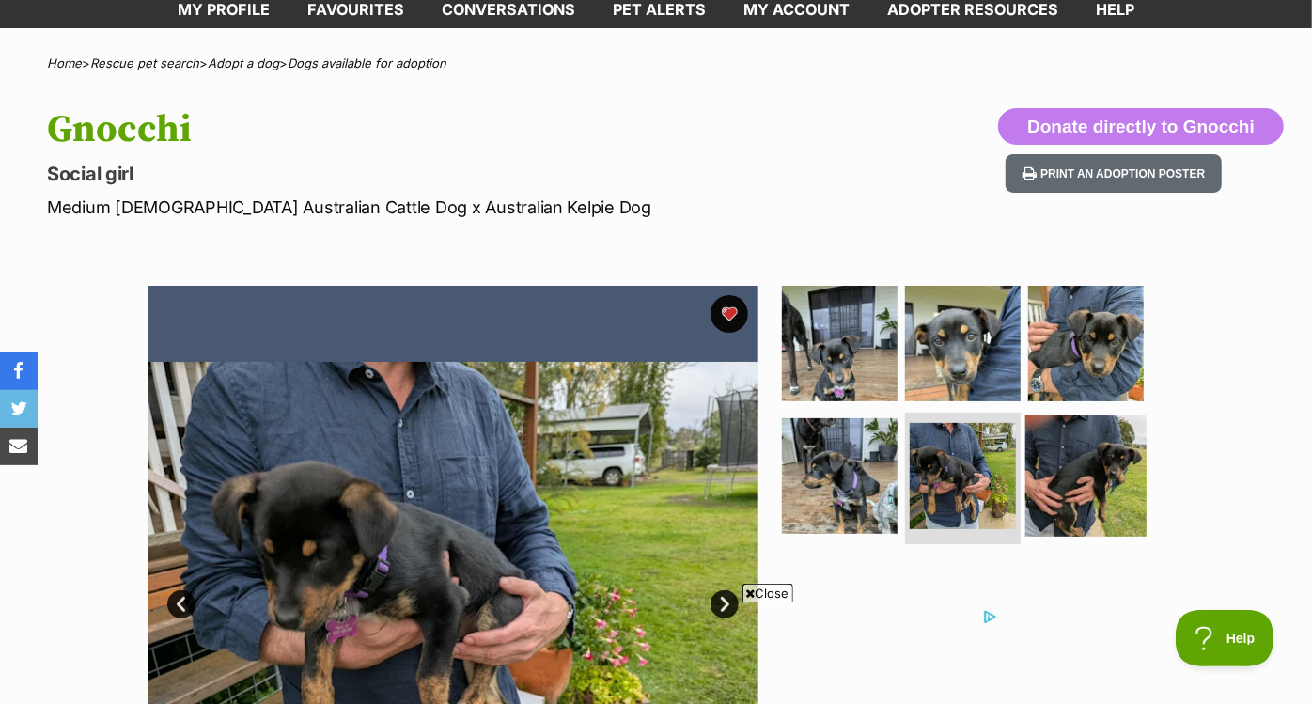
click at [1052, 472] on img at bounding box center [1085, 475] width 121 height 121
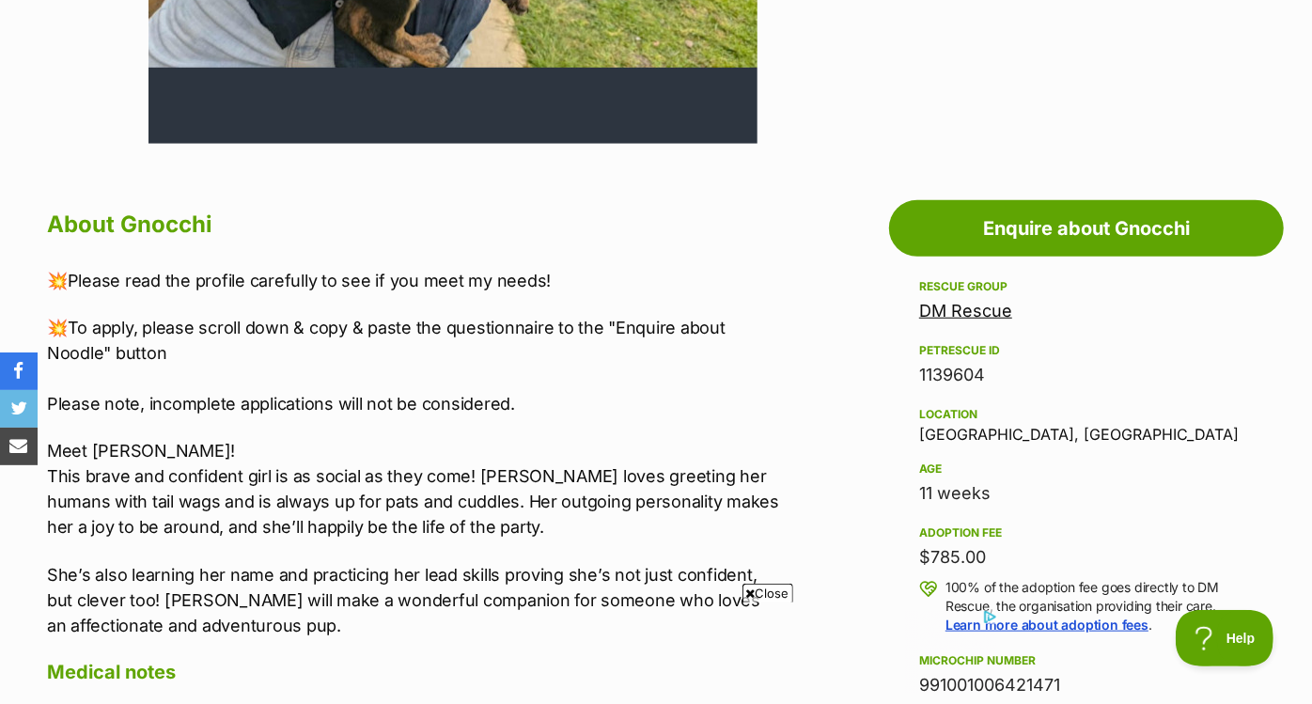
scroll to position [856, 0]
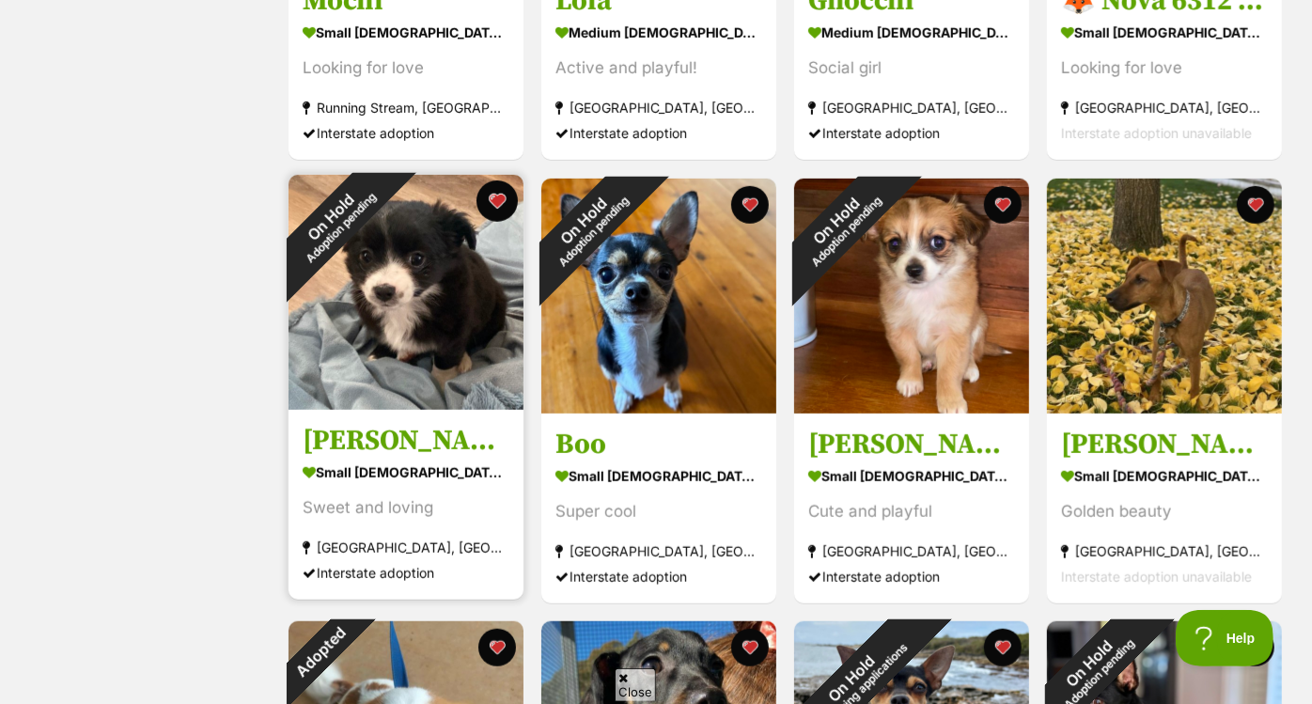
click at [490, 204] on button "favourite" at bounding box center [496, 200] width 41 height 41
click at [500, 199] on button "favourite" at bounding box center [496, 200] width 41 height 41
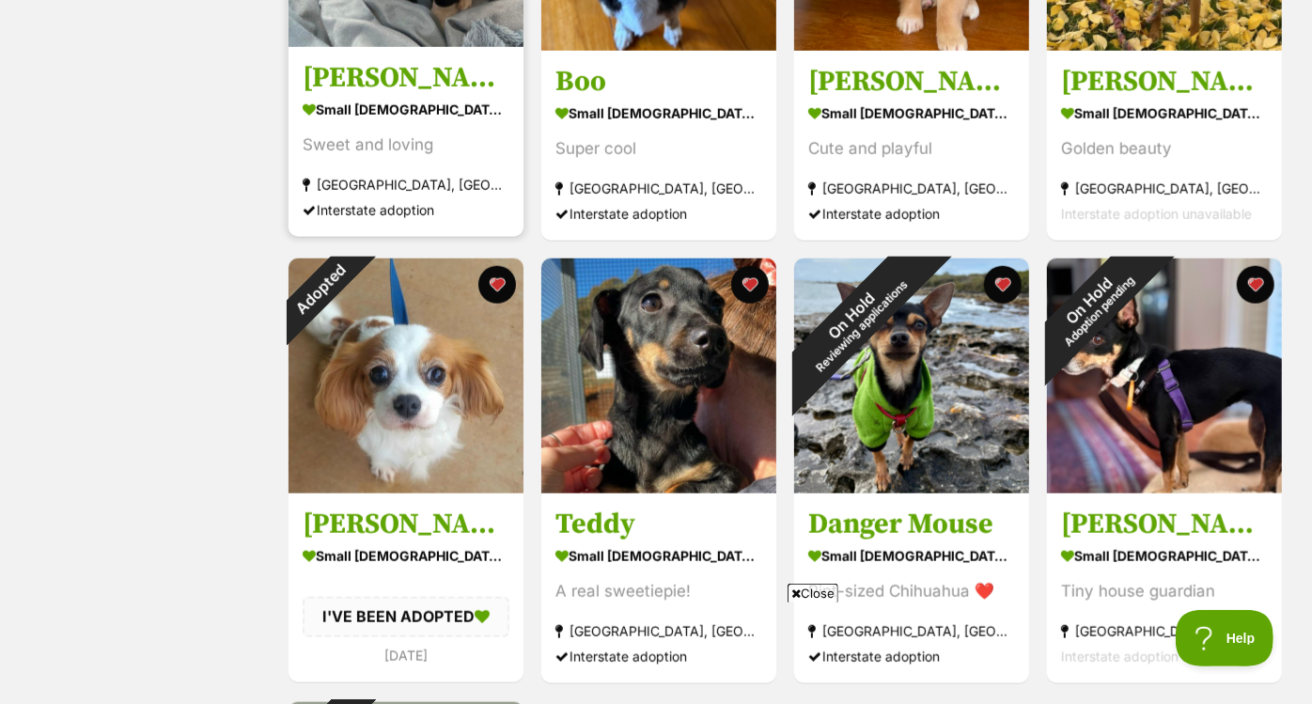
scroll to position [1031, 0]
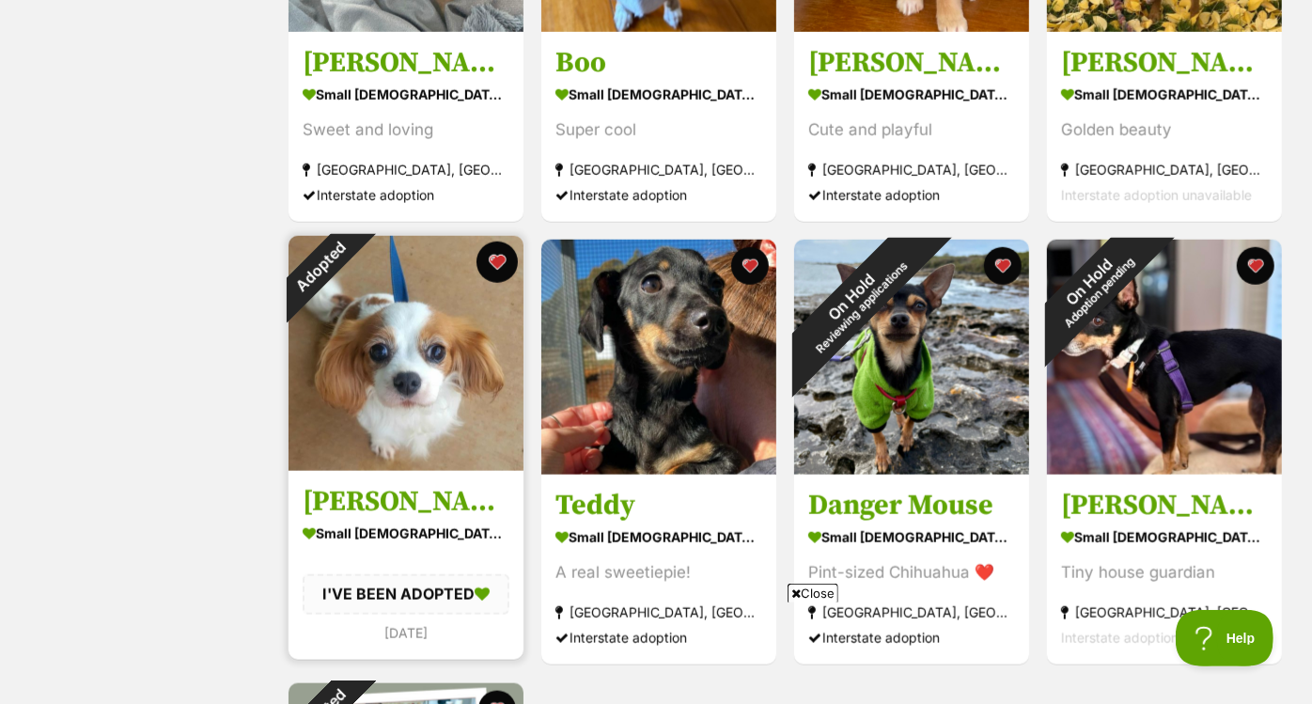
click at [499, 260] on button "favourite" at bounding box center [496, 261] width 41 height 41
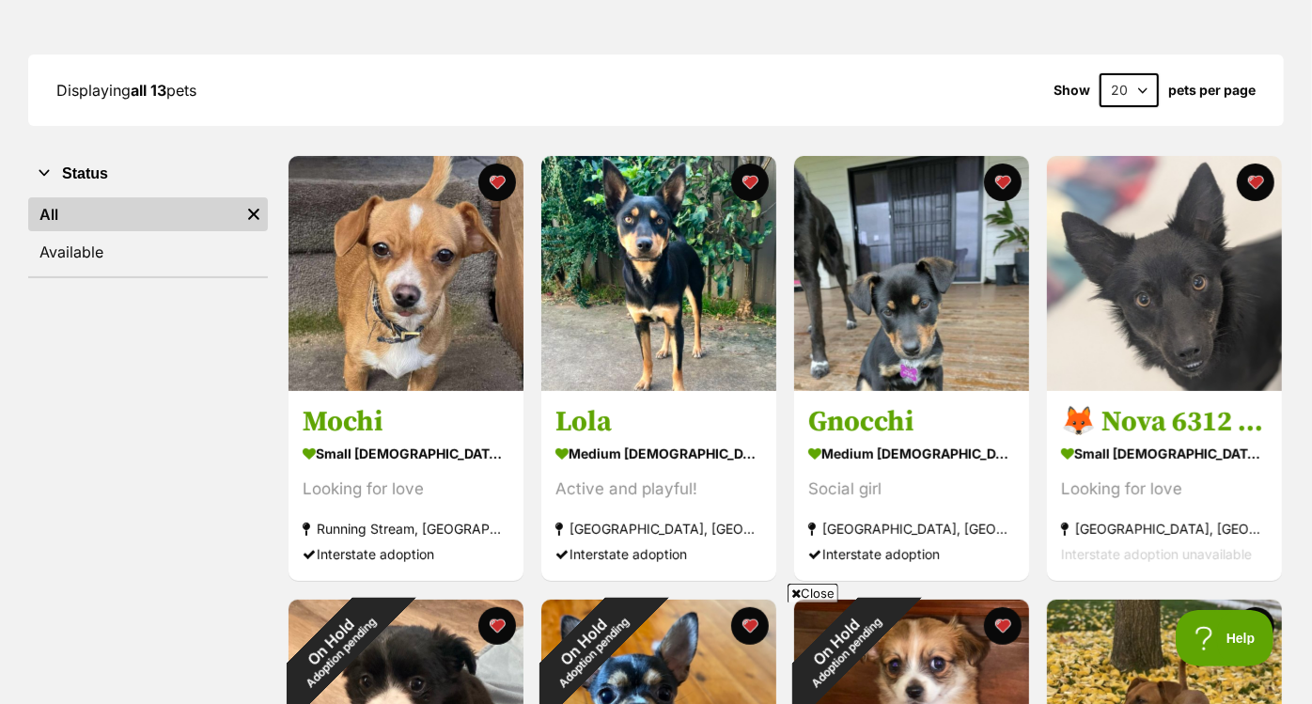
scroll to position [226, 0]
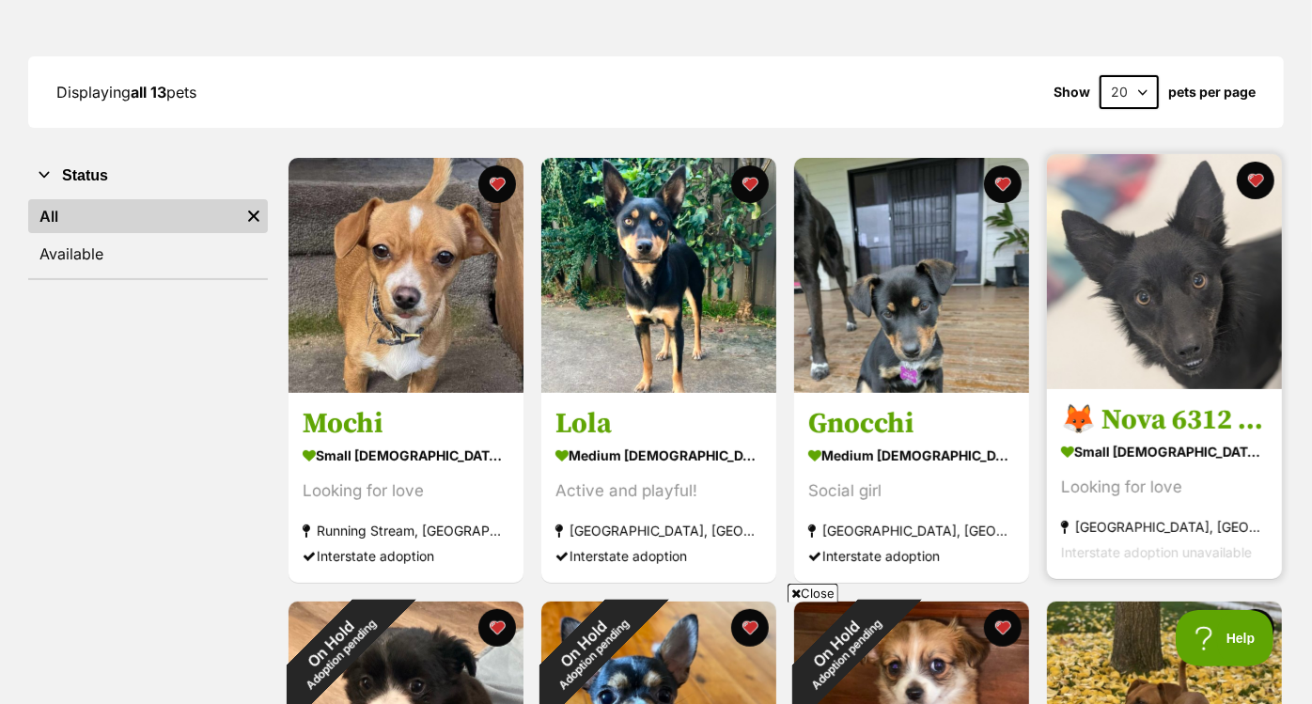
click at [1073, 319] on img at bounding box center [1164, 271] width 235 height 235
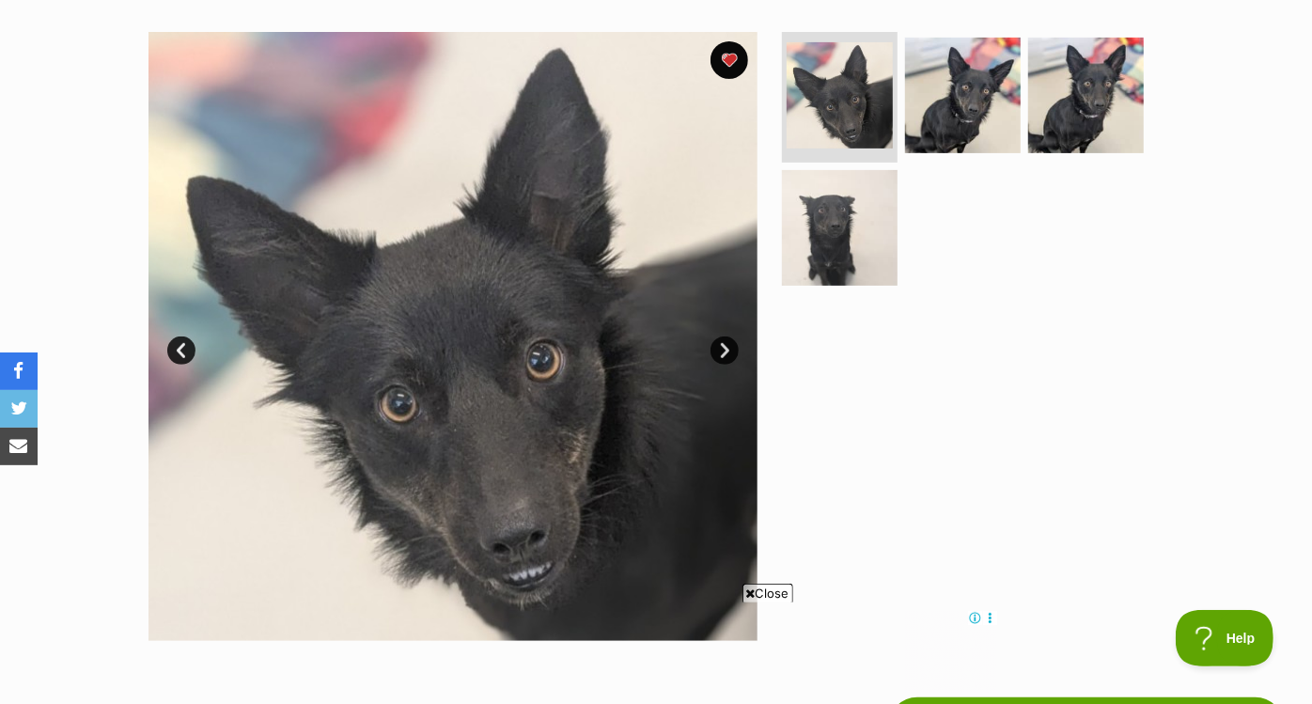
scroll to position [214, 0]
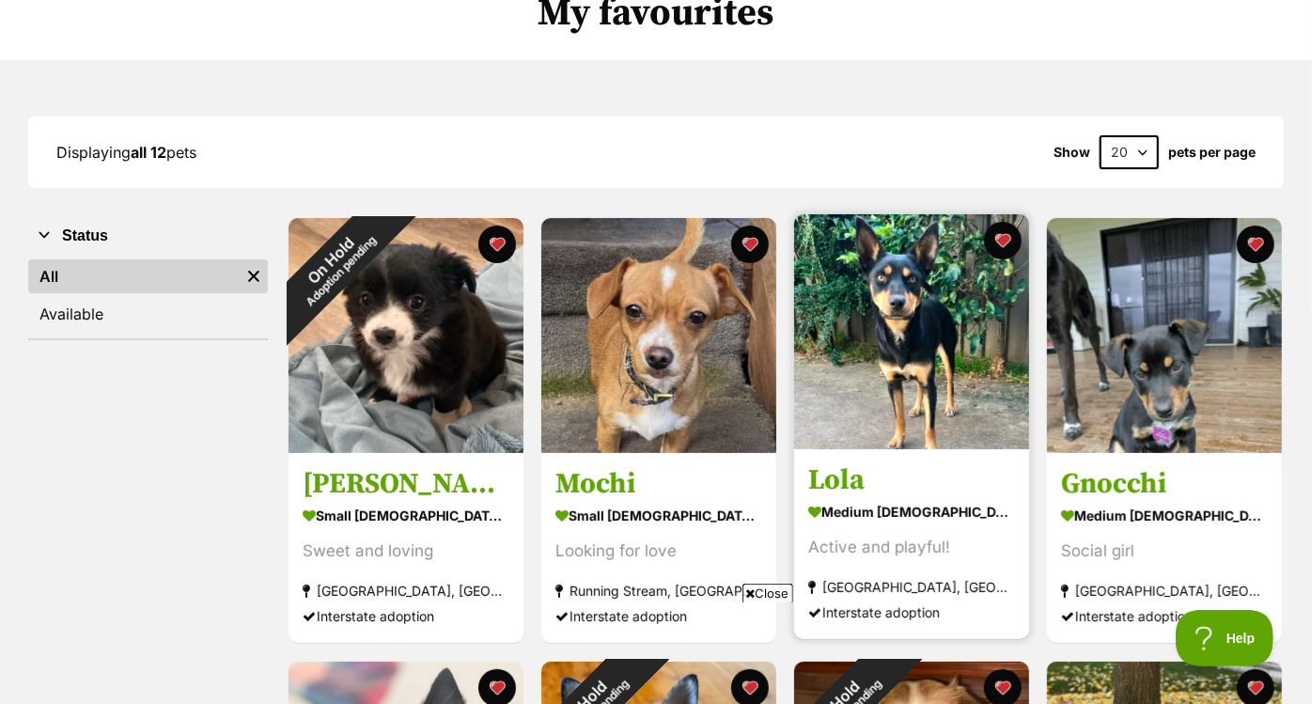
click at [857, 332] on img at bounding box center [911, 331] width 235 height 235
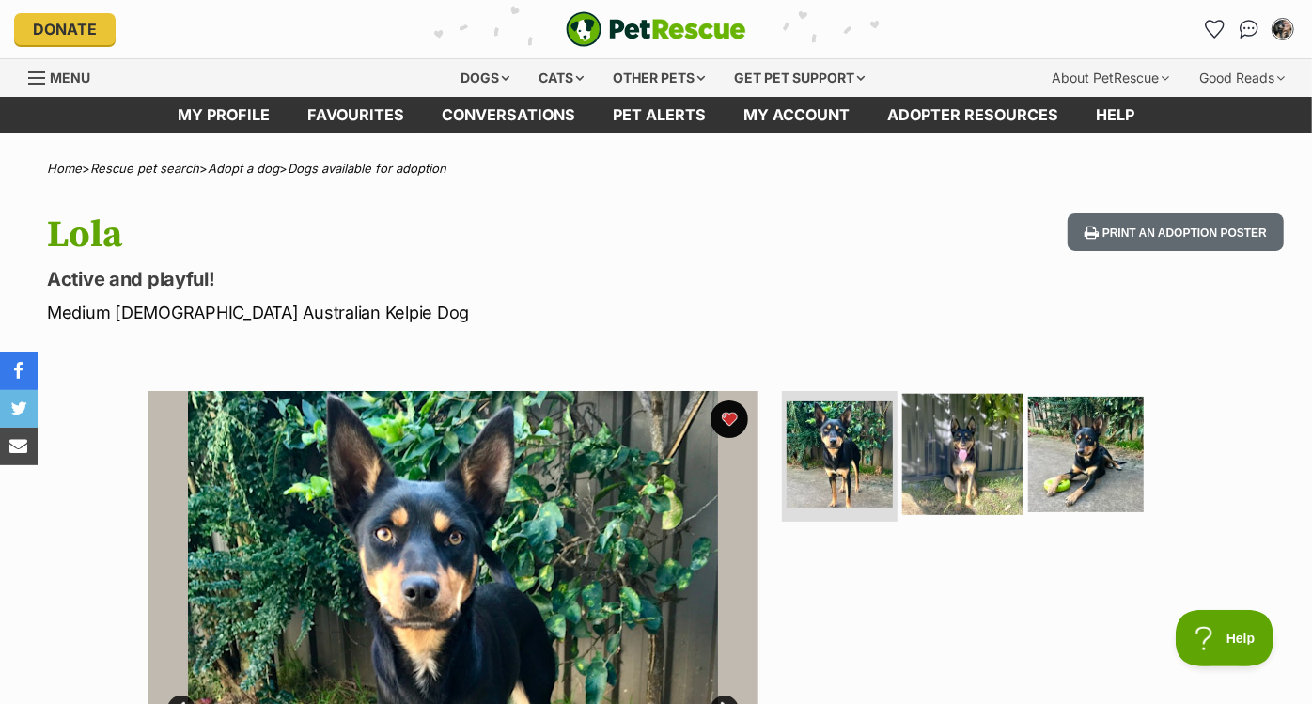
click at [956, 483] on img at bounding box center [962, 453] width 121 height 121
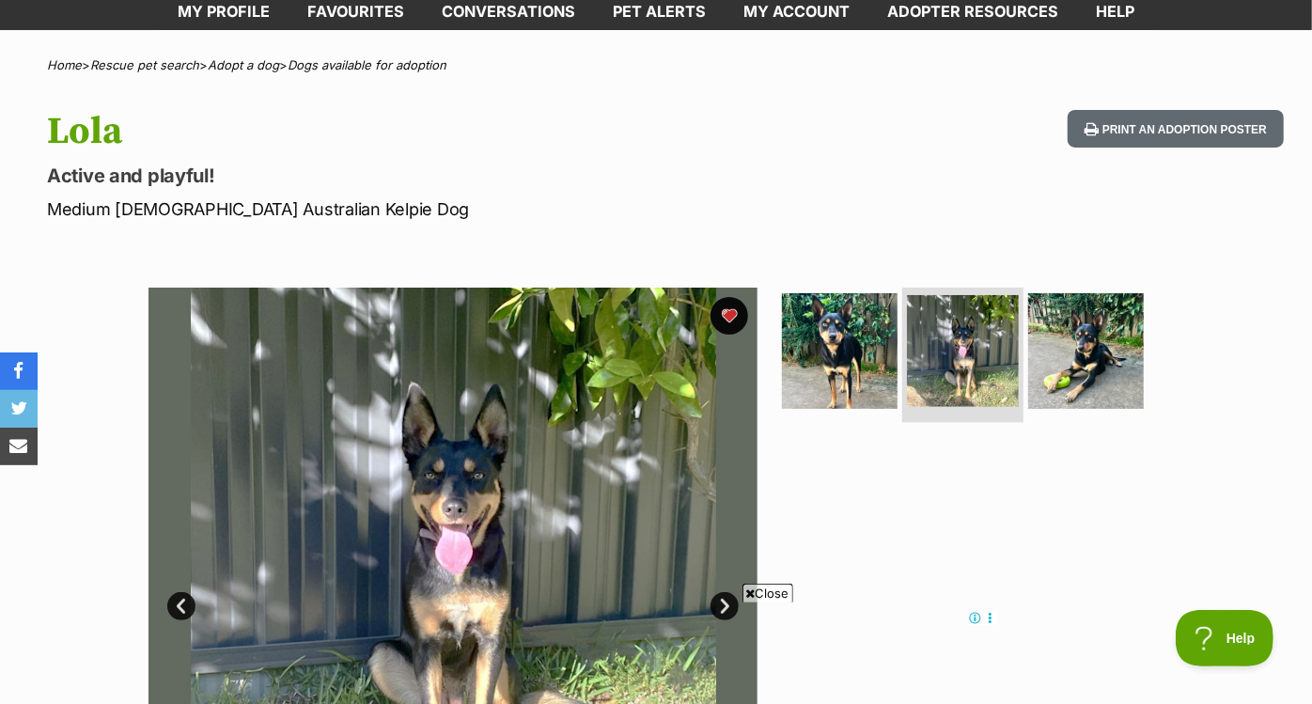
scroll to position [104, 0]
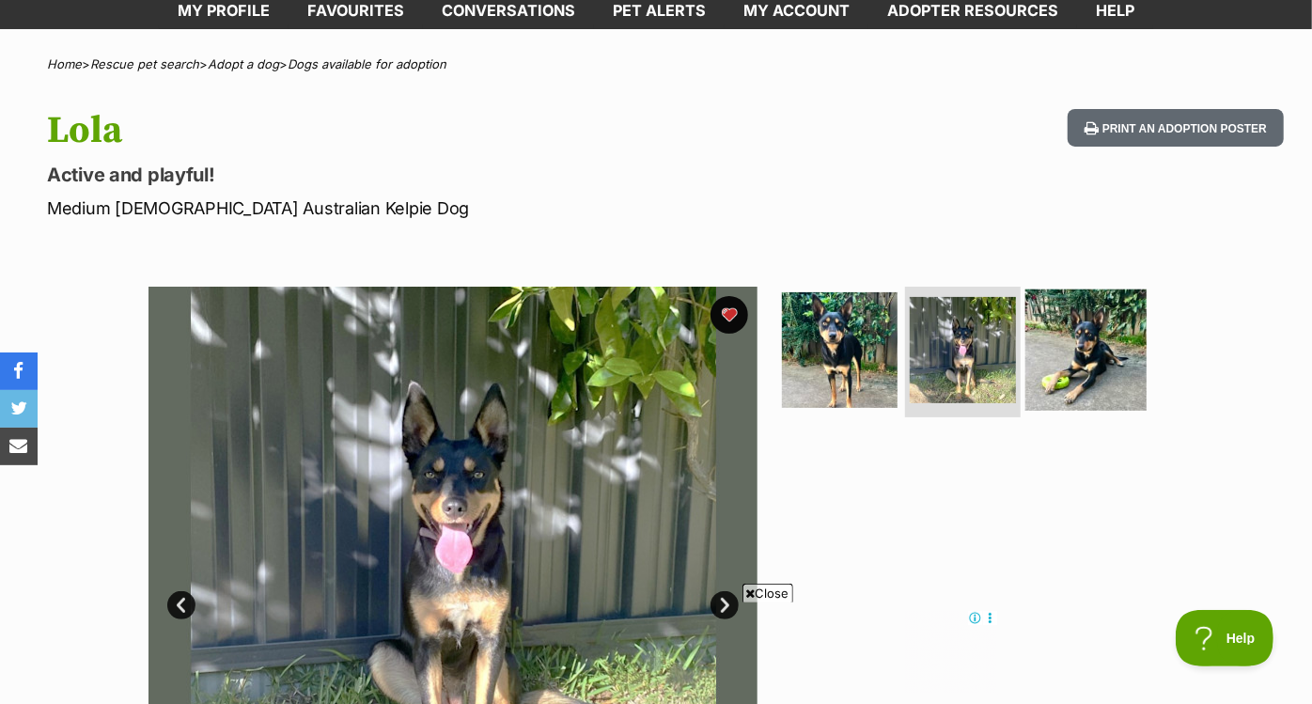
click at [1061, 328] on img at bounding box center [1085, 348] width 121 height 121
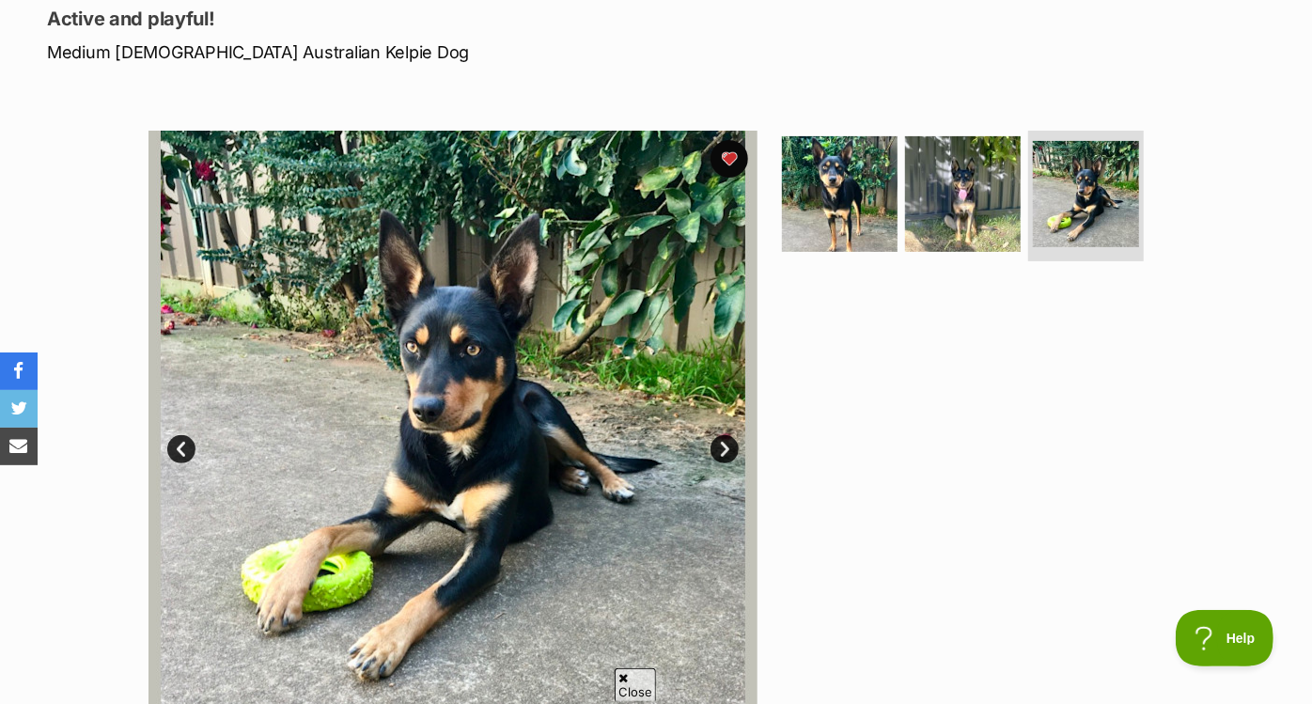
scroll to position [0, 0]
